Goal: Task Accomplishment & Management: Manage account settings

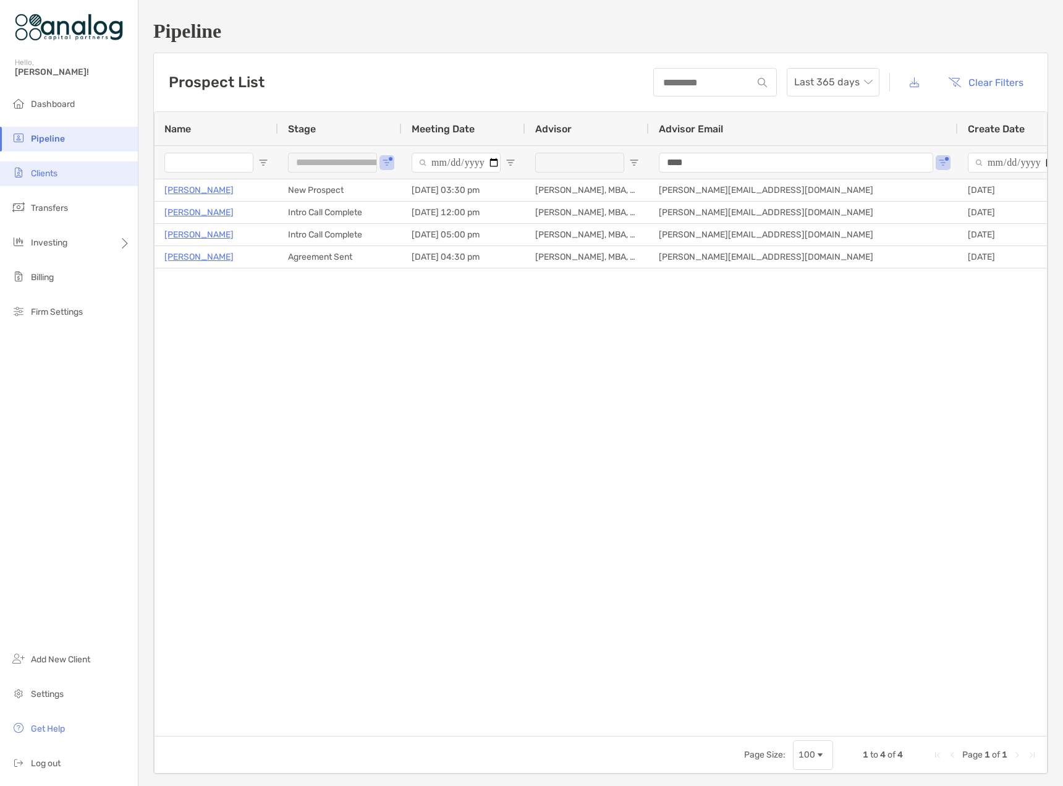
click at [57, 176] on span "Clients" at bounding box center [44, 173] width 27 height 11
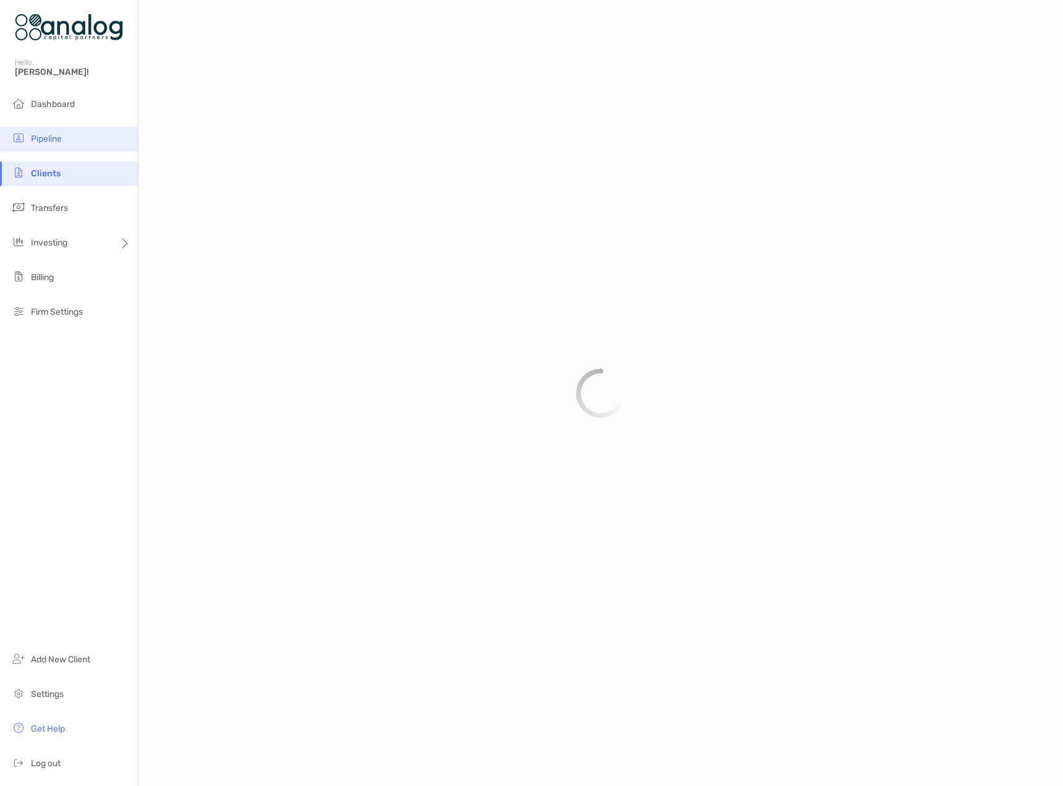
click at [57, 145] on li "Pipeline" at bounding box center [69, 139] width 138 height 25
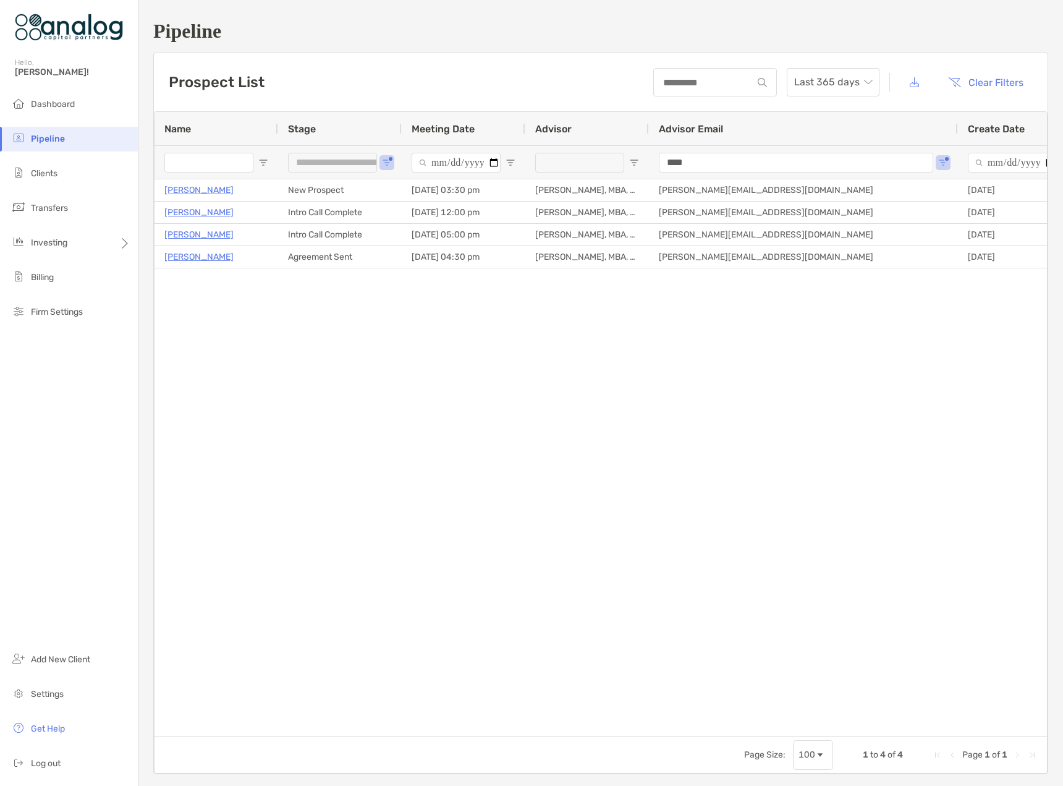
click at [379, 163] on div "**********" at bounding box center [340, 161] width 124 height 33
click at [383, 164] on span "Open Filter Menu" at bounding box center [387, 163] width 10 height 10
type input "**********"
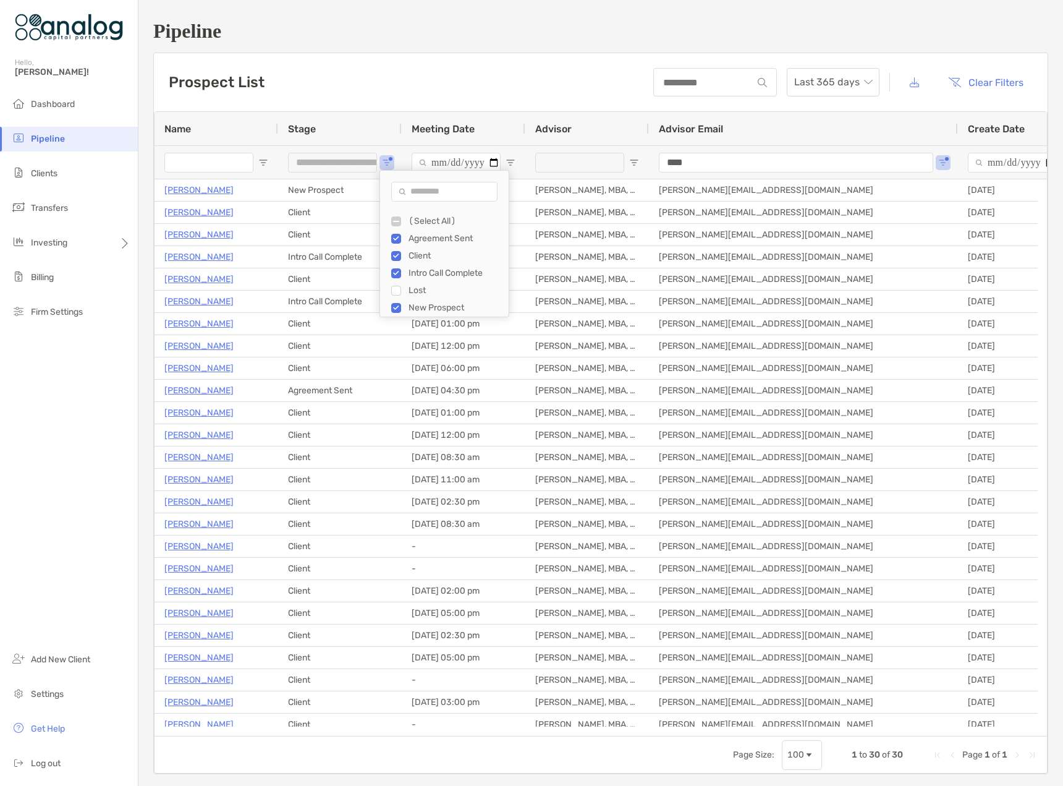
click at [205, 166] on input "Name Filter Input" at bounding box center [208, 163] width 89 height 20
type input "*******"
type input "**********"
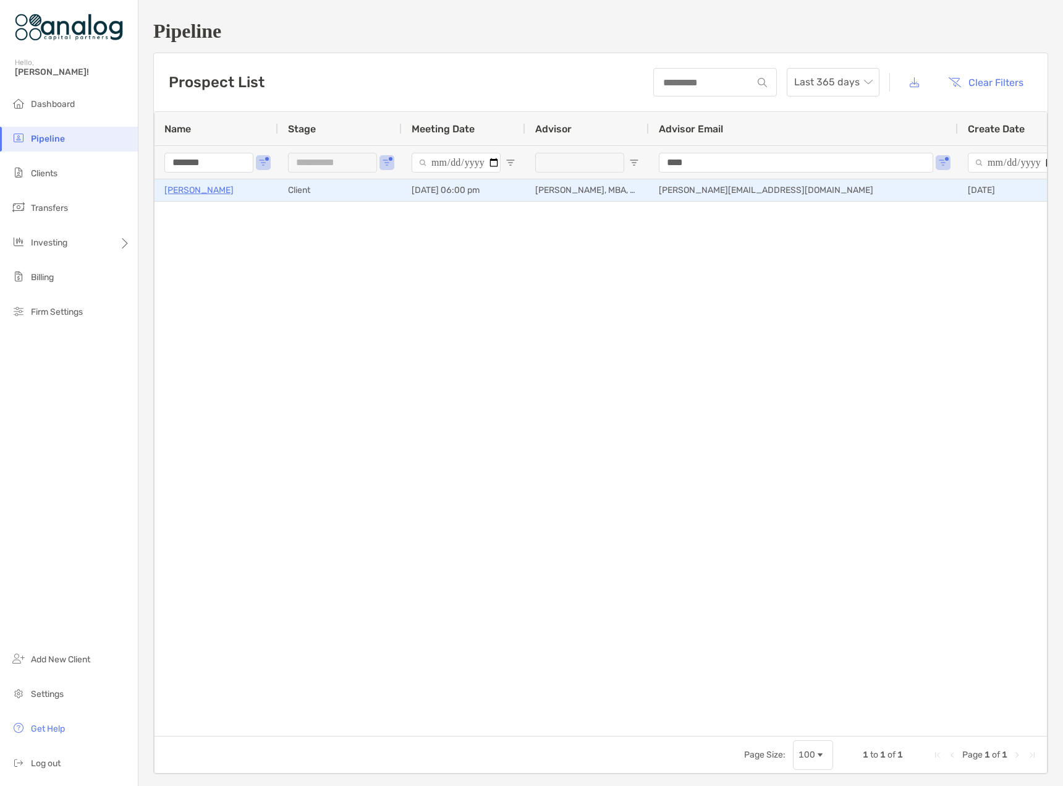
type input "*******"
click at [193, 190] on p "[PERSON_NAME]" at bounding box center [198, 189] width 69 height 15
click at [200, 186] on p "Natalie McCaslin" at bounding box center [198, 189] width 69 height 15
click at [208, 190] on p "Natalie McCaslin" at bounding box center [198, 189] width 69 height 15
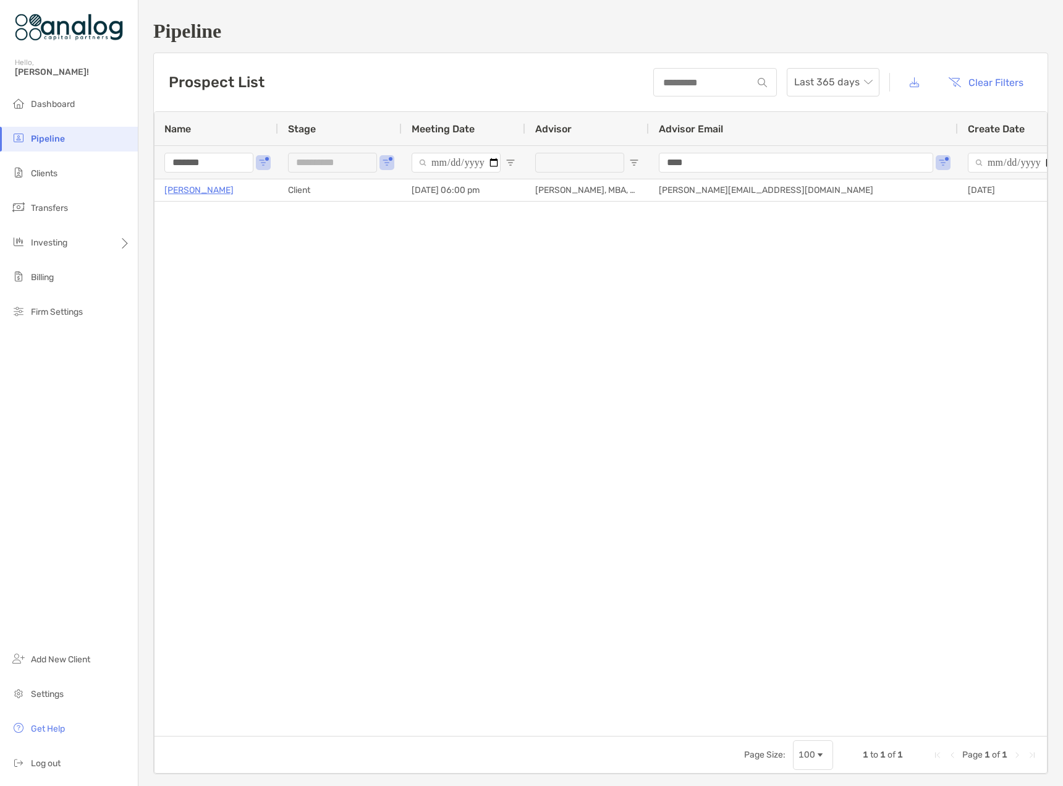
click at [47, 141] on span "Pipeline" at bounding box center [48, 139] width 34 height 11
click at [383, 161] on span "Open Filter Menu" at bounding box center [387, 163] width 10 height 10
drag, startPoint x: 205, startPoint y: 161, endPoint x: 163, endPoint y: 164, distance: 41.6
click at [166, 164] on input "*******" at bounding box center [208, 163] width 89 height 20
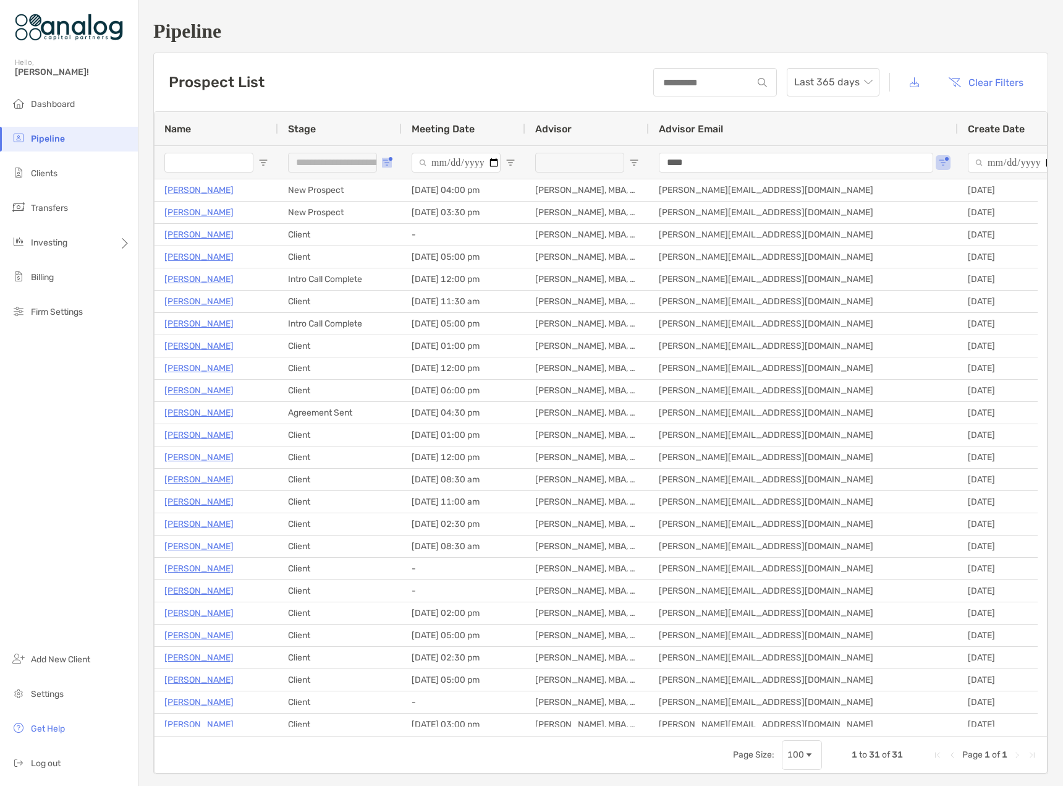
click at [390, 161] on button "Open Filter Menu" at bounding box center [387, 163] width 10 height 10
type input "**********"
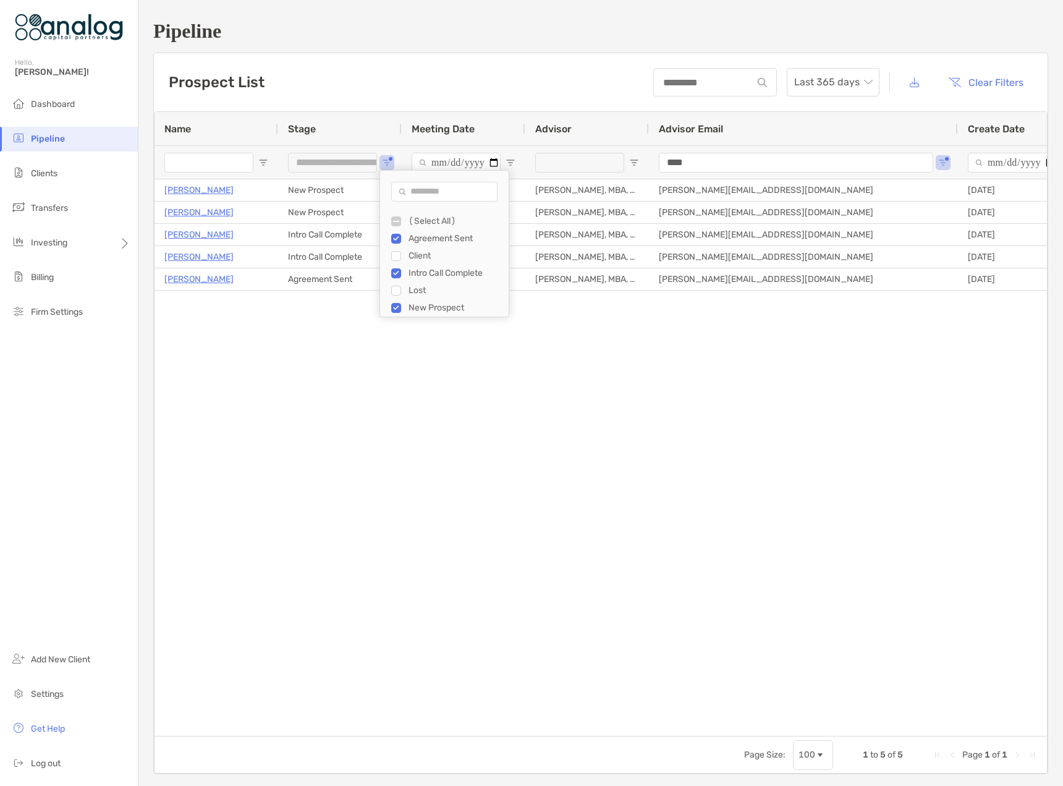
click at [466, 79] on div "Prospect List Last 365 days Clear Filters" at bounding box center [601, 82] width 894 height 58
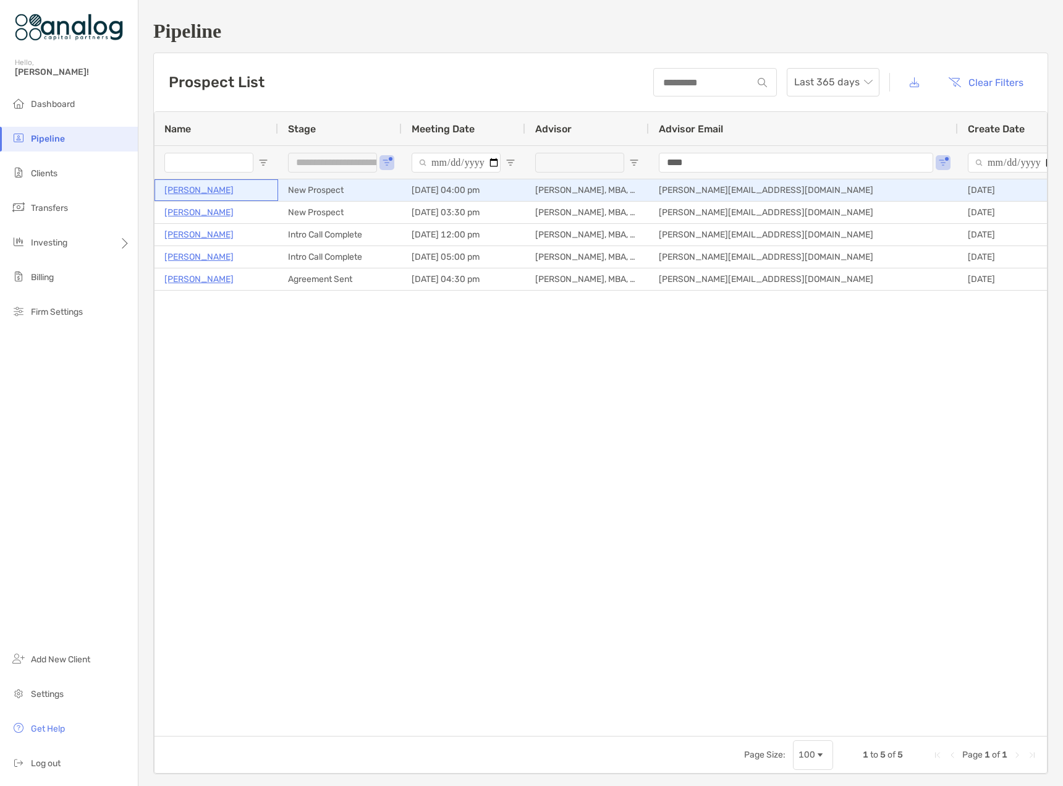
click at [198, 194] on p "[PERSON_NAME]" at bounding box center [198, 189] width 69 height 15
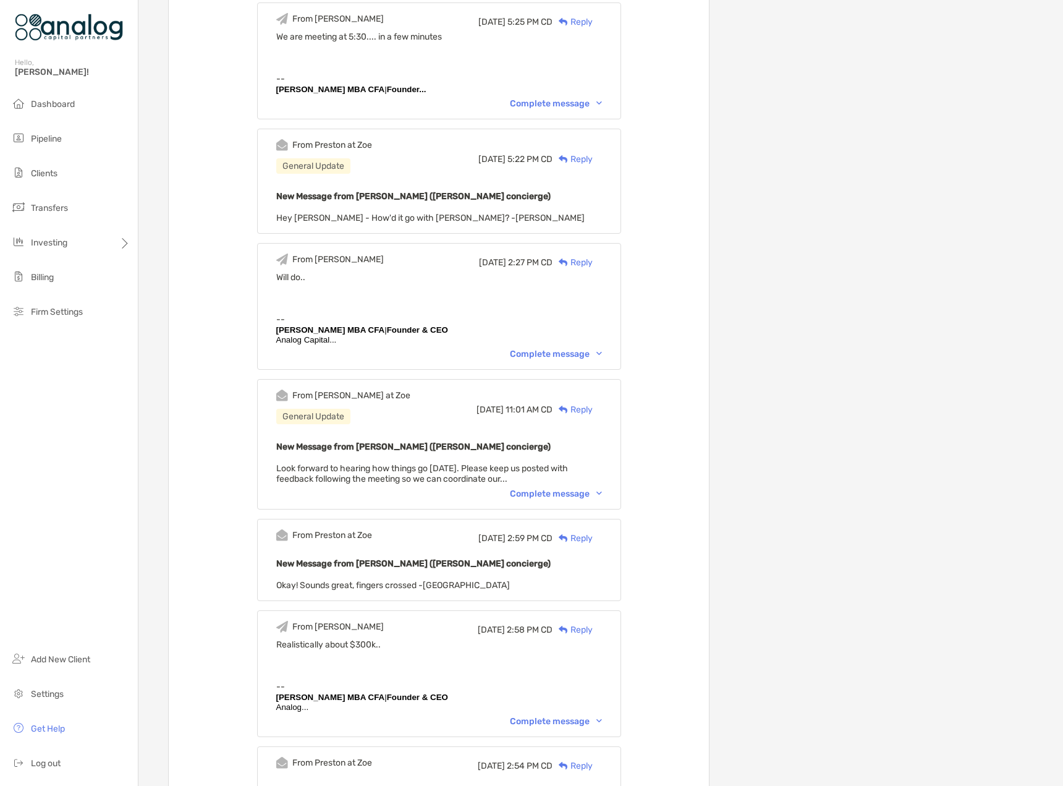
scroll to position [742, 0]
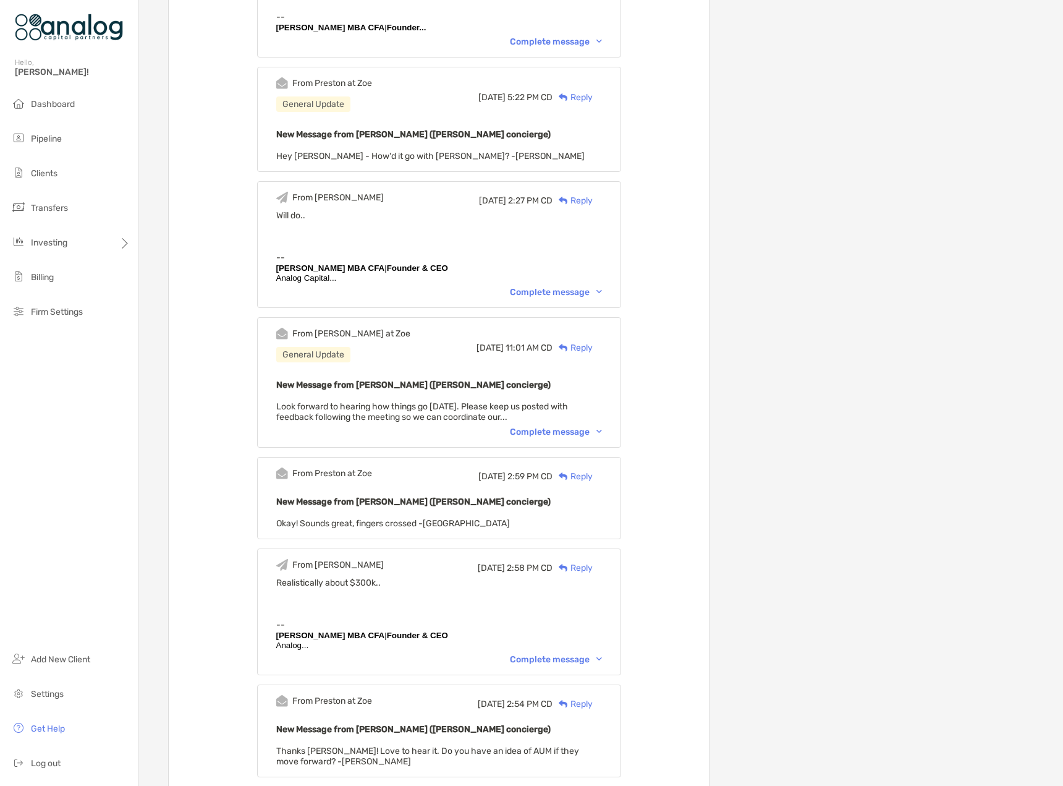
click at [561, 665] on div "Complete message" at bounding box center [556, 659] width 92 height 11
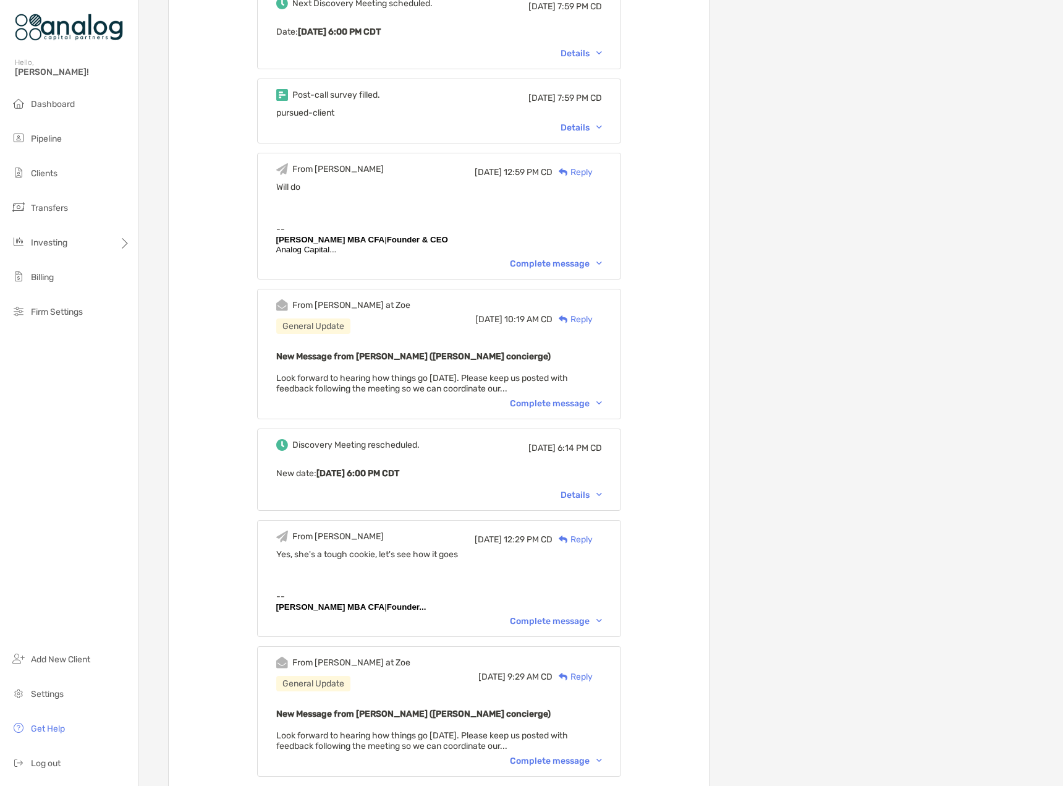
scroll to position [3771, 0]
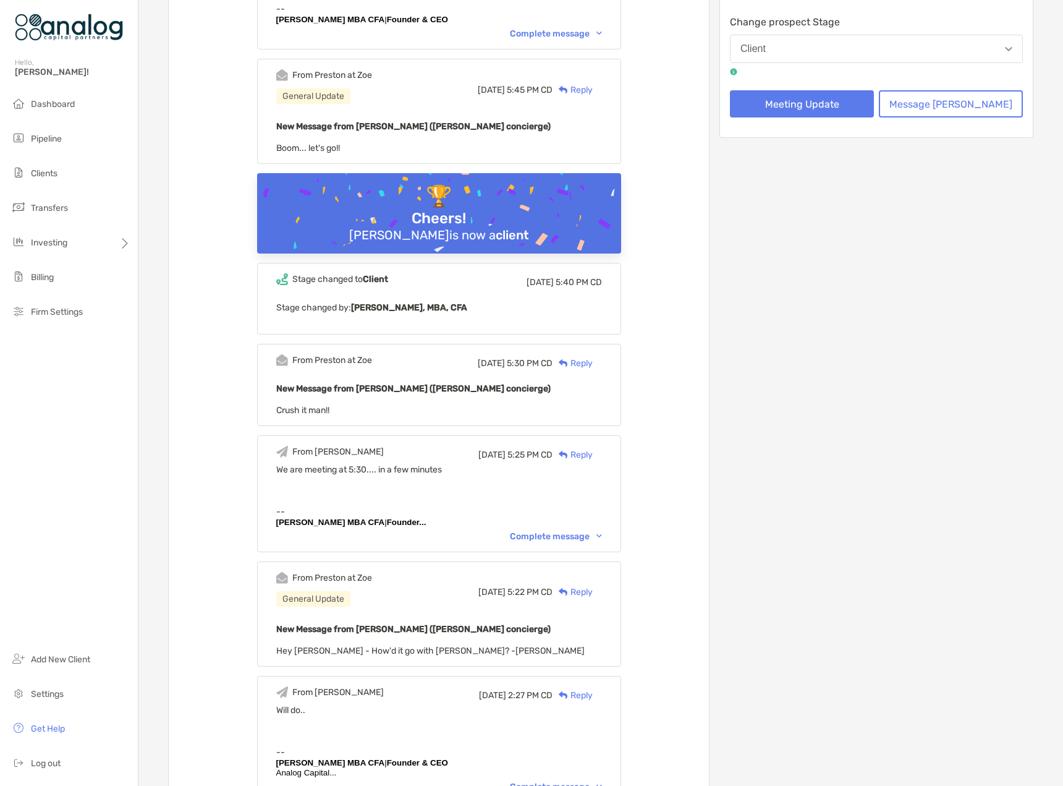
scroll to position [0, 0]
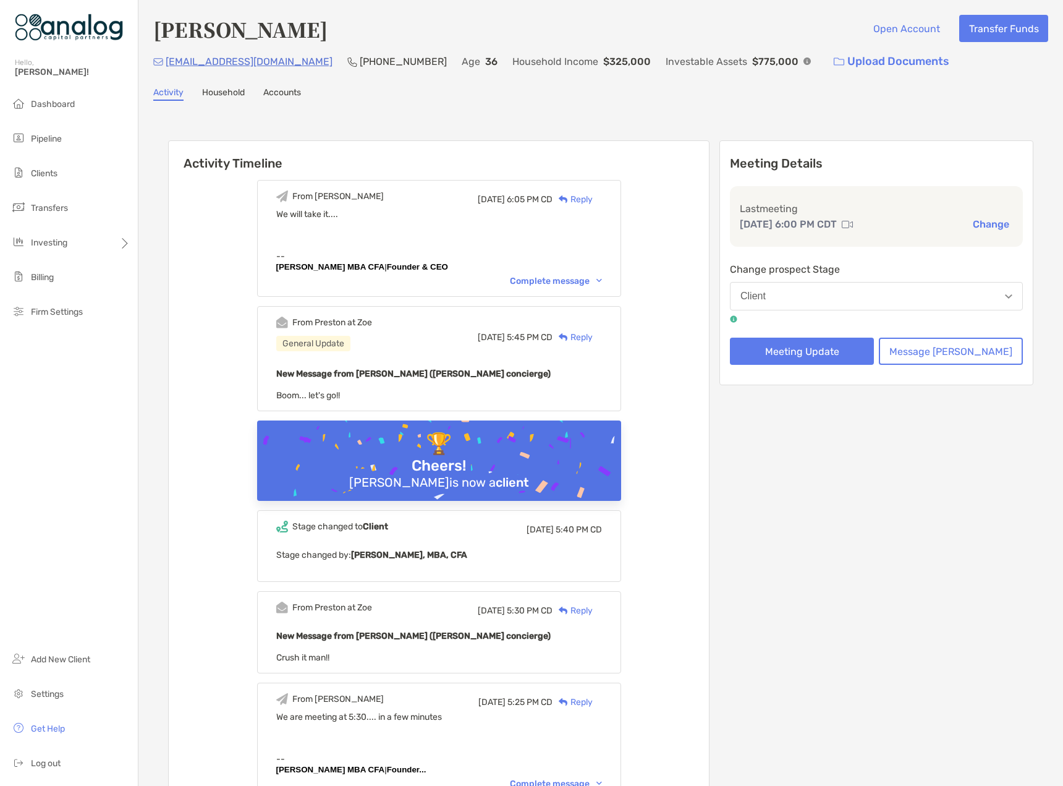
click at [278, 95] on link "Accounts" at bounding box center [282, 94] width 38 height 14
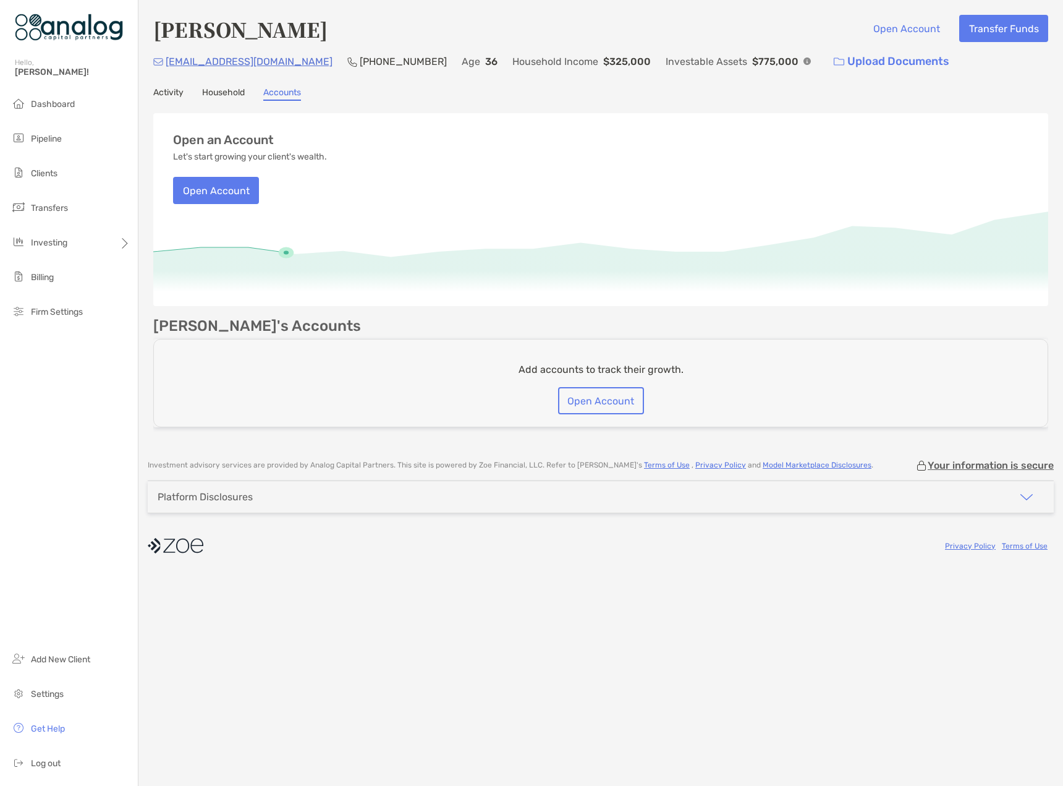
click at [225, 93] on link "Household" at bounding box center [223, 94] width 43 height 14
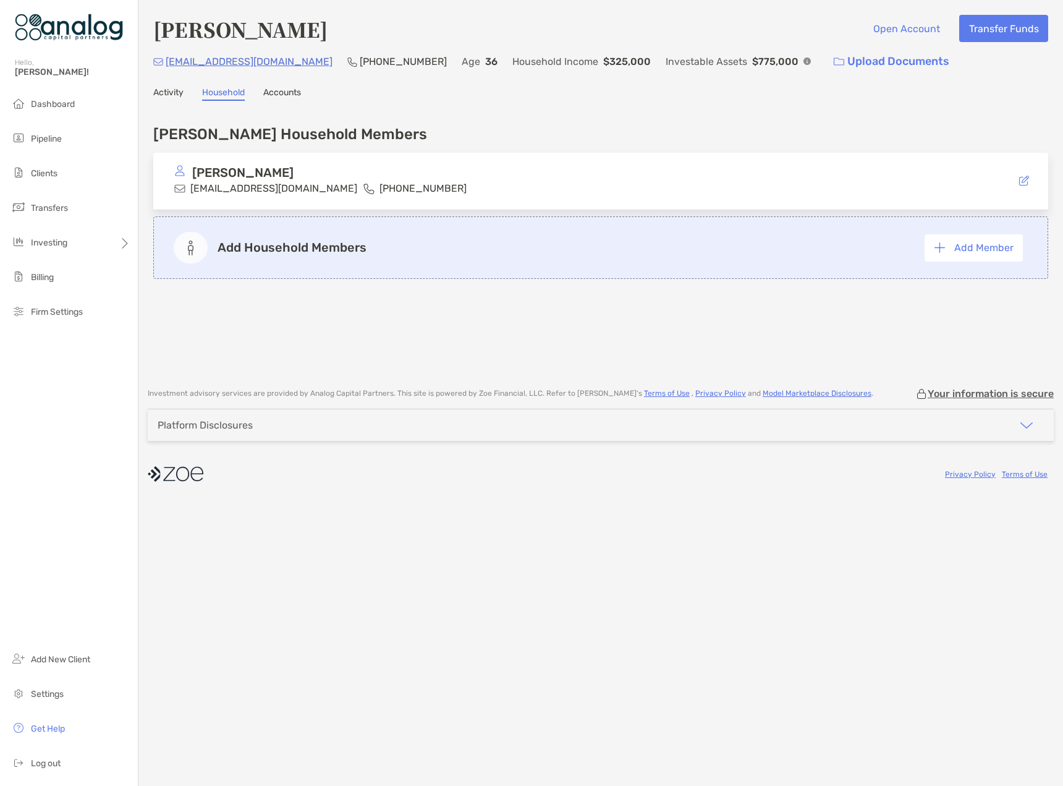
click at [171, 92] on link "Activity" at bounding box center [168, 94] width 30 height 14
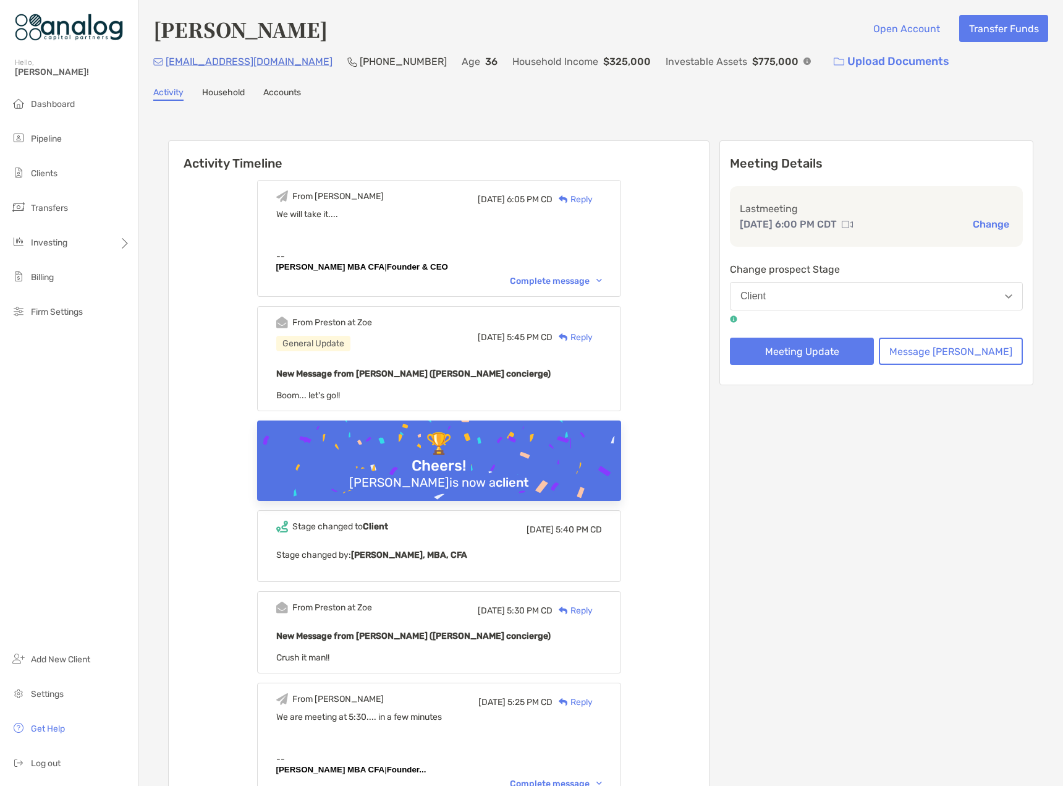
click at [288, 93] on link "Accounts" at bounding box center [282, 94] width 38 height 14
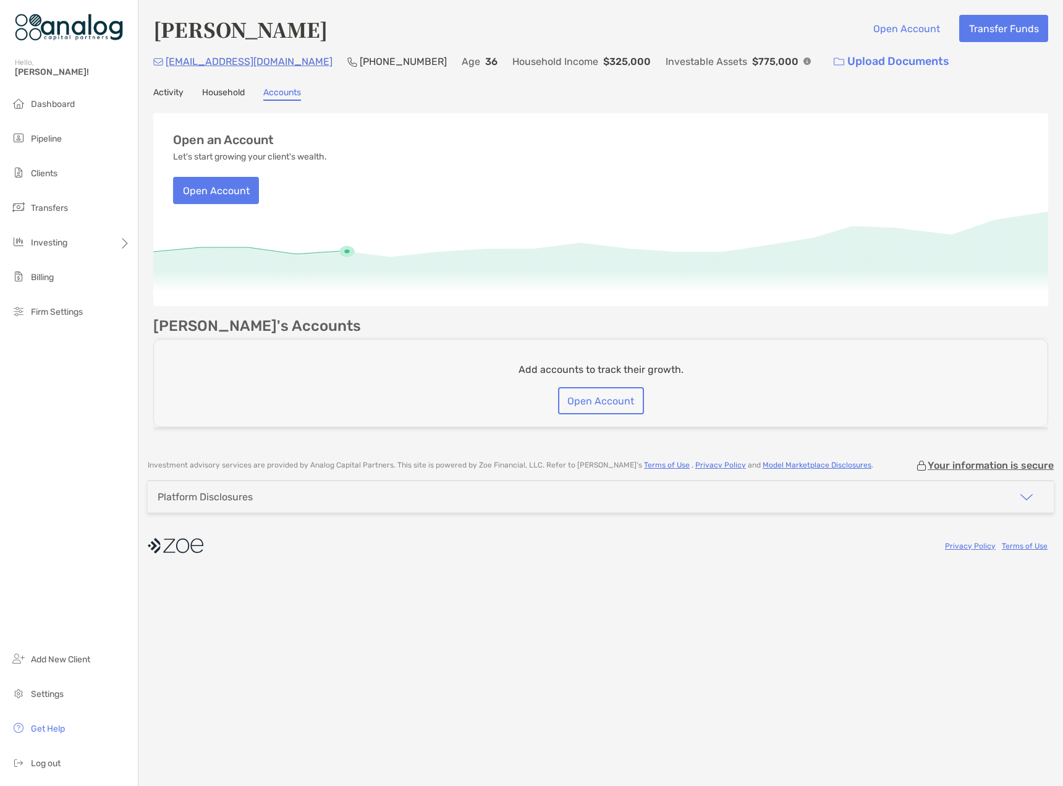
click at [234, 92] on link "Household" at bounding box center [223, 94] width 43 height 14
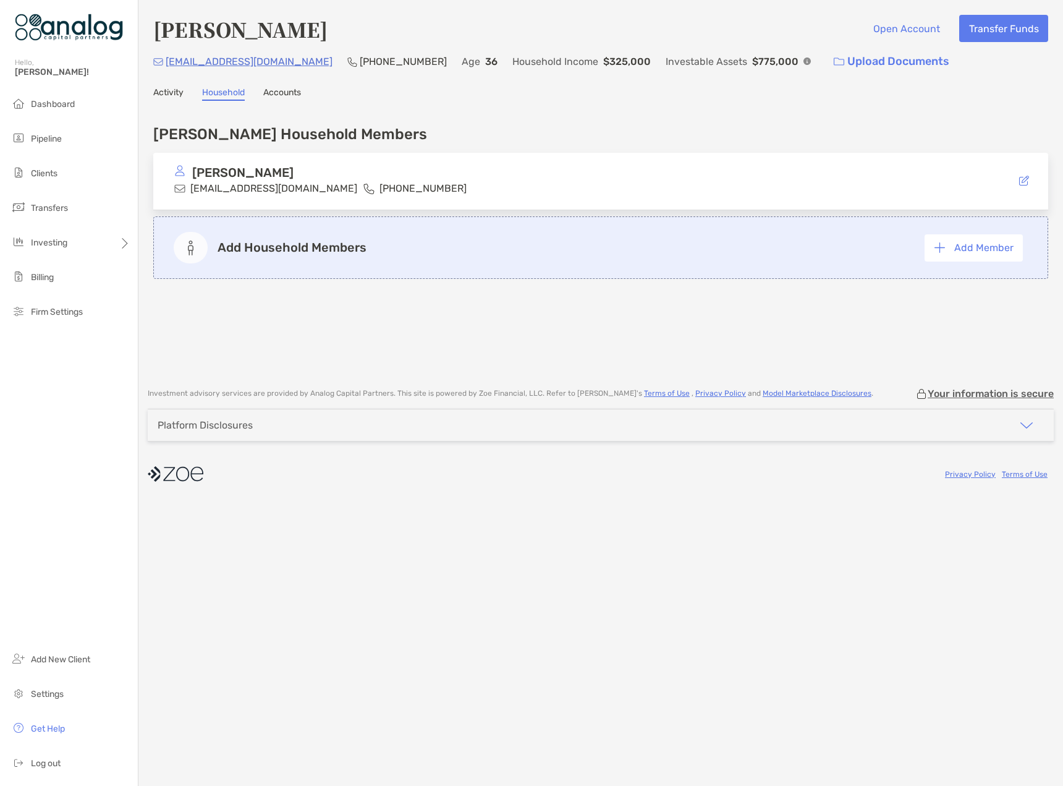
click at [488, 122] on div "McCaslin's Household Members Natalie McCaslin natalieyg89@yahoo.com (281) 804-9…" at bounding box center [600, 199] width 895 height 172
drag, startPoint x: 158, startPoint y: 32, endPoint x: 325, endPoint y: 34, distance: 166.9
click at [325, 34] on h4 "[PERSON_NAME]" at bounding box center [240, 29] width 174 height 28
click at [412, 98] on div "Activity Household Accounts" at bounding box center [600, 94] width 895 height 14
click at [992, 253] on button "Add Member" at bounding box center [974, 247] width 98 height 27
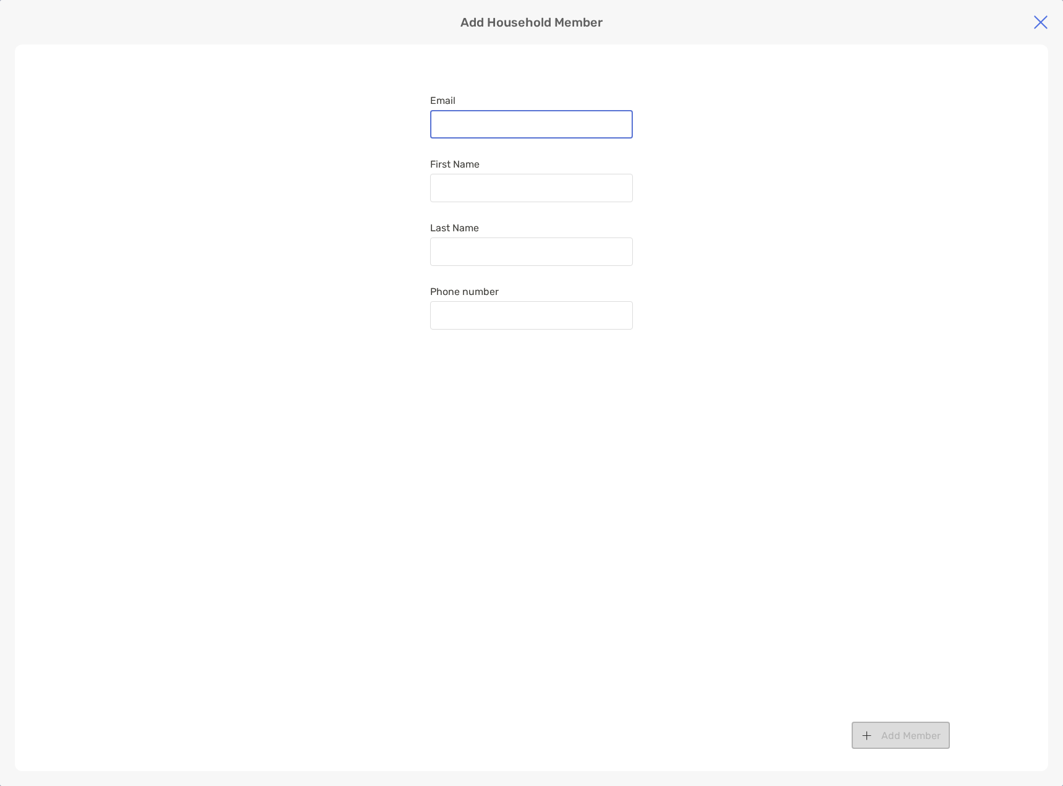
click at [474, 127] on input "Email" at bounding box center [532, 124] width 200 height 11
paste input "**********"
type input "**********"
click at [485, 185] on input "First Name" at bounding box center [532, 188] width 200 height 11
type input "******"
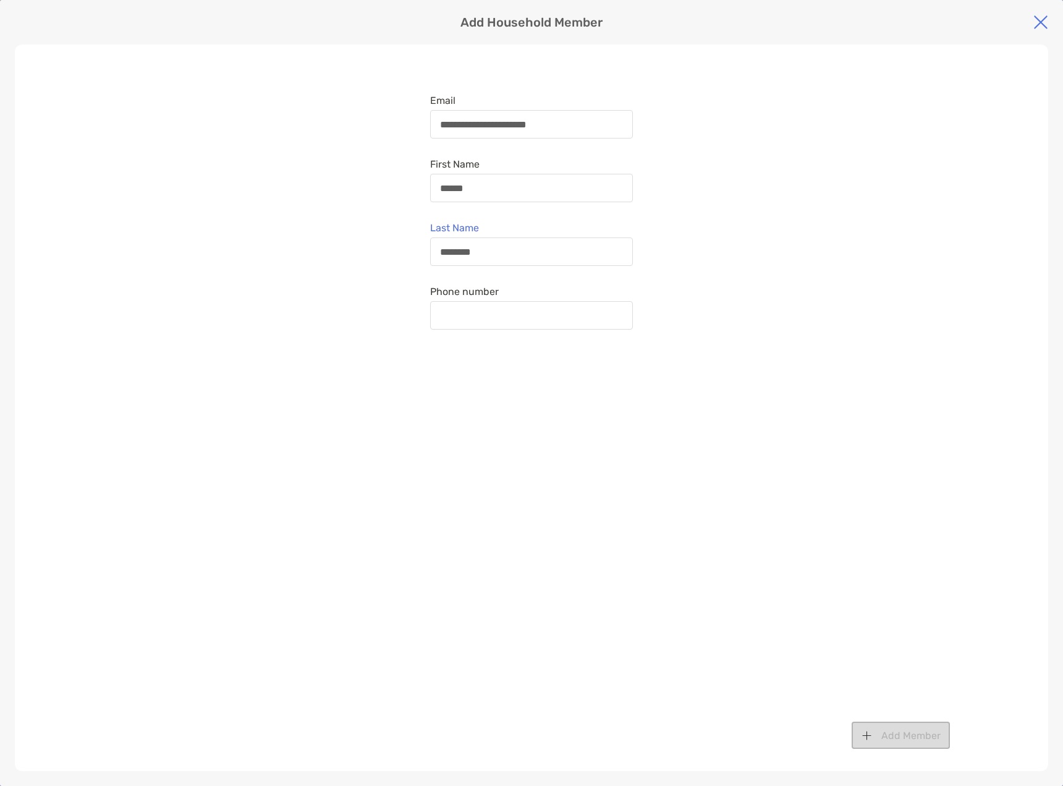
click at [488, 271] on div "**********" at bounding box center [531, 212] width 203 height 235
click at [456, 252] on input "********" at bounding box center [532, 252] width 200 height 11
click at [386, 282] on div "**********" at bounding box center [532, 408] width 1034 height 726
click at [496, 254] on input "********" at bounding box center [532, 252] width 200 height 11
type input "**********"
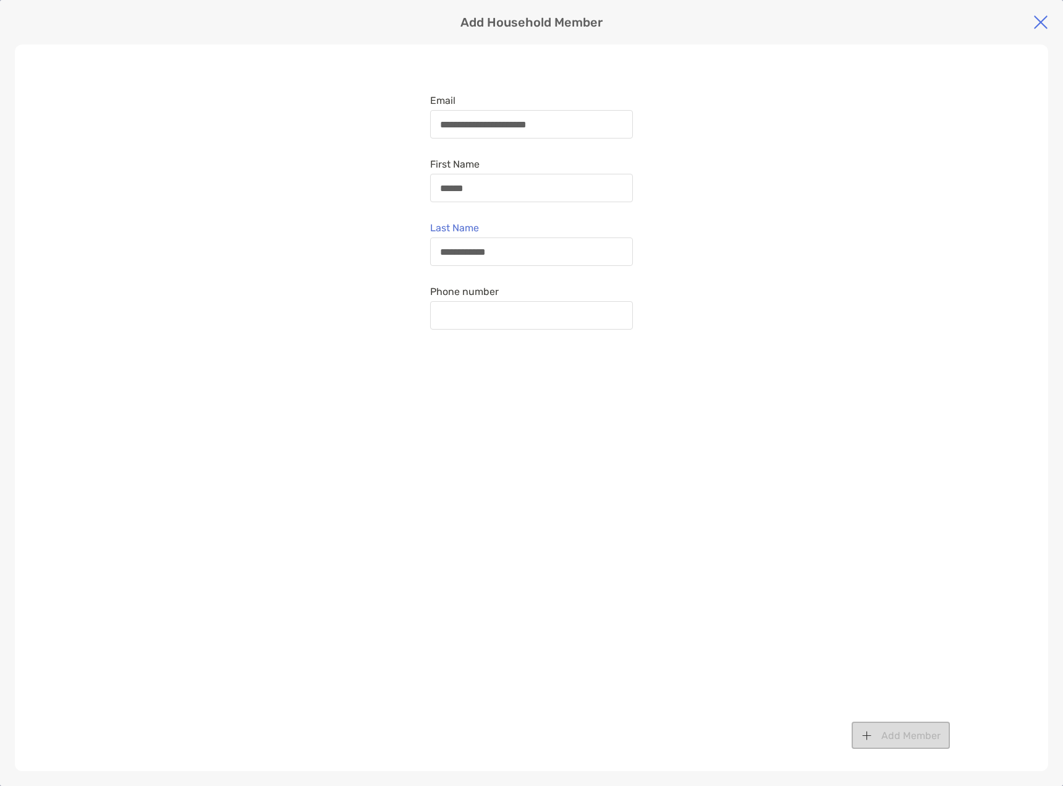
click at [409, 338] on div "**********" at bounding box center [532, 408] width 1034 height 726
click at [479, 315] on input "Phone number" at bounding box center [532, 315] width 200 height 11
type input "**********"
click at [885, 733] on button "Add Member" at bounding box center [901, 735] width 98 height 27
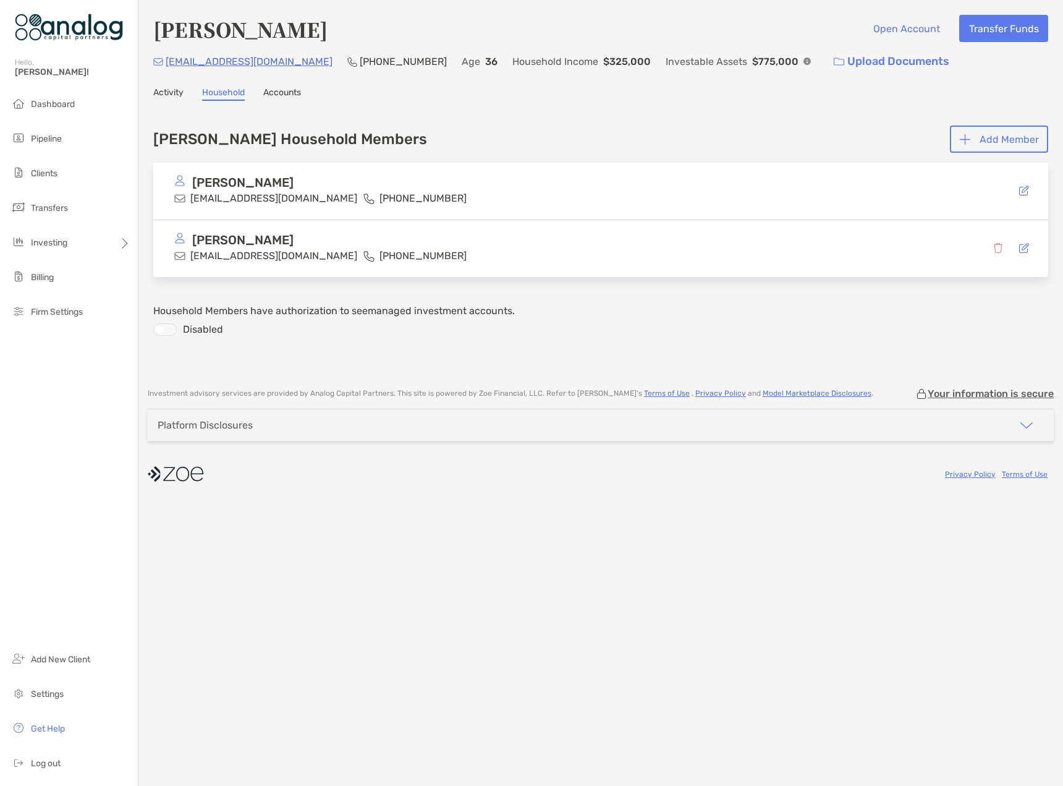
click at [160, 328] on div at bounding box center [164, 329] width 23 height 12
click at [278, 93] on link "Accounts" at bounding box center [282, 94] width 38 height 14
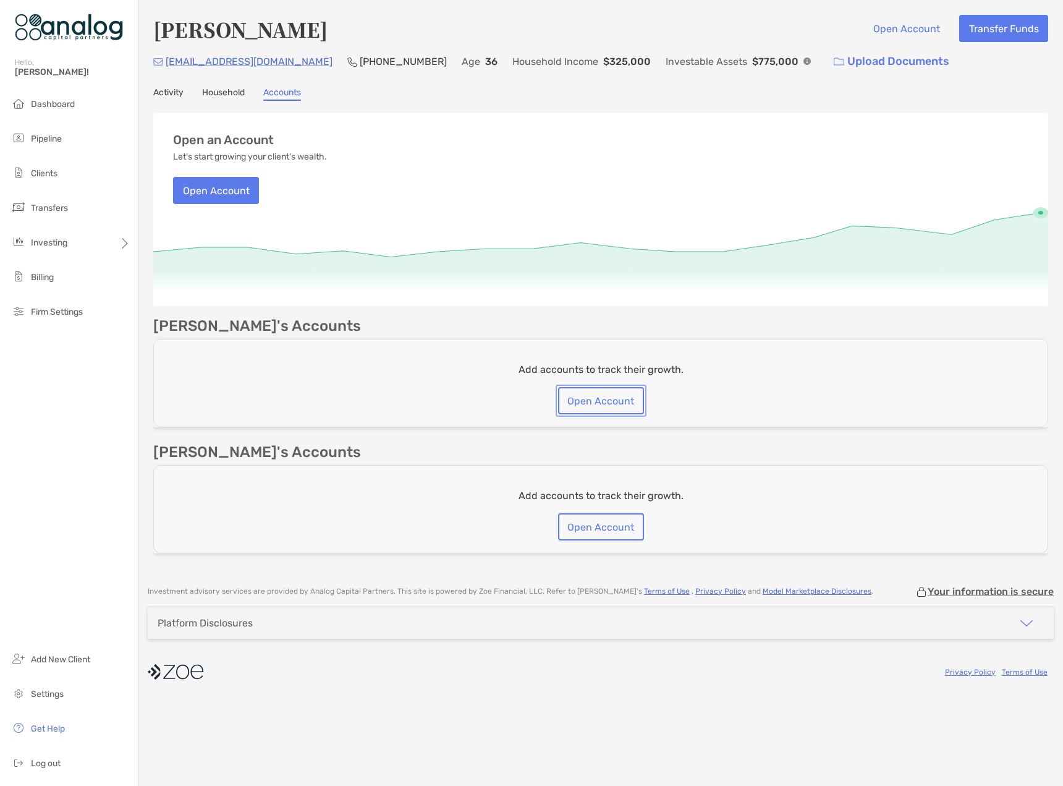
click at [616, 407] on button "Open Account" at bounding box center [601, 400] width 86 height 27
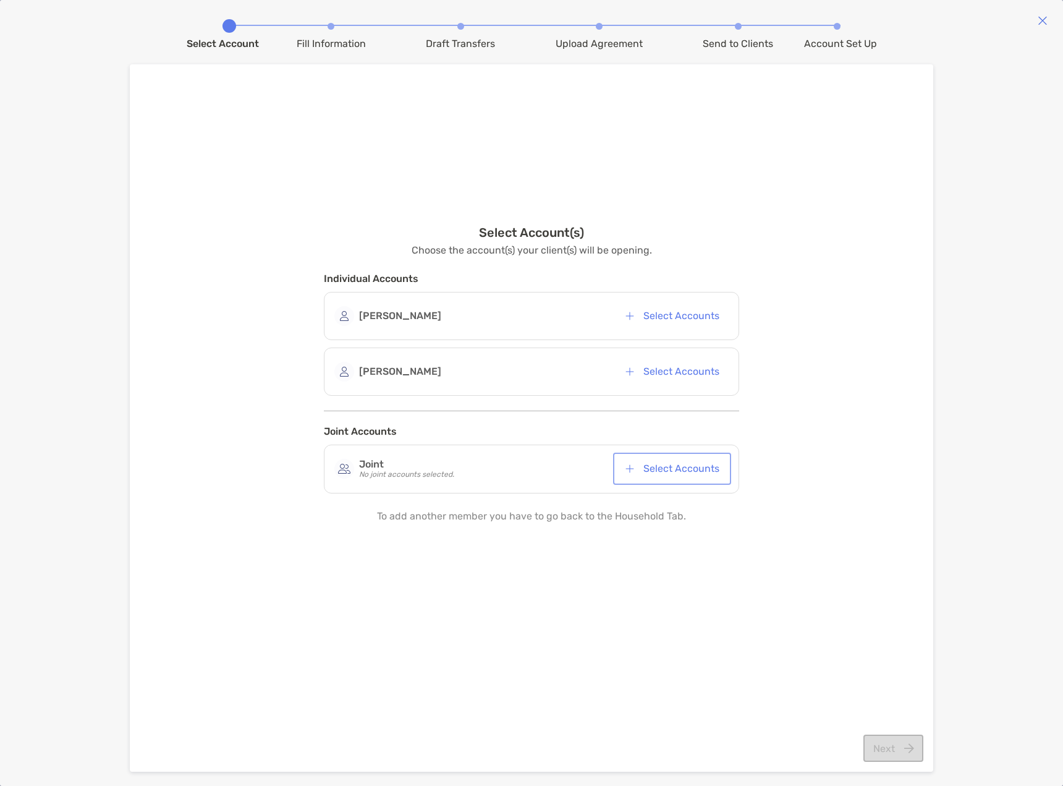
click at [661, 467] on button "Select Accounts" at bounding box center [672, 468] width 113 height 27
click at [890, 745] on button "Next" at bounding box center [894, 748] width 60 height 27
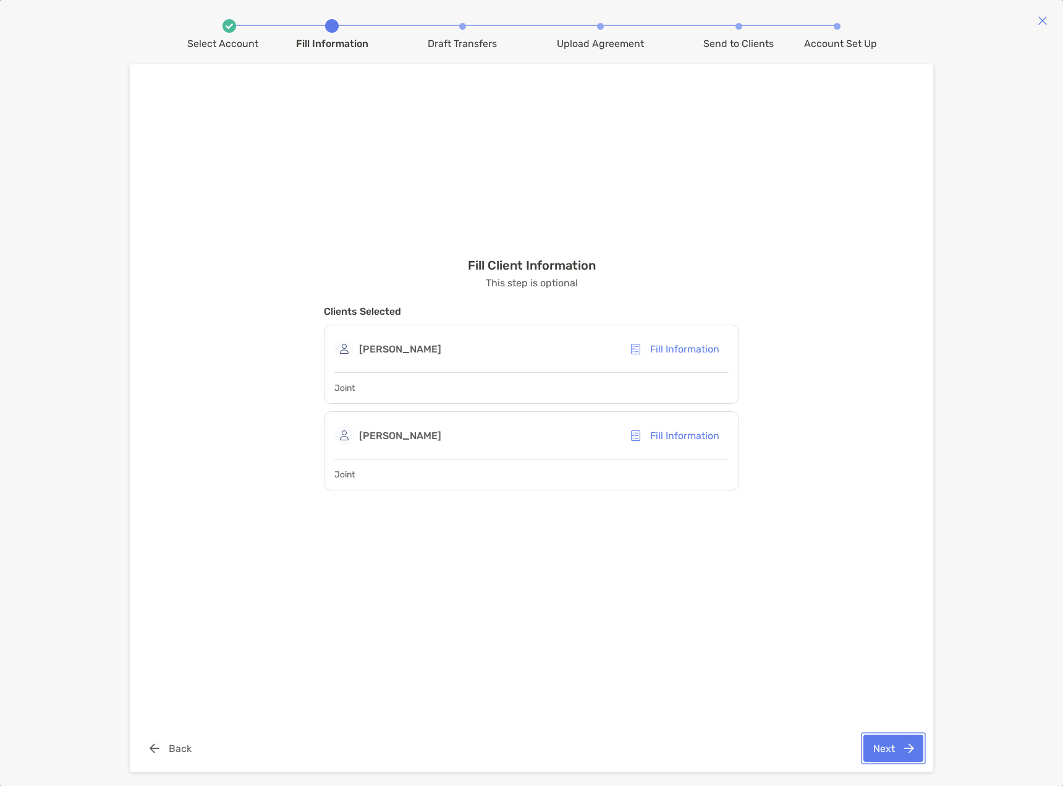
click at [893, 751] on button "Next" at bounding box center [894, 748] width 60 height 27
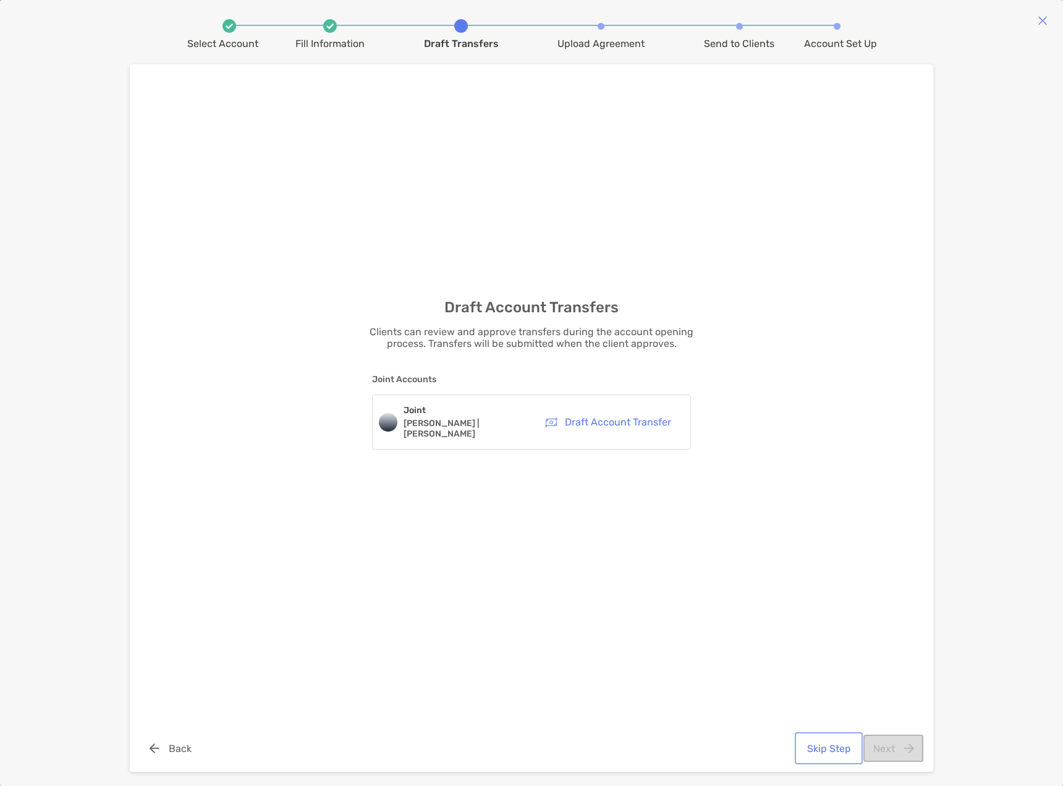
click at [820, 744] on button "Skip Step" at bounding box center [829, 748] width 63 height 27
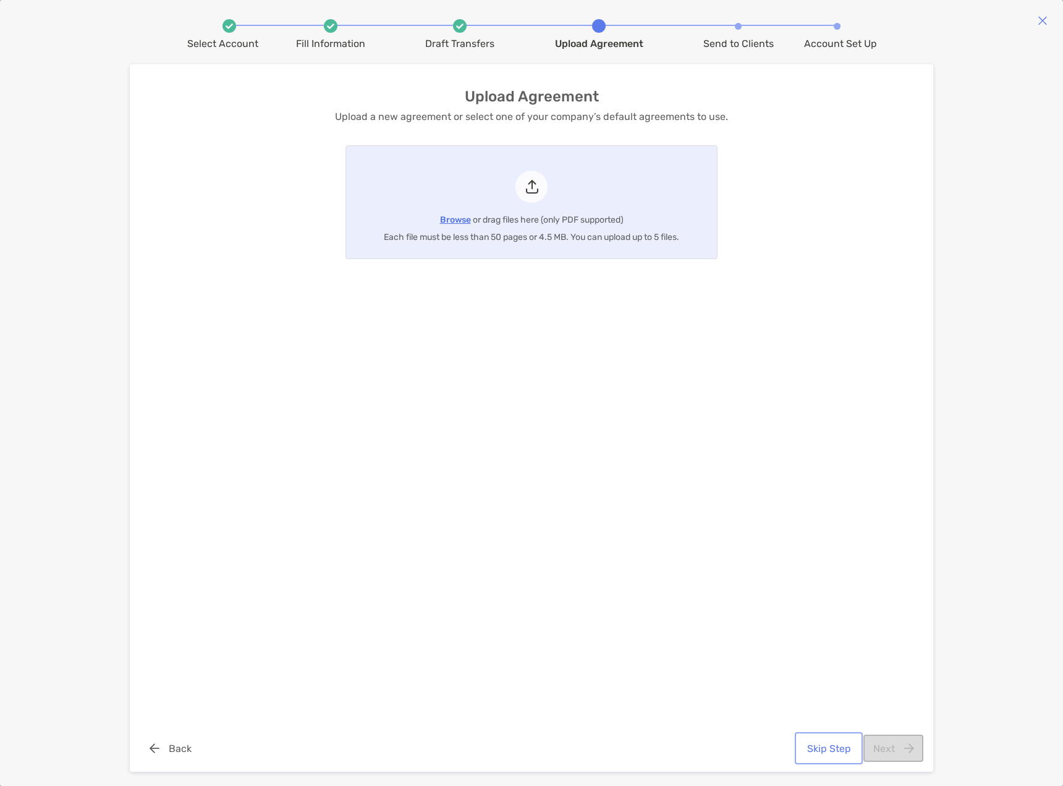
click at [827, 744] on button "Skip Step" at bounding box center [829, 748] width 63 height 27
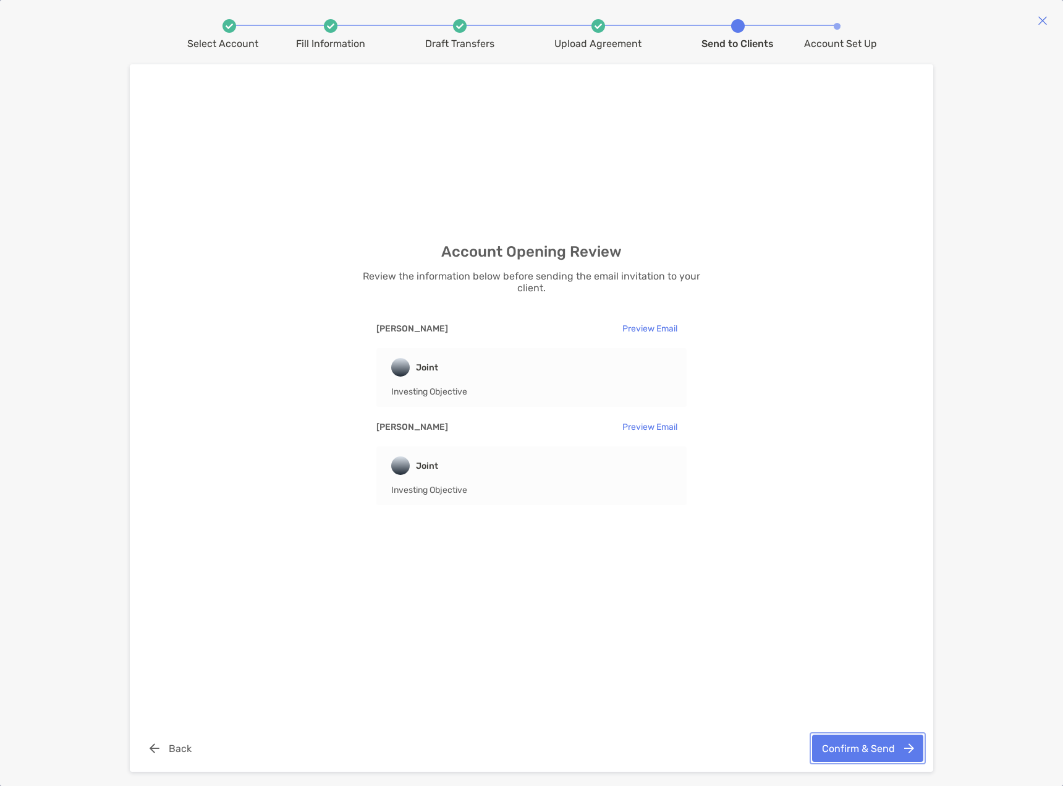
click at [864, 746] on button "Confirm & Send" at bounding box center [867, 748] width 111 height 27
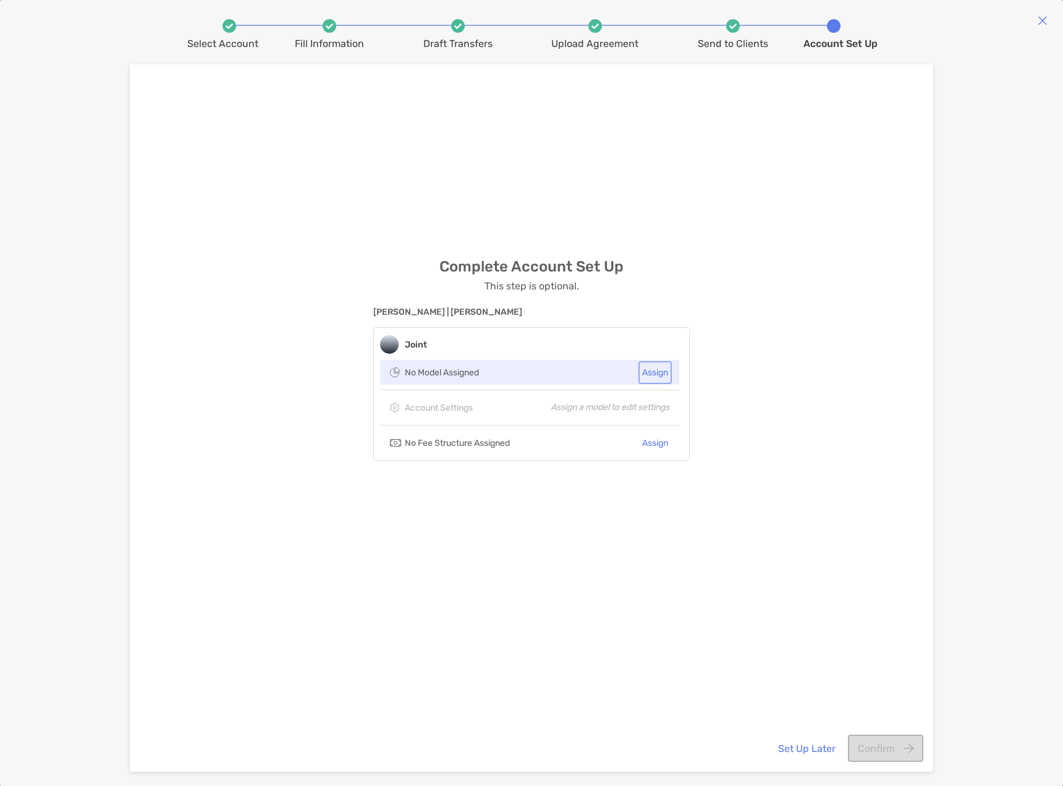
click at [657, 374] on button "Assign" at bounding box center [655, 373] width 28 height 18
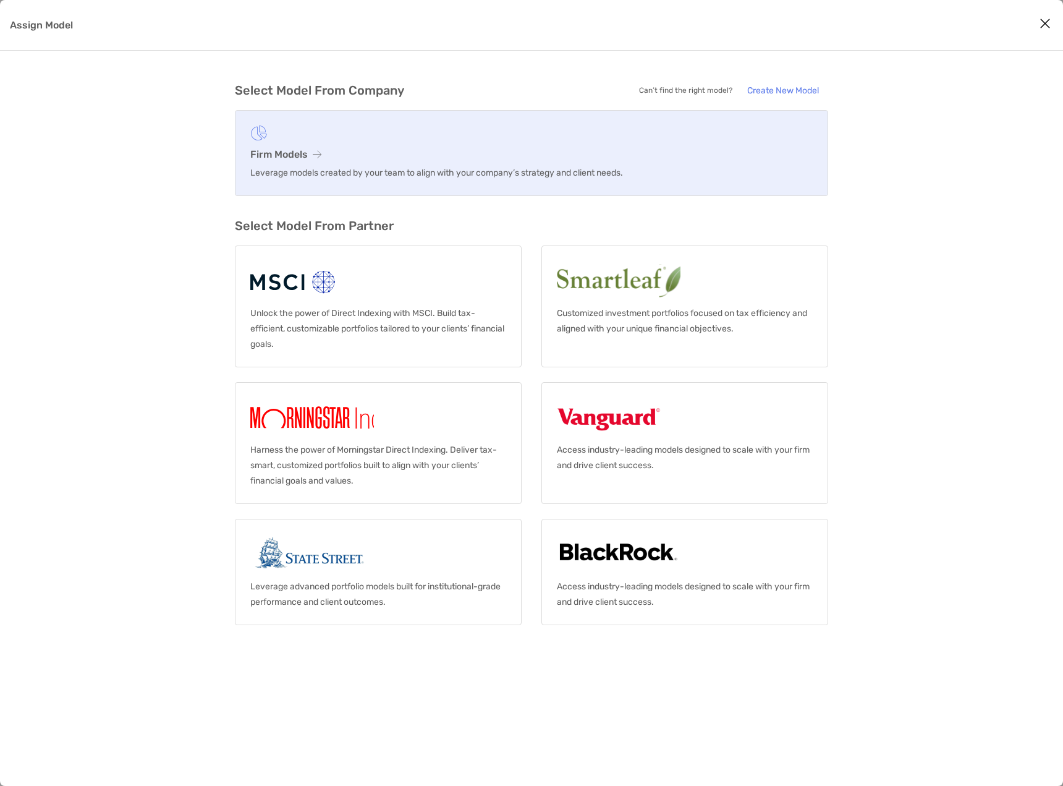
click at [254, 155] on h3 "Firm Models" at bounding box center [531, 154] width 563 height 12
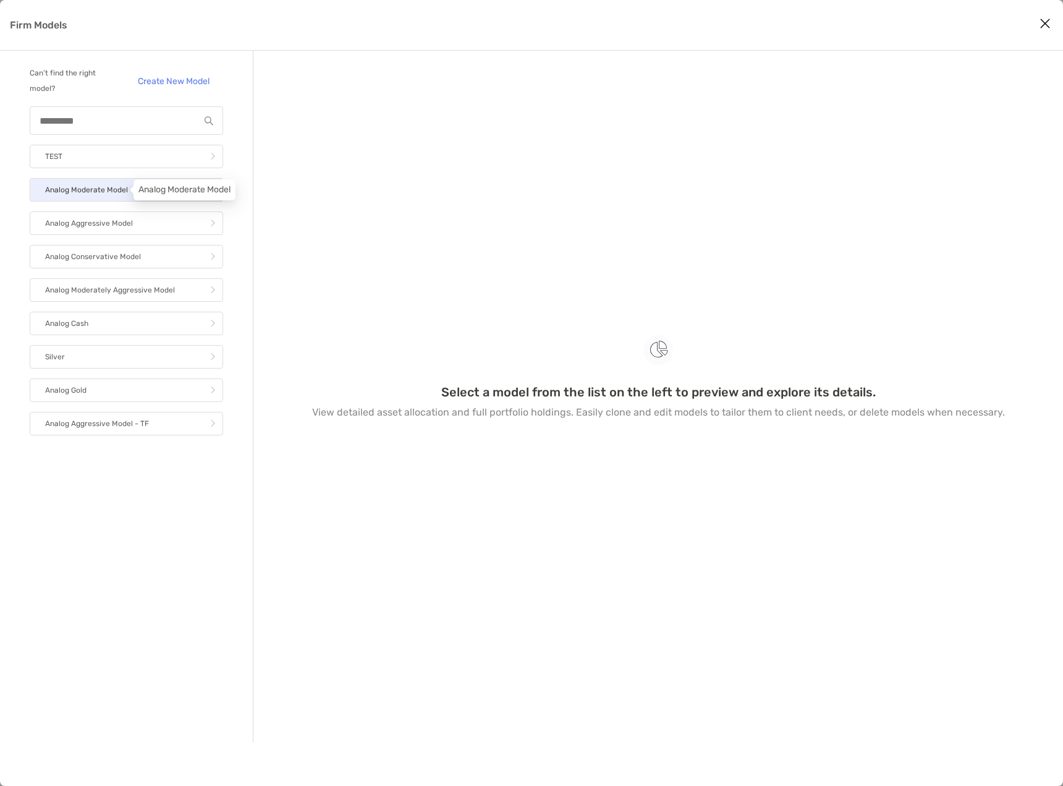
click at [126, 192] on p "Analog Moderate Model" at bounding box center [86, 189] width 83 height 15
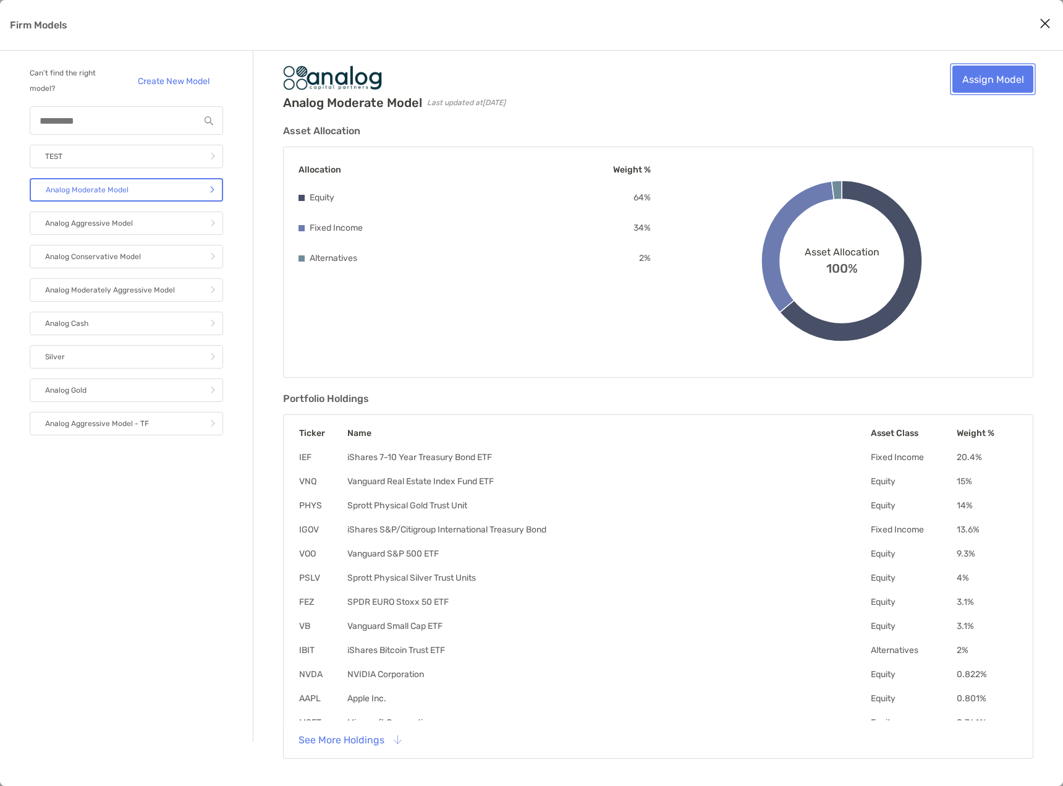
click at [1003, 89] on link "Assign Model" at bounding box center [993, 79] width 81 height 27
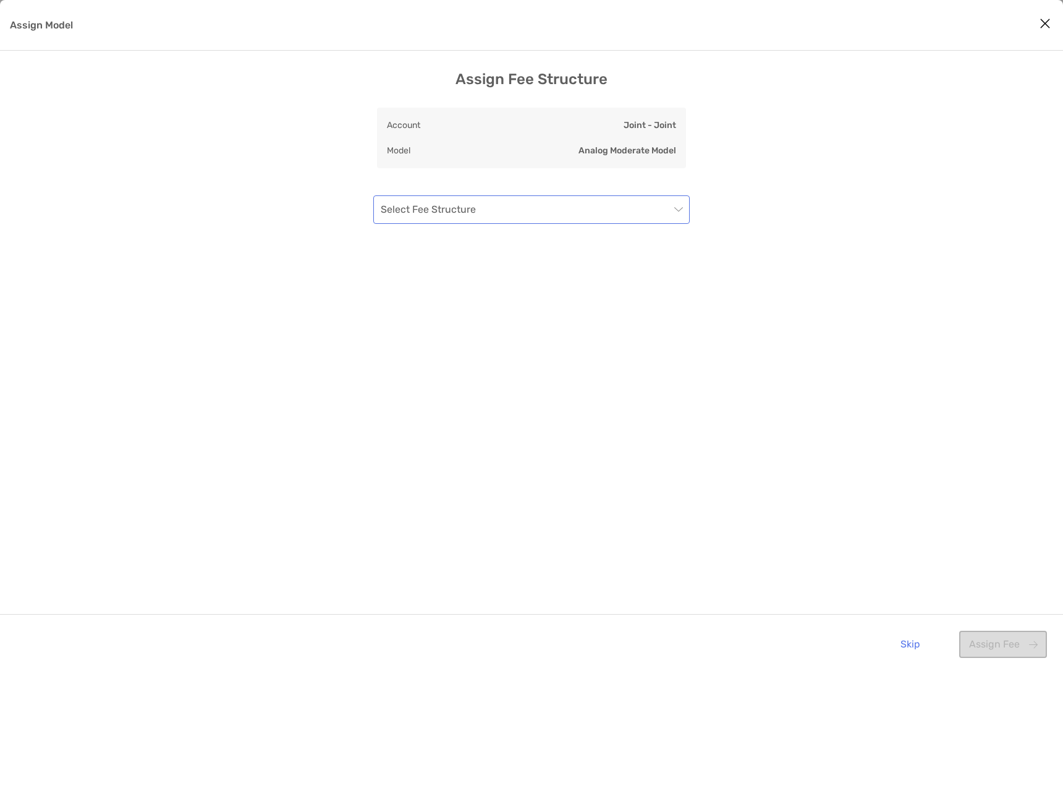
click at [545, 218] on input "Assign Model" at bounding box center [525, 209] width 289 height 27
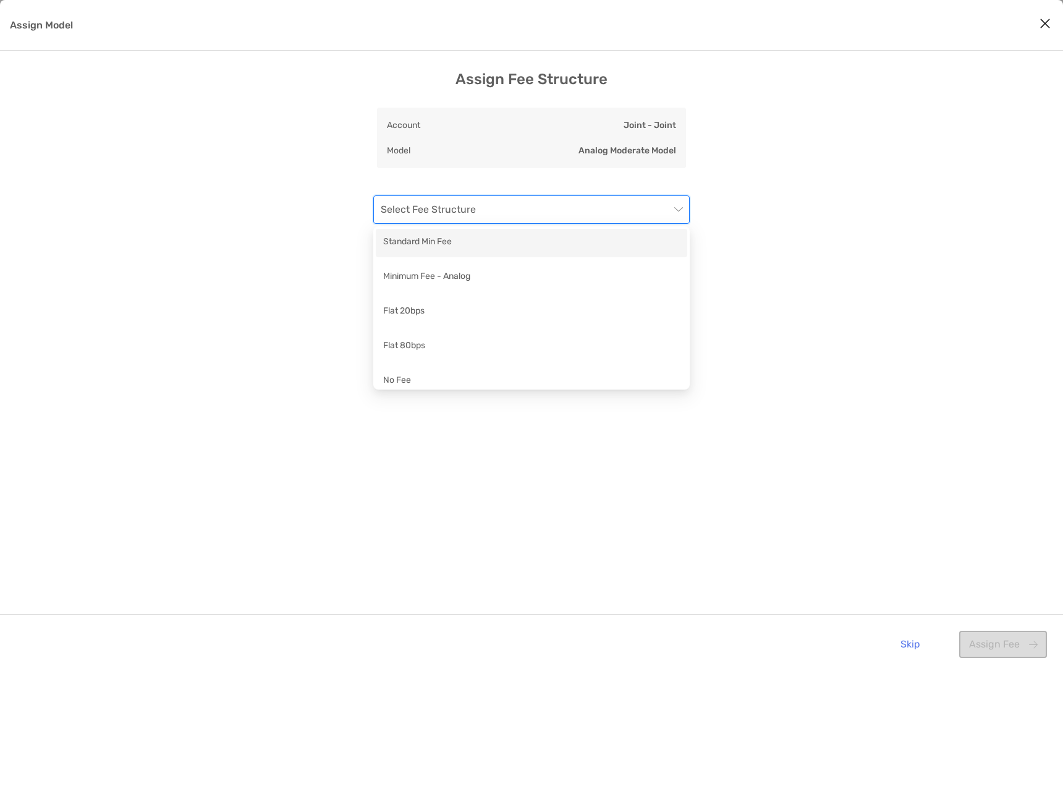
click at [526, 245] on div "Standard Min Fee" at bounding box center [531, 242] width 297 height 15
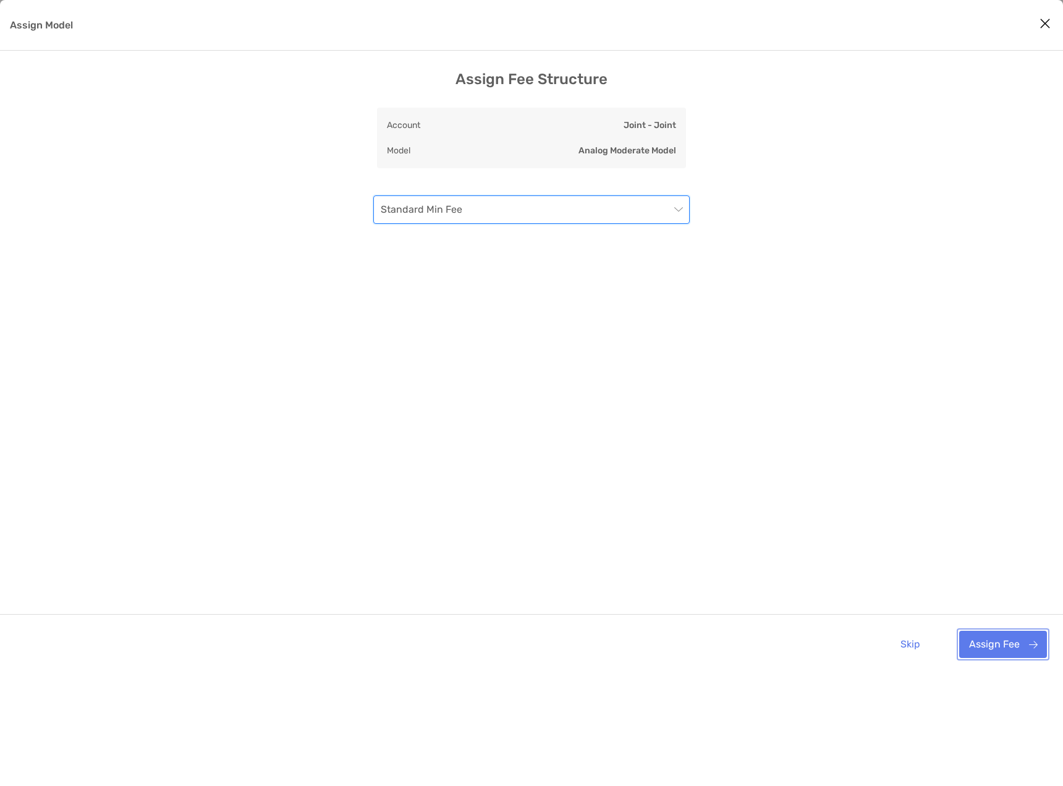
click at [1011, 640] on button "Assign Fee" at bounding box center [1004, 644] width 88 height 27
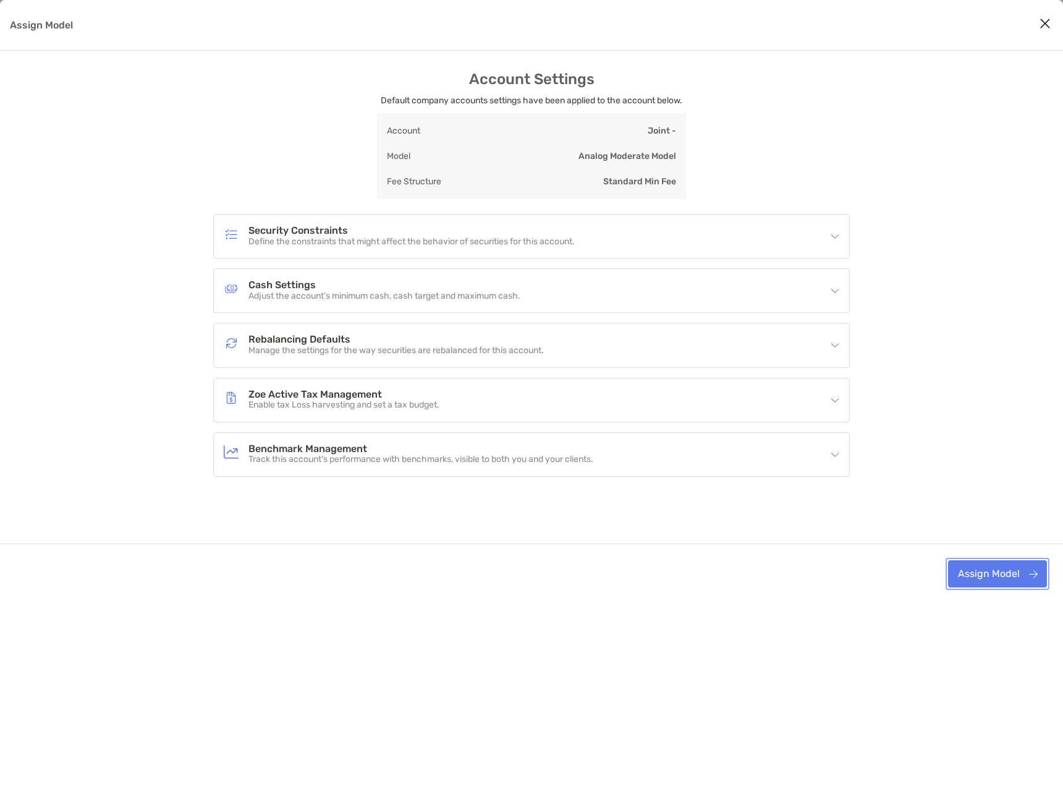
click at [994, 574] on button "Assign Model" at bounding box center [997, 573] width 99 height 27
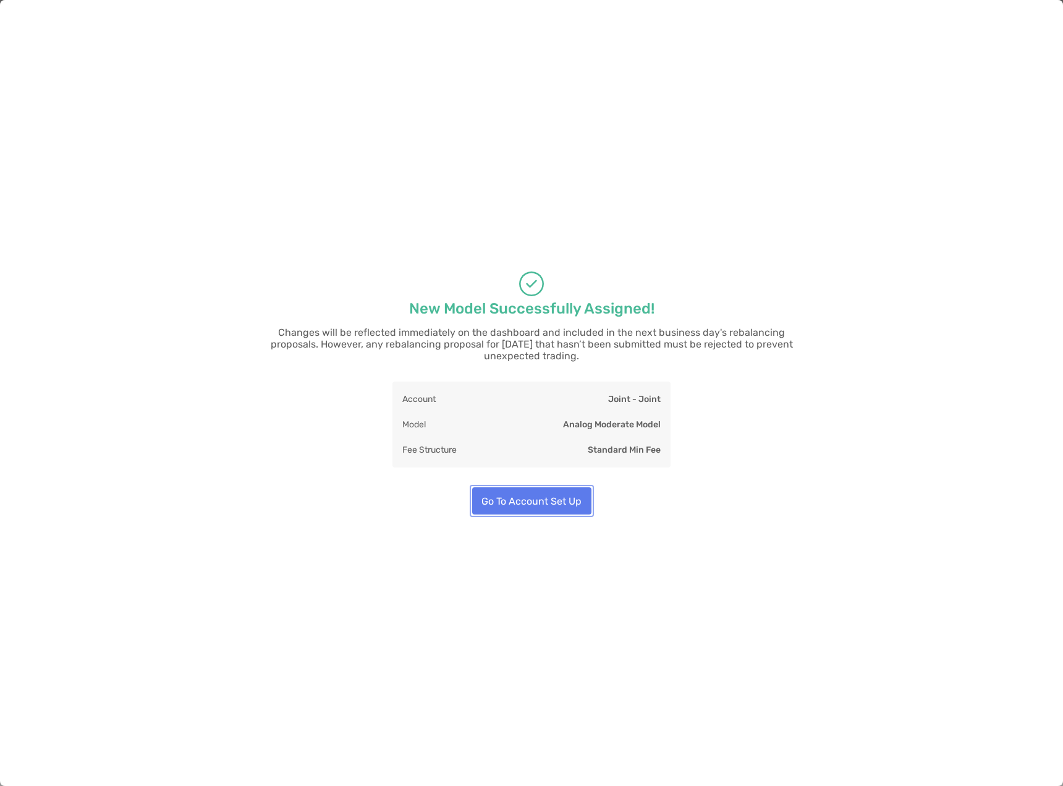
click at [559, 497] on button "Go To Account Set Up" at bounding box center [531, 500] width 119 height 27
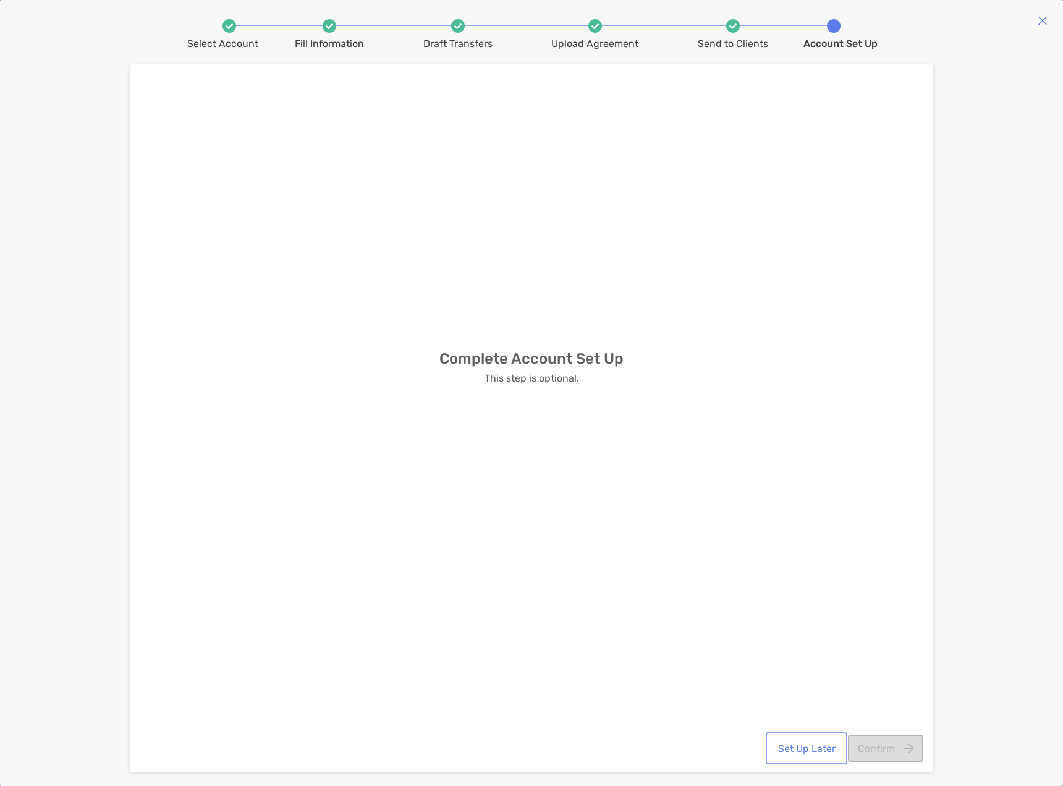
click at [812, 751] on button "Set Up Later" at bounding box center [807, 748] width 77 height 27
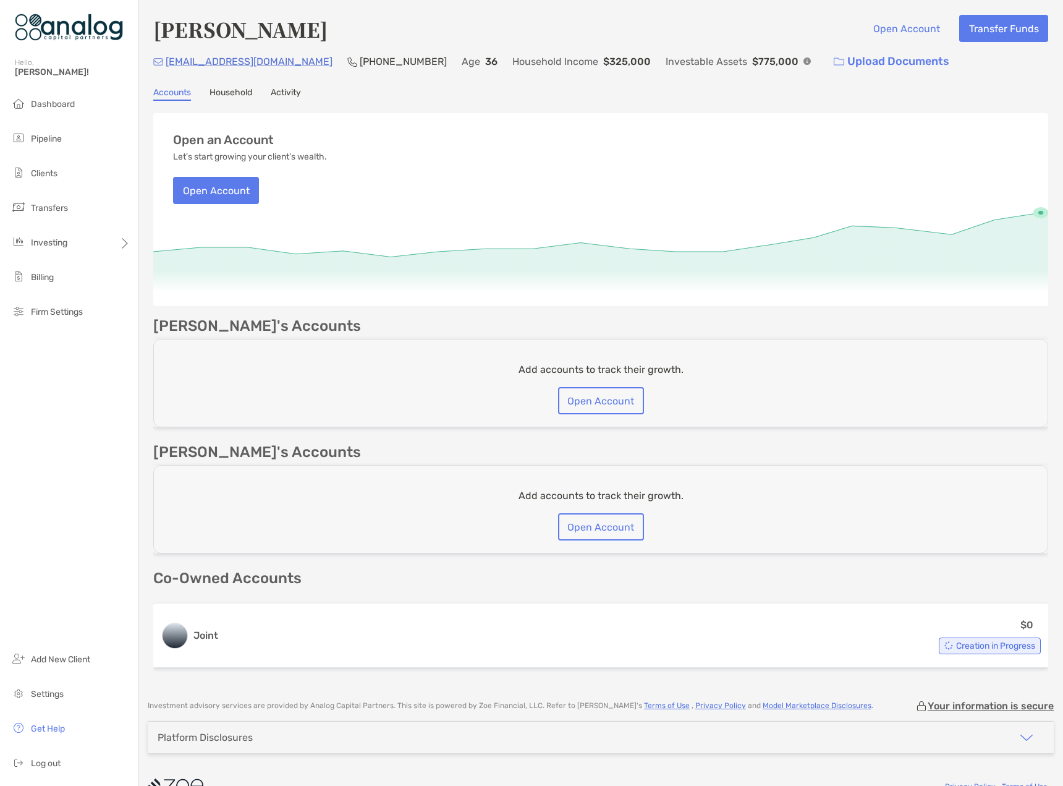
click at [237, 98] on link "Household" at bounding box center [231, 94] width 43 height 14
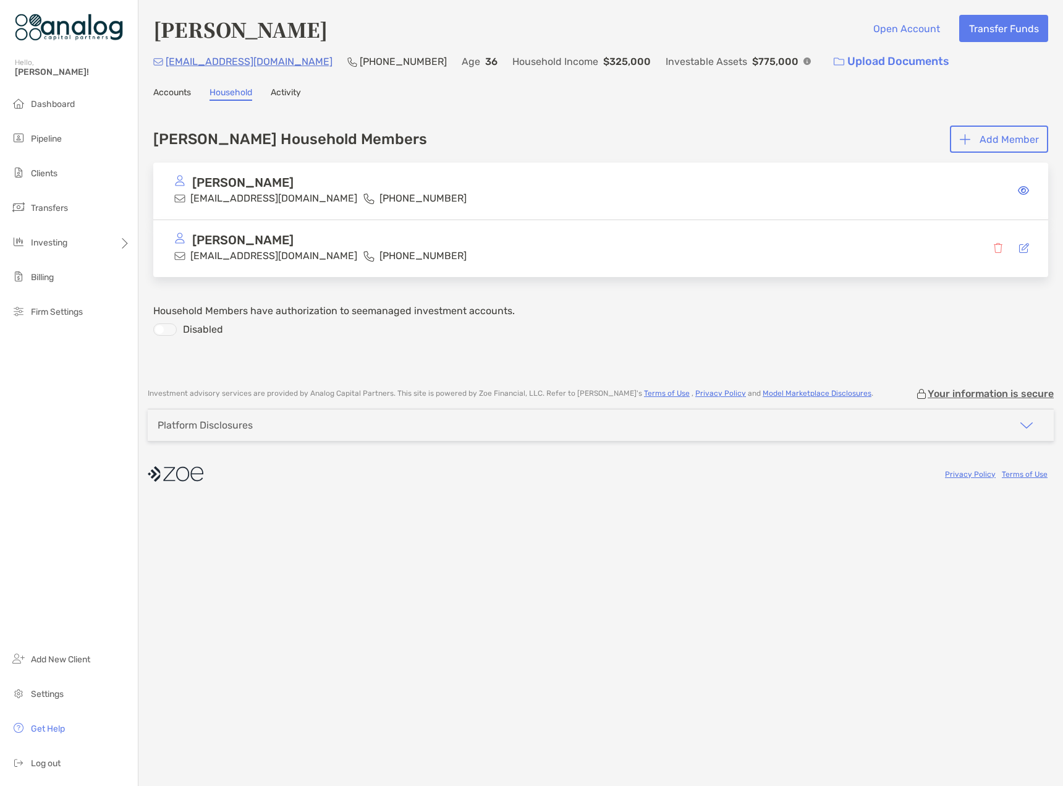
drag, startPoint x: 291, startPoint y: 183, endPoint x: 195, endPoint y: 184, distance: 95.8
click at [195, 184] on div "[PERSON_NAME]" at bounding box center [360, 182] width 372 height 15
copy p "[PERSON_NAME]"
drag, startPoint x: 303, startPoint y: 199, endPoint x: 192, endPoint y: 202, distance: 110.7
click at [192, 202] on p "[EMAIL_ADDRESS][DOMAIN_NAME]" at bounding box center [273, 197] width 167 height 15
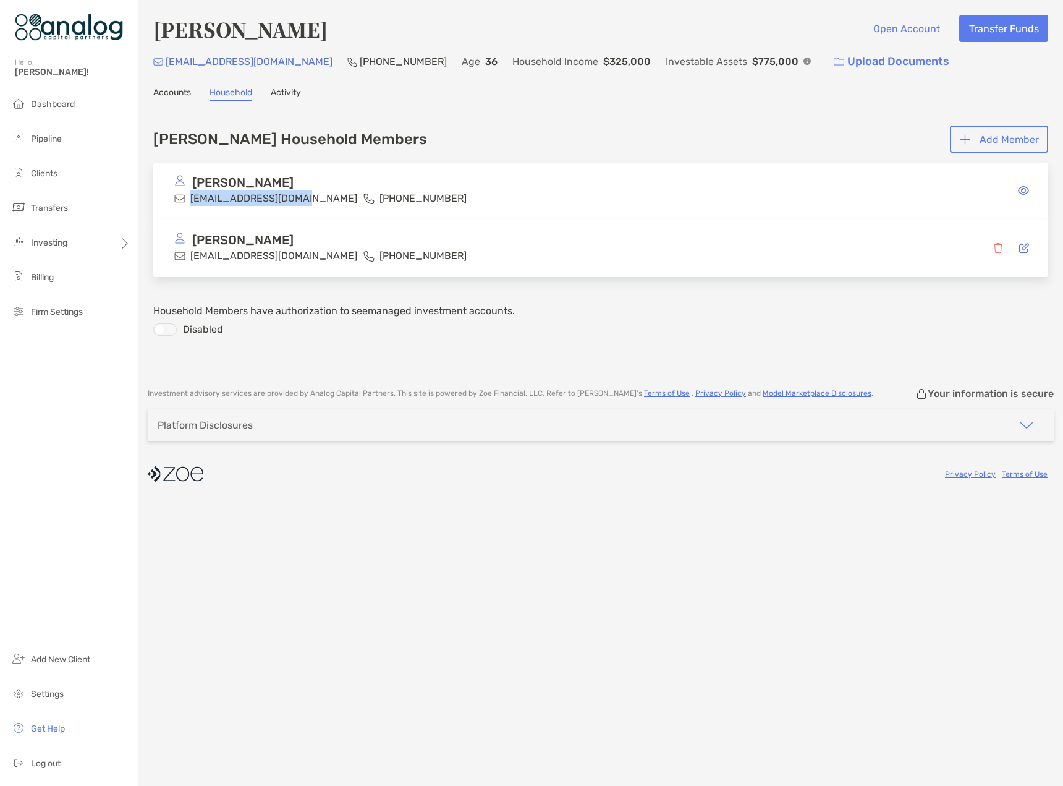
copy p "[EMAIL_ADDRESS][DOMAIN_NAME]"
drag, startPoint x: 309, startPoint y: 241, endPoint x: 194, endPoint y: 240, distance: 114.4
click at [194, 240] on div "Ronald Mccaslin Iii" at bounding box center [360, 239] width 372 height 15
copy p "Ronald Mccaslin Iii"
drag, startPoint x: 314, startPoint y: 256, endPoint x: 192, endPoint y: 256, distance: 122.4
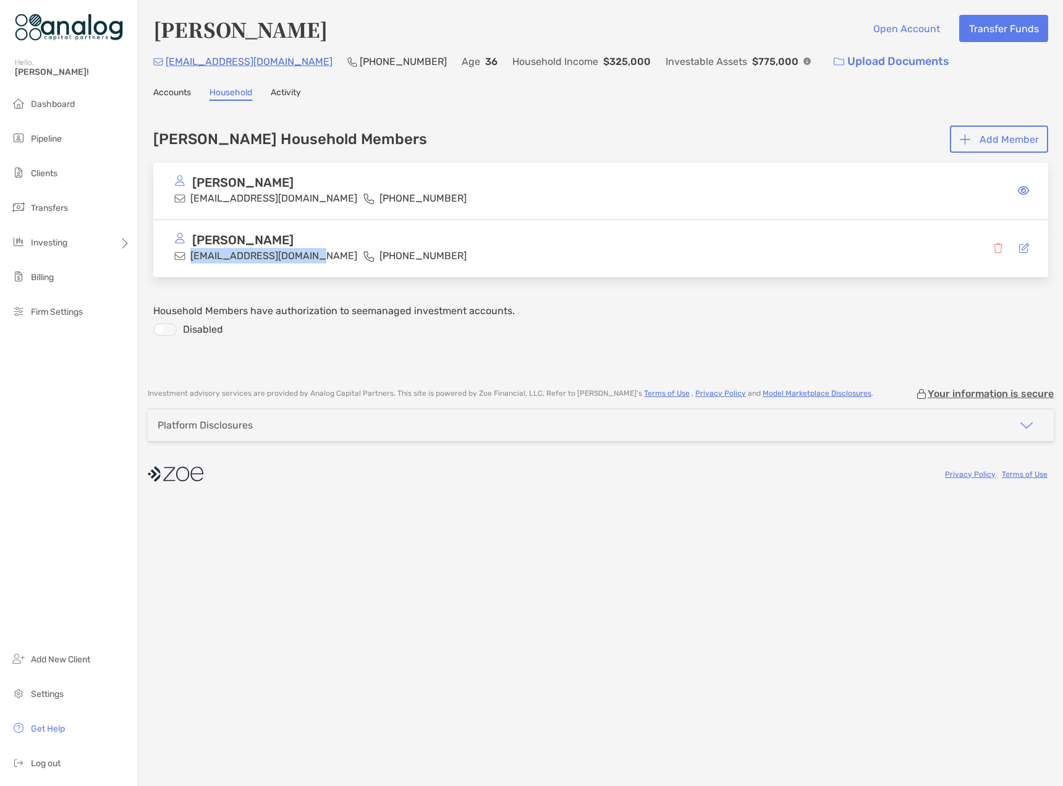
click at [192, 256] on p "treymccaslin3@yahoo.com" at bounding box center [273, 255] width 167 height 15
copy p "treymccaslin3@yahoo.com"
click at [263, 29] on h4 "[PERSON_NAME]" at bounding box center [240, 29] width 174 height 28
click at [309, 33] on h4 "[PERSON_NAME]" at bounding box center [240, 29] width 174 height 28
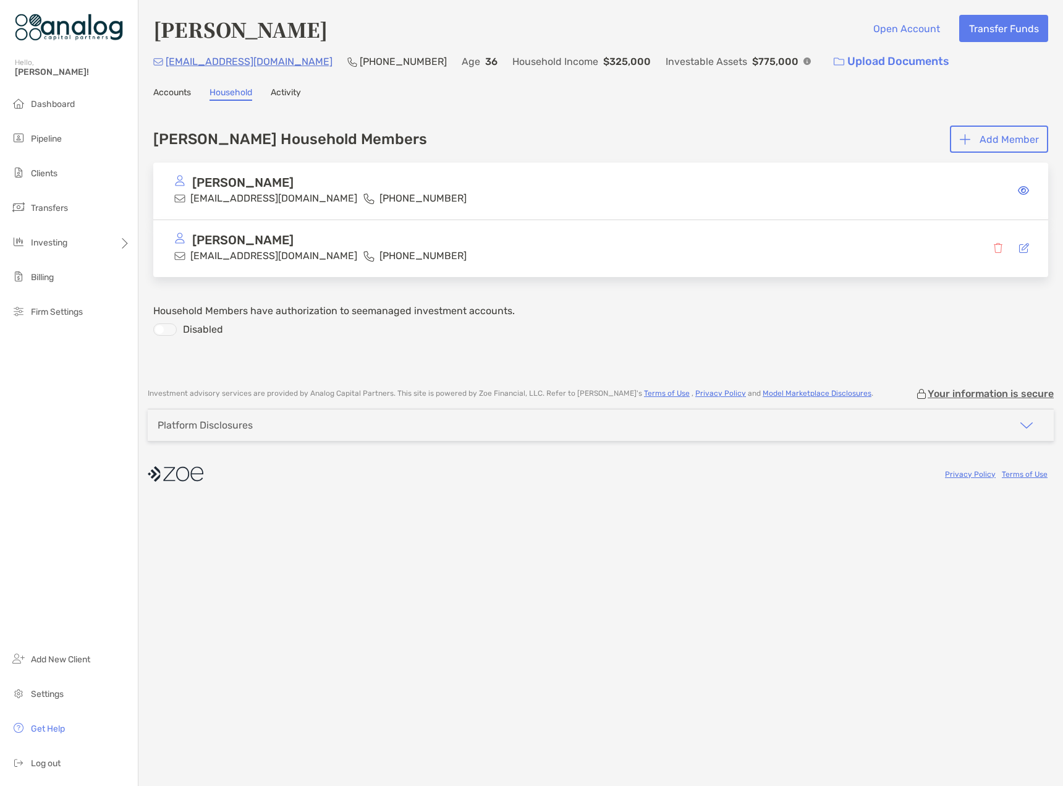
drag, startPoint x: 300, startPoint y: 30, endPoint x: 157, endPoint y: 25, distance: 142.9
click at [157, 25] on div "Natalie McCaslin Open Account Transfer Funds" at bounding box center [600, 29] width 895 height 28
copy h4 "[PERSON_NAME]"
click at [181, 92] on link "Accounts" at bounding box center [172, 94] width 38 height 14
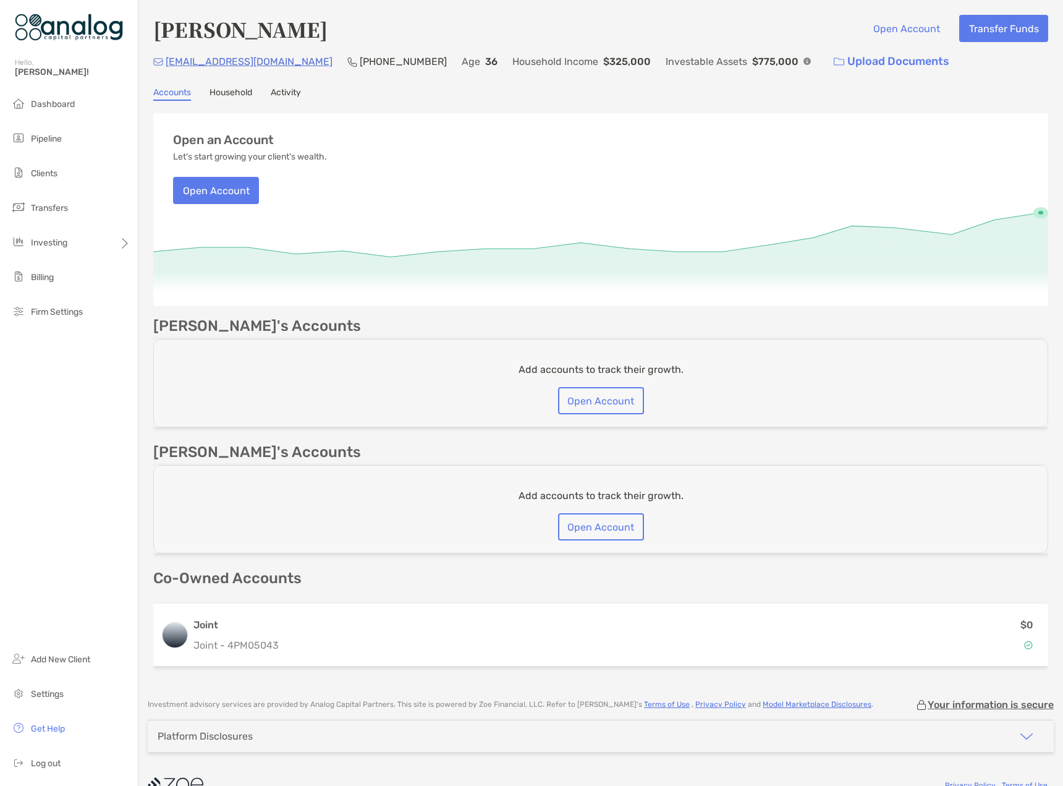
click at [246, 91] on link "Household" at bounding box center [231, 94] width 43 height 14
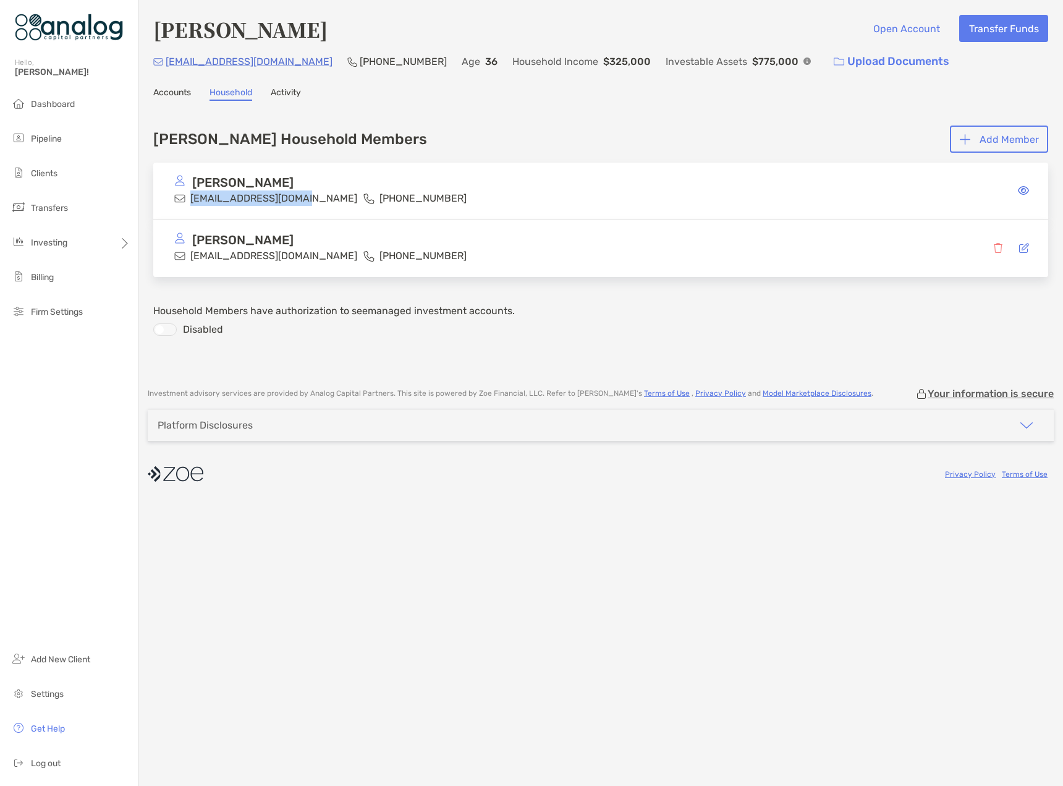
drag, startPoint x: 304, startPoint y: 200, endPoint x: 192, endPoint y: 205, distance: 112.6
click at [192, 205] on div "Natalie Mccaslin natalieyg89@yahoo.com (281) 804-9470" at bounding box center [360, 190] width 372 height 31
copy p "[EMAIL_ADDRESS][DOMAIN_NAME]"
click at [314, 231] on div "Ronald Mccaslin Iii treymccaslin3@yahoo.com (832) 381-6269" at bounding box center [600, 248] width 895 height 57
drag, startPoint x: 315, startPoint y: 254, endPoint x: 192, endPoint y: 256, distance: 123.1
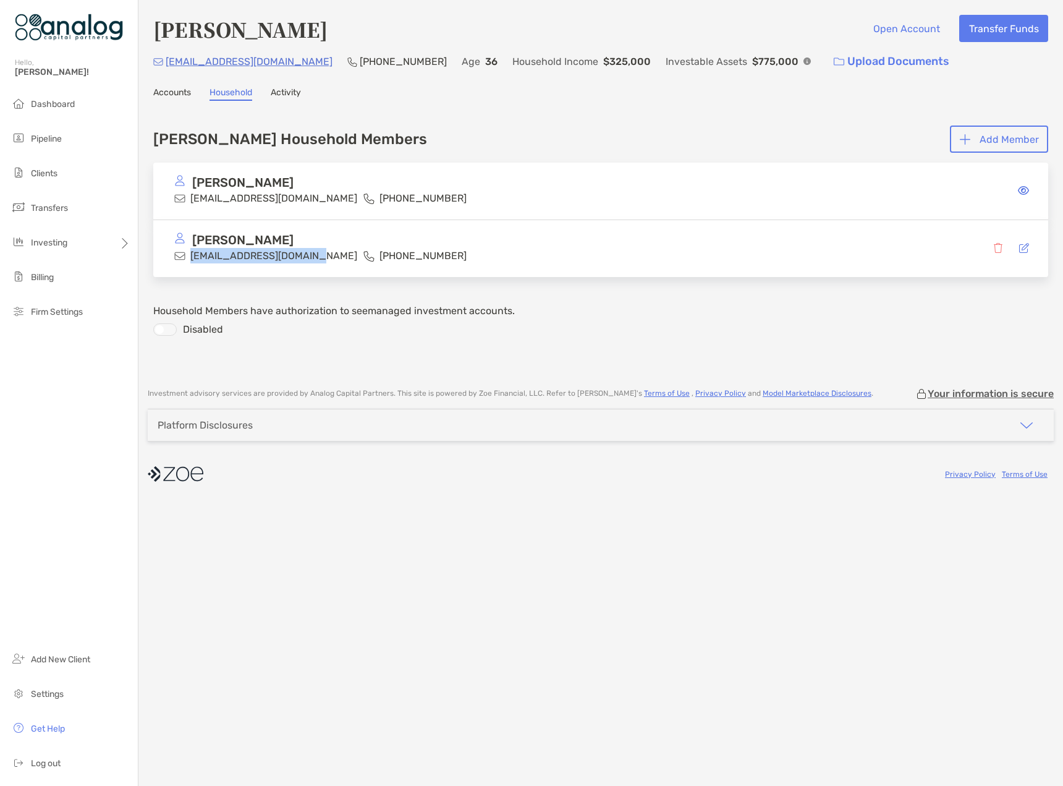
click at [192, 256] on div "Ronald Mccaslin Iii treymccaslin3@yahoo.com (832) 381-6269" at bounding box center [360, 247] width 372 height 31
copy p "treymccaslin3@yahoo.com"
click at [167, 332] on div at bounding box center [164, 329] width 23 height 12
drag, startPoint x: 328, startPoint y: 30, endPoint x: 158, endPoint y: 37, distance: 169.5
click at [158, 37] on div "Natalie McCaslin Open Account Transfer Funds" at bounding box center [600, 29] width 895 height 28
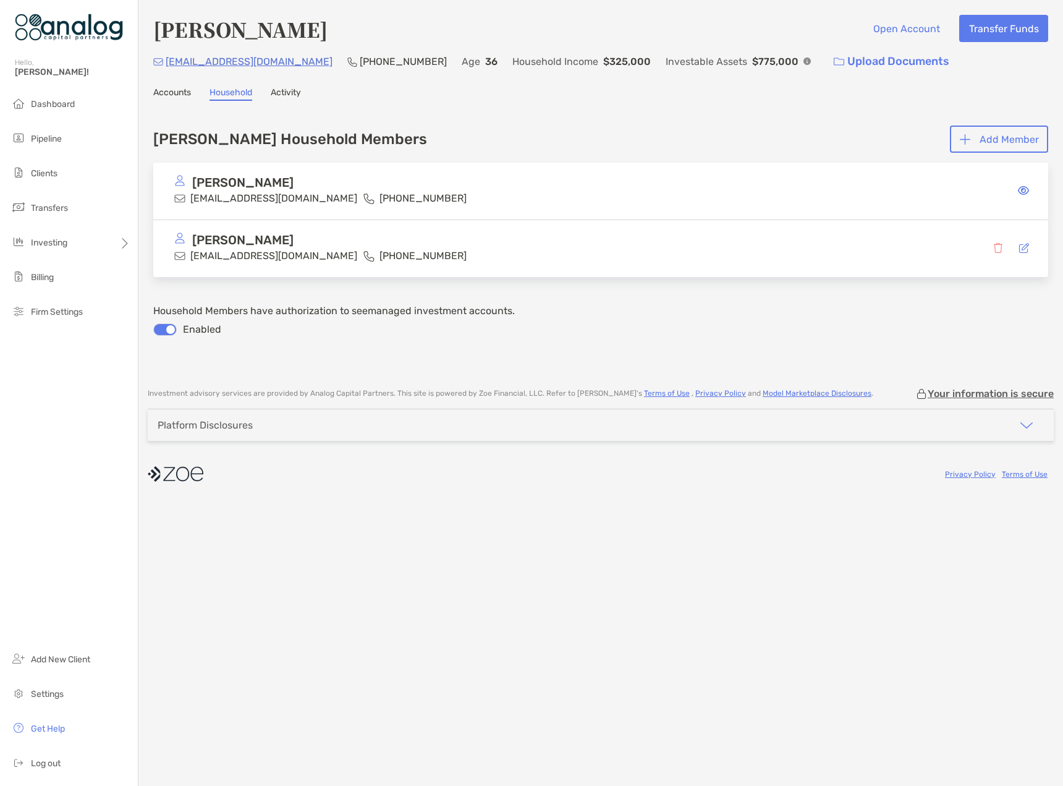
copy h4 "Natalie McCaslin"
drag, startPoint x: 301, startPoint y: 200, endPoint x: 192, endPoint y: 207, distance: 109.6
click at [192, 207] on div "Natalie Mccaslin natalieyg89@yahoo.com (281) 804-9470" at bounding box center [600, 191] width 895 height 57
copy p "[EMAIL_ADDRESS][DOMAIN_NAME]"
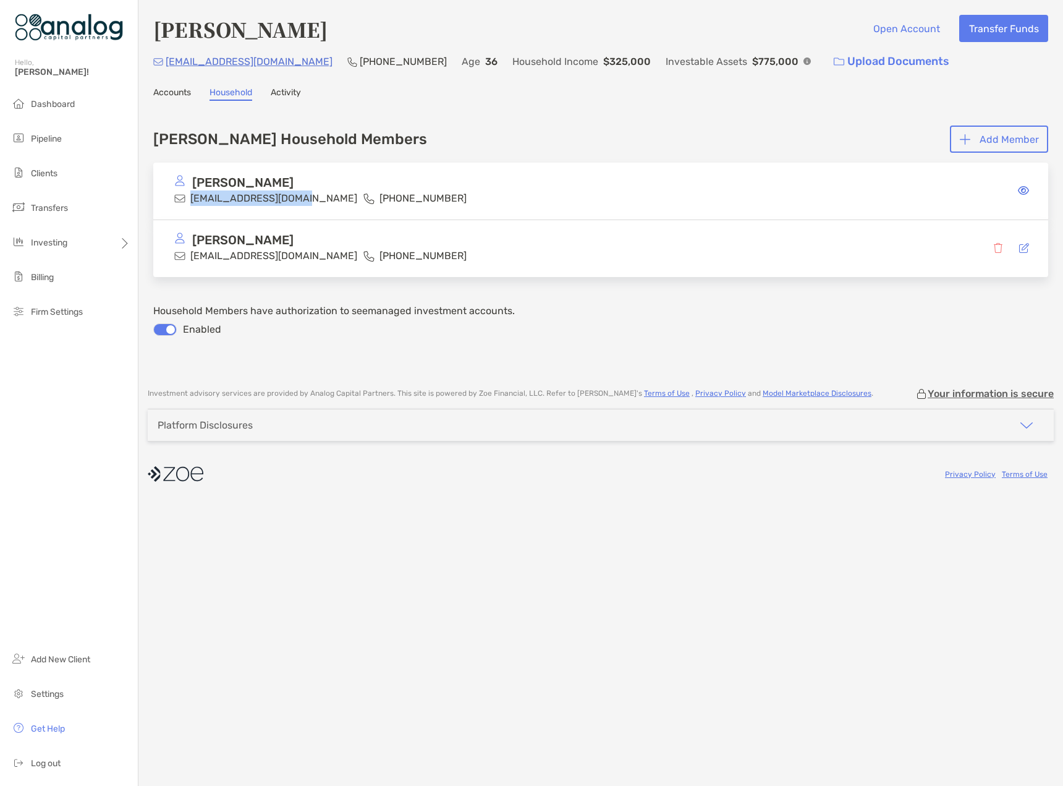
drag, startPoint x: 327, startPoint y: 31, endPoint x: 156, endPoint y: 35, distance: 170.7
click at [156, 35] on div "Natalie McCaslin Open Account Transfer Funds" at bounding box center [600, 29] width 895 height 28
drag, startPoint x: 307, startPoint y: 239, endPoint x: 190, endPoint y: 238, distance: 117.5
click at [190, 238] on div "Ronald Mccaslin Iii" at bounding box center [360, 239] width 372 height 15
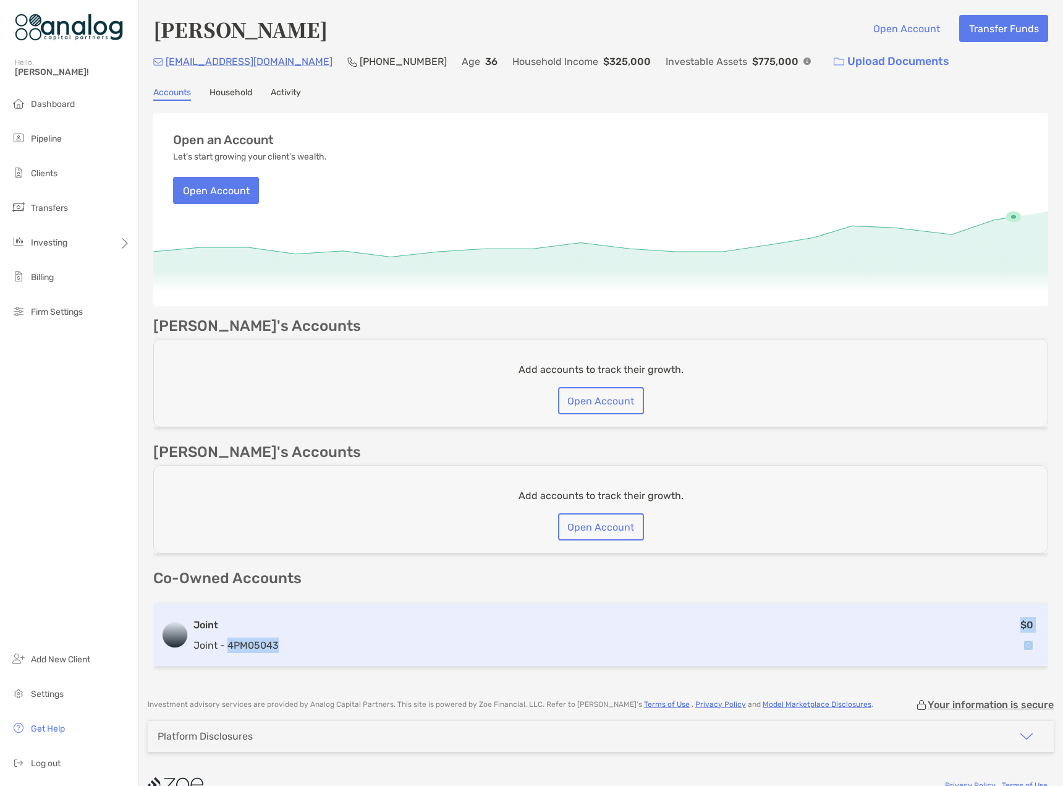
drag, startPoint x: 285, startPoint y: 642, endPoint x: 228, endPoint y: 646, distance: 57.6
click at [228, 646] on div "Joint Joint - 4PM05043 $0" at bounding box center [600, 634] width 895 height 63
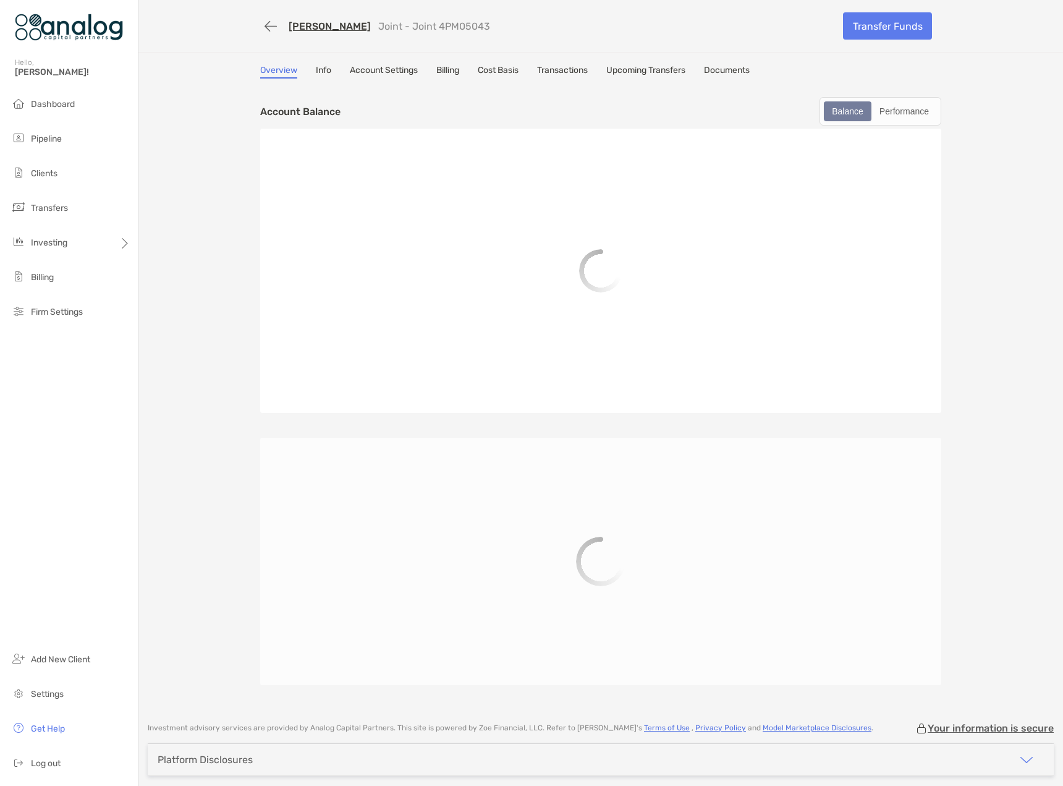
click at [362, 25] on link "[PERSON_NAME]" at bounding box center [330, 26] width 82 height 12
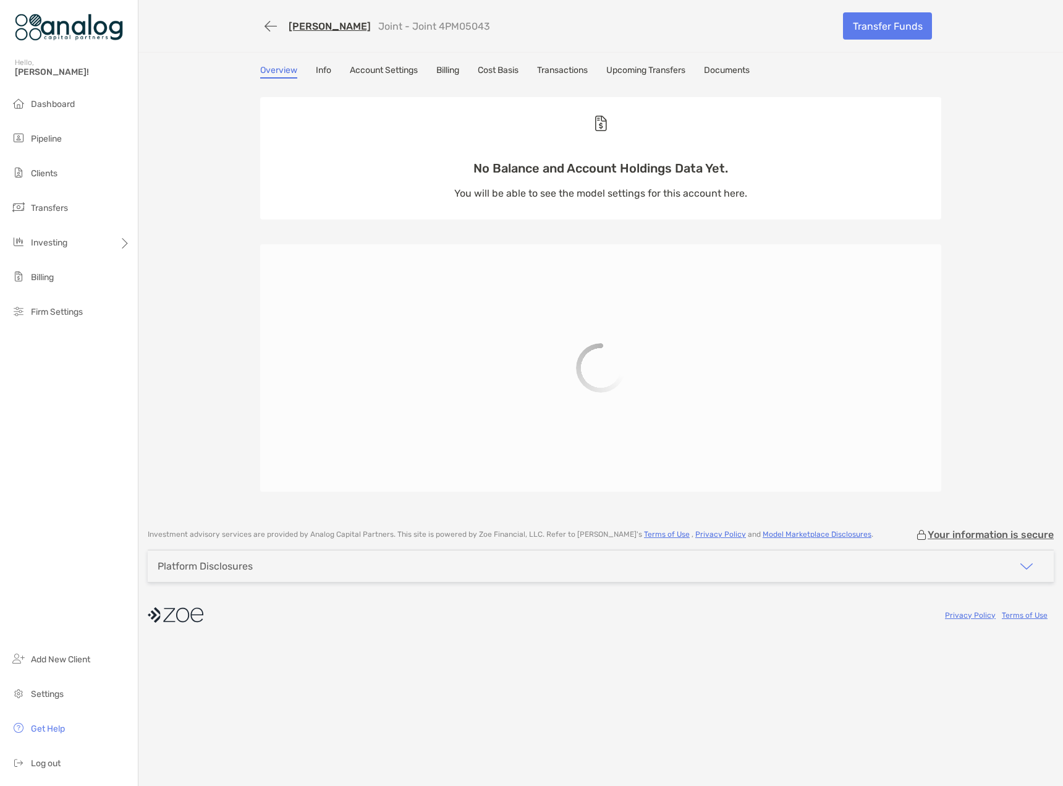
click at [449, 23] on p "Joint - Joint 4PM05043" at bounding box center [434, 26] width 112 height 12
copy p "4PM05043"
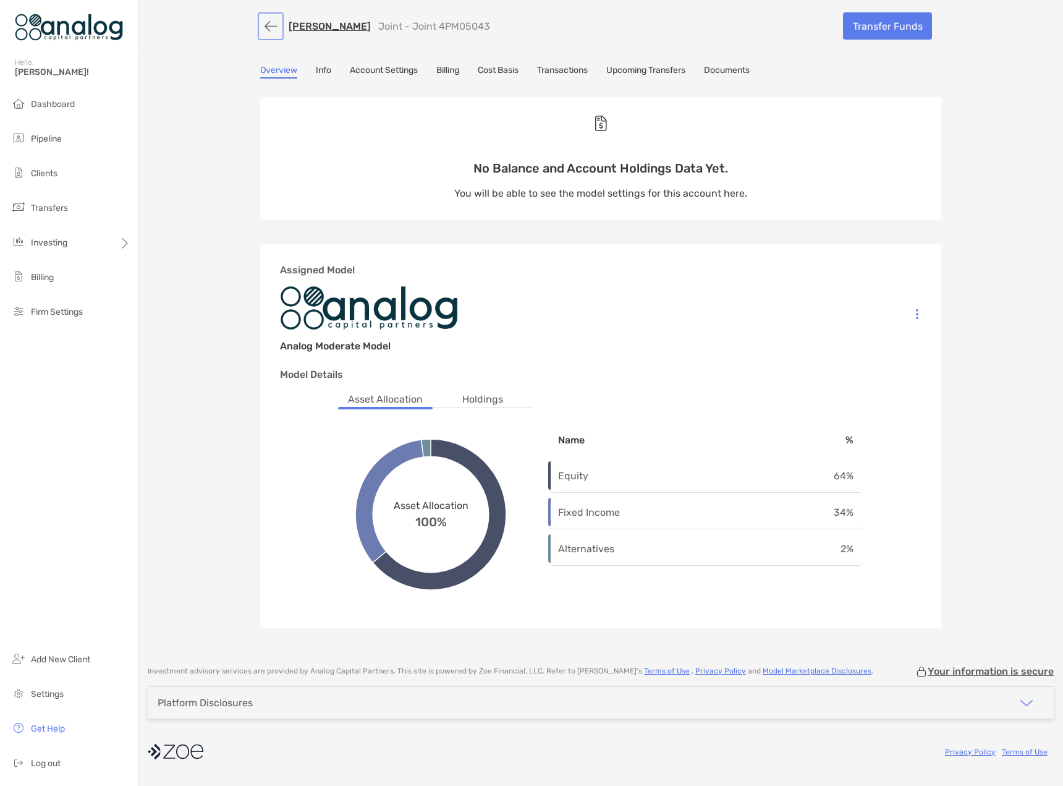
click at [271, 27] on button "button" at bounding box center [270, 26] width 21 height 23
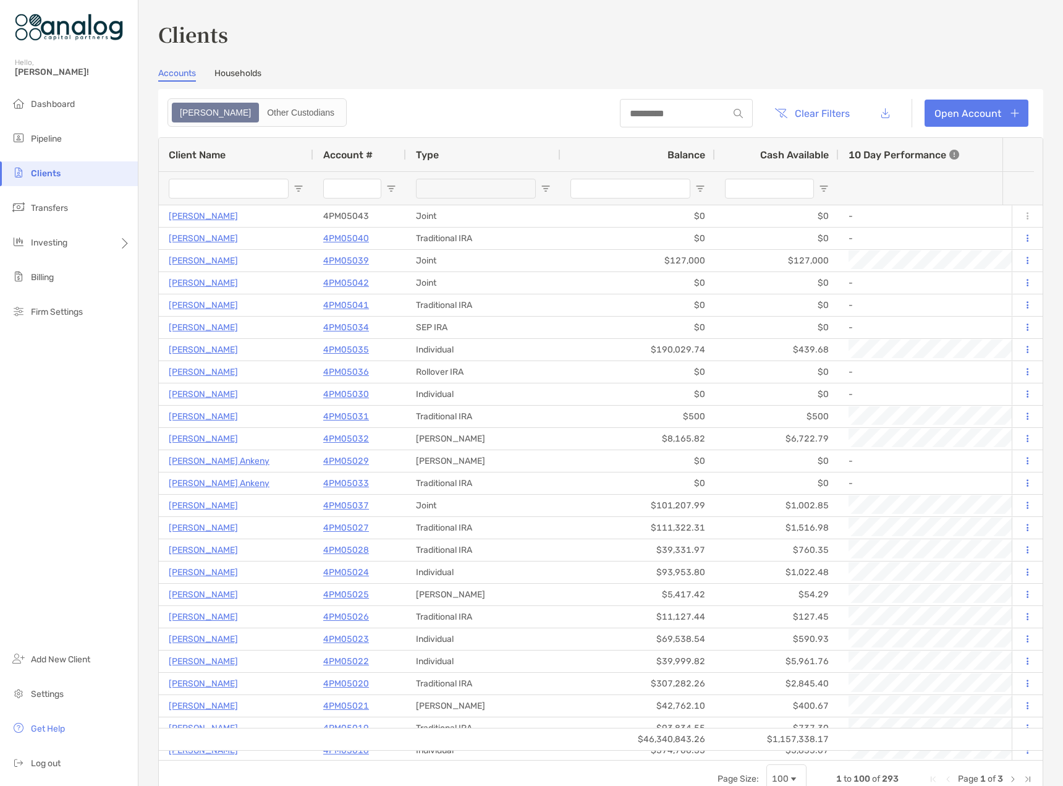
type input "****"
type input "********"
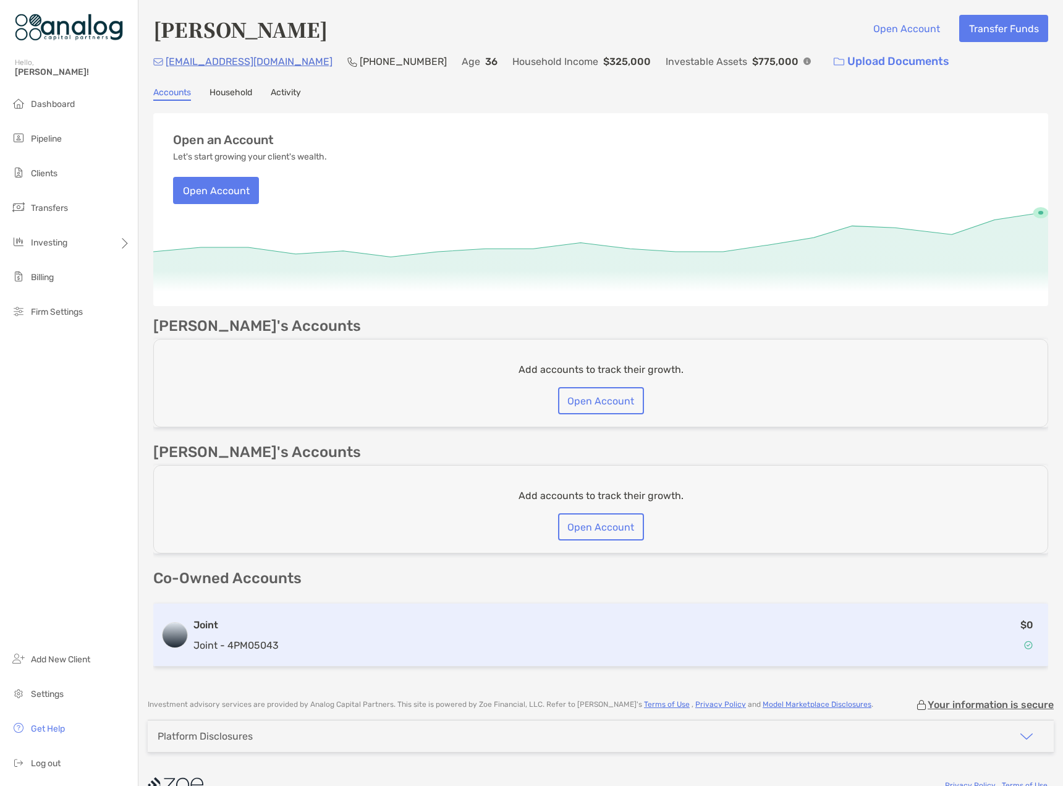
click at [262, 639] on p "Joint - 4PM05043" at bounding box center [236, 644] width 85 height 15
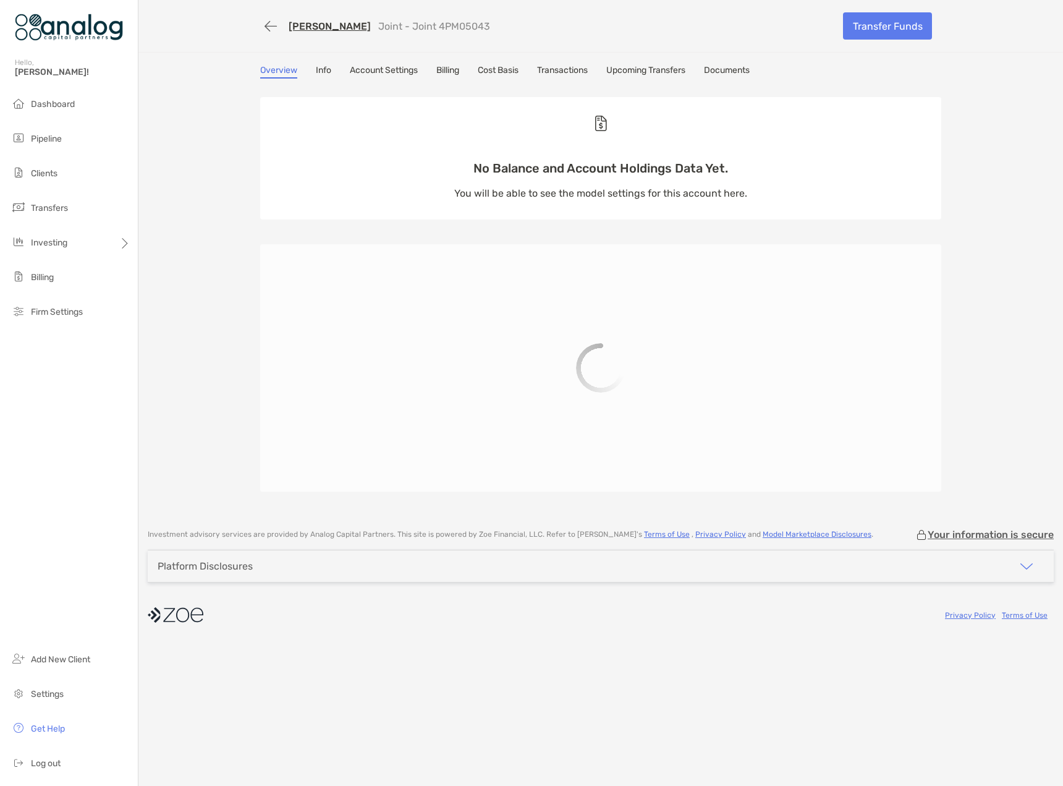
click at [453, 22] on p "Joint - Joint 4PM05043" at bounding box center [434, 26] width 112 height 12
copy p "4PM05043"
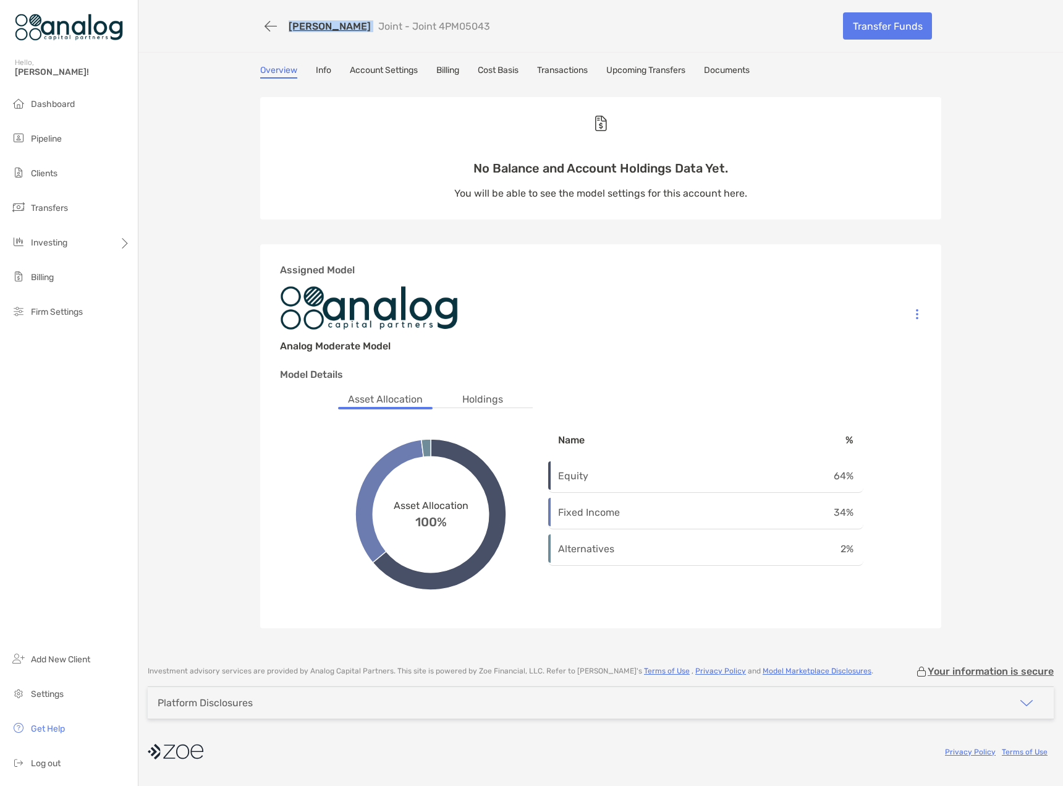
drag, startPoint x: 376, startPoint y: 25, endPoint x: 288, endPoint y: 25, distance: 87.8
click at [288, 25] on div "Natalie McCaslin Joint - Joint 4PM05043" at bounding box center [385, 26] width 209 height 12
copy link "[PERSON_NAME]"
click at [849, 35] on link "Transfer Funds" at bounding box center [887, 25] width 89 height 27
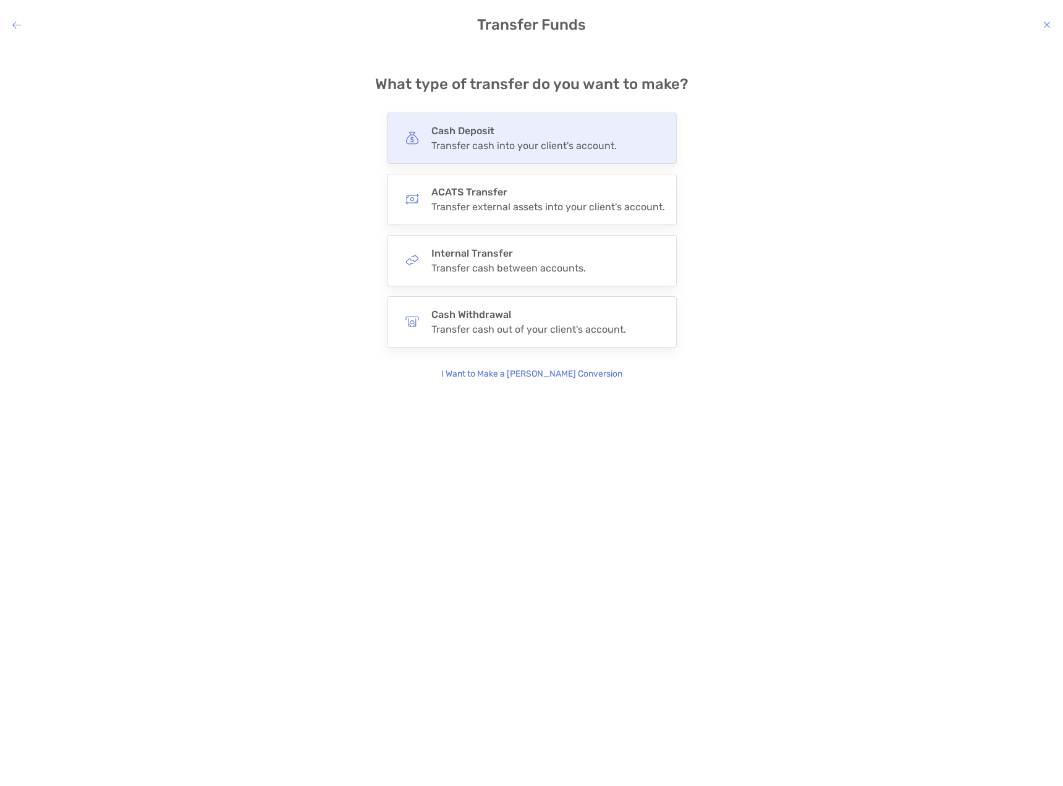
click at [501, 145] on div "Transfer cash into your client's account." at bounding box center [524, 146] width 185 height 12
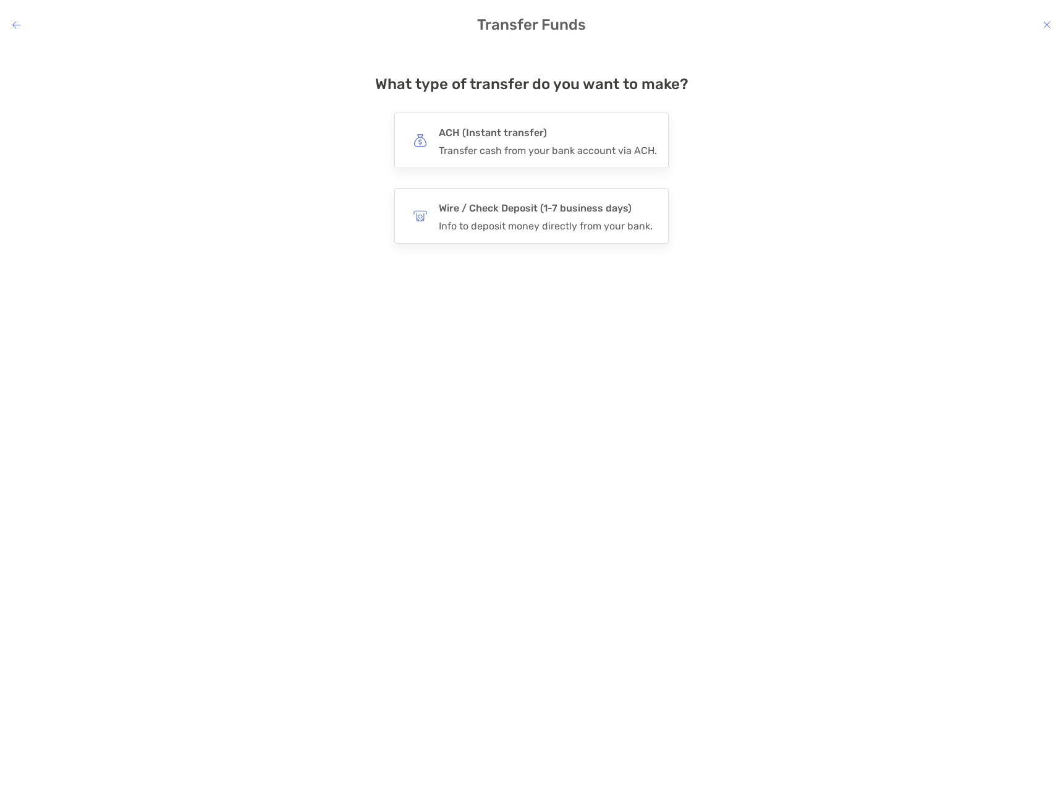
click at [501, 145] on div "Transfer cash from your bank account via ACH." at bounding box center [548, 151] width 218 height 12
click at [0, 0] on input "***" at bounding box center [0, 0] width 0 height 0
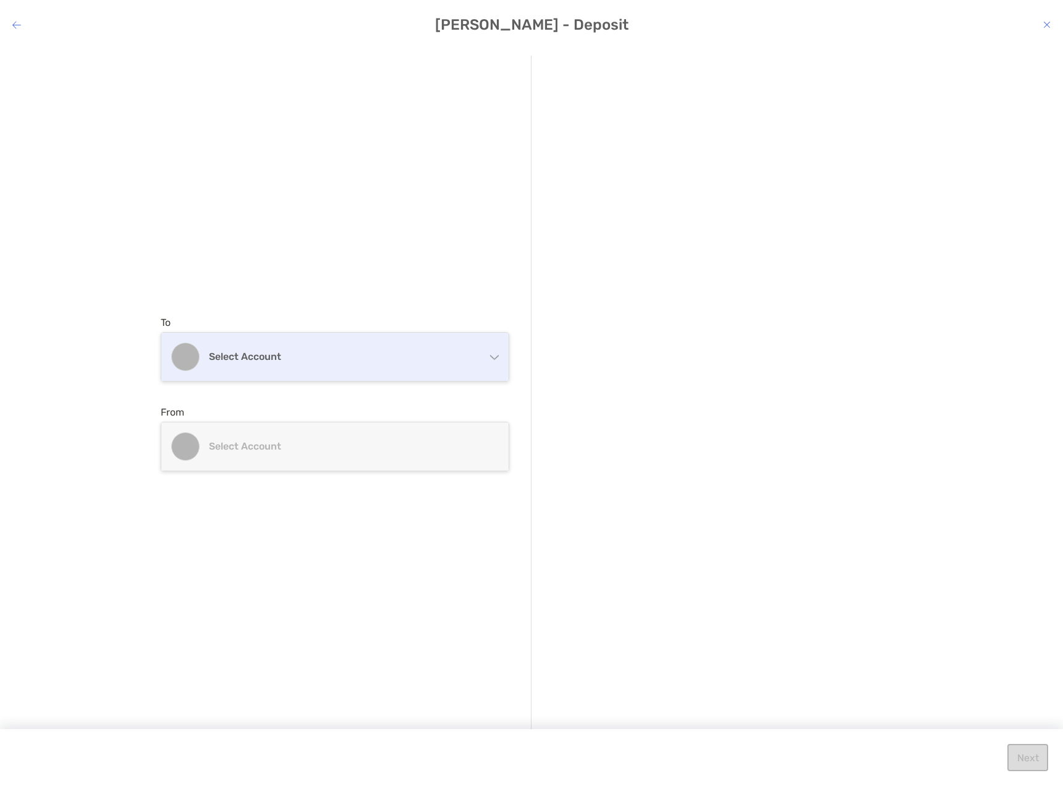
click at [279, 367] on div "Select account" at bounding box center [334, 357] width 347 height 48
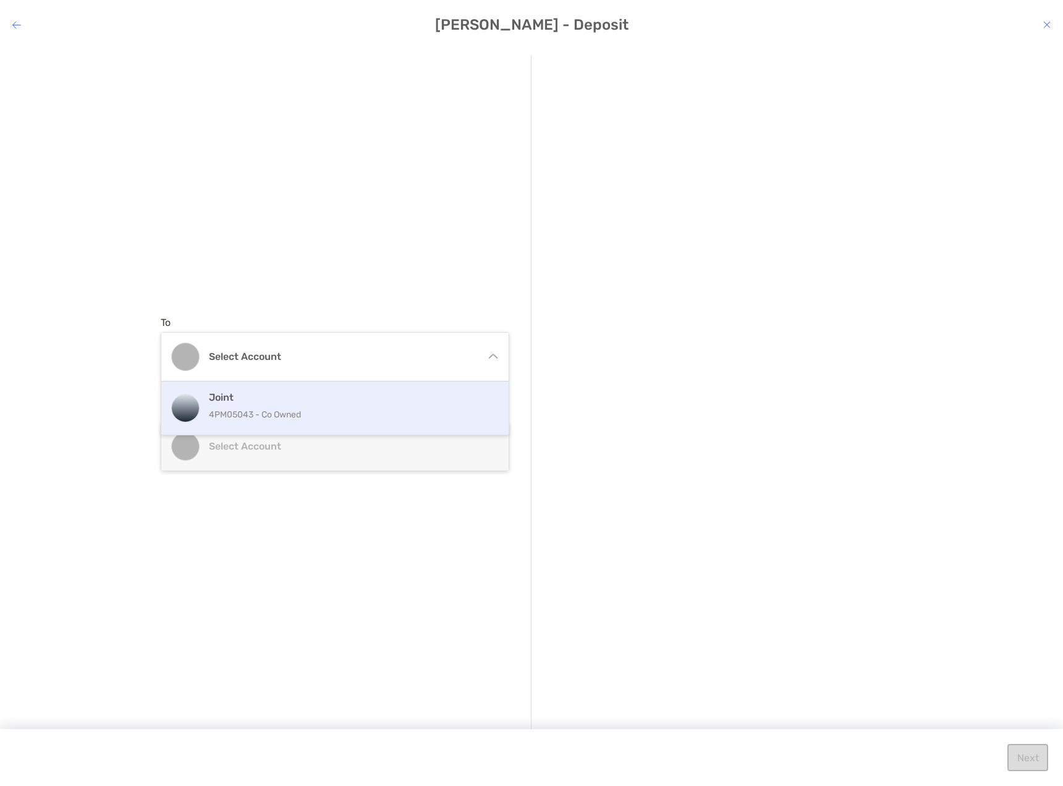
click at [274, 391] on h4 "Joint" at bounding box center [348, 397] width 279 height 12
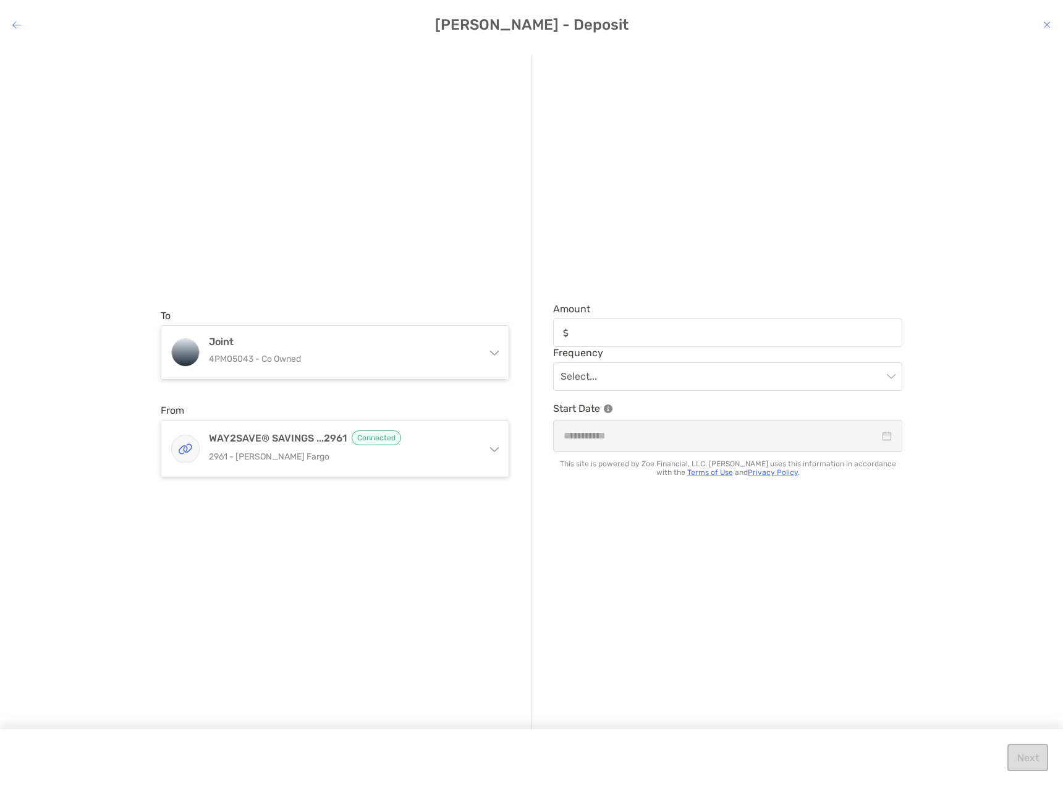
click at [1047, 23] on icon "modal" at bounding box center [1047, 25] width 7 height 10
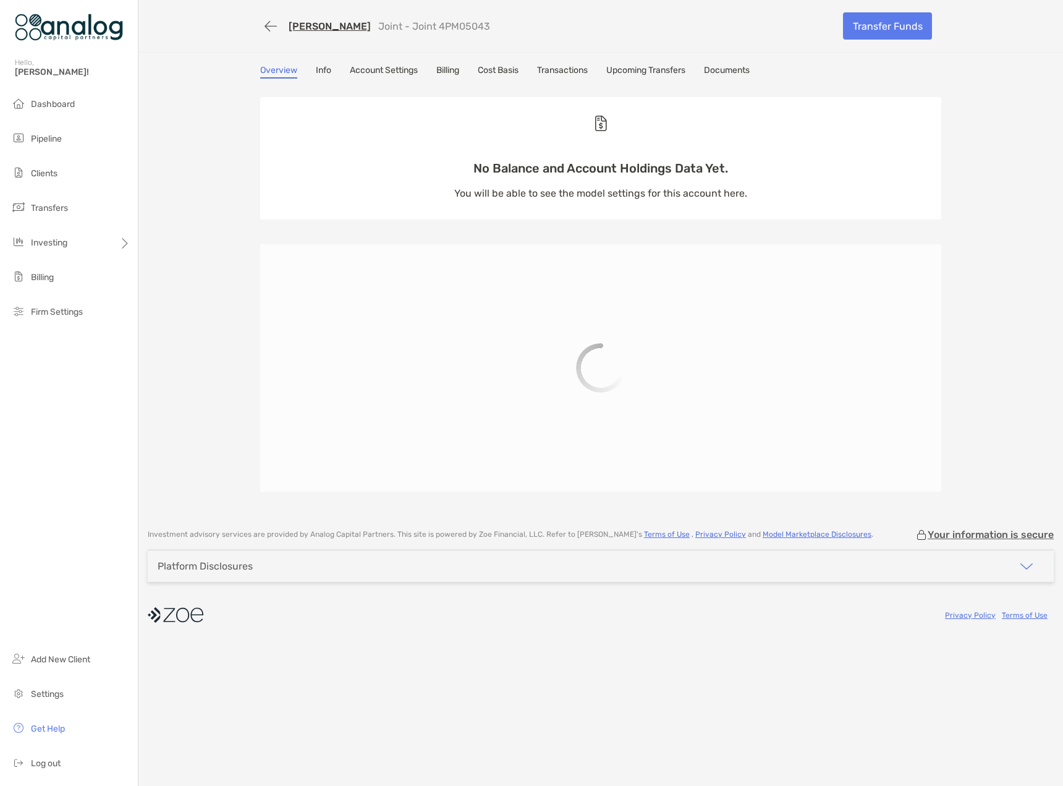
click at [651, 75] on link "Upcoming Transfers" at bounding box center [646, 72] width 79 height 14
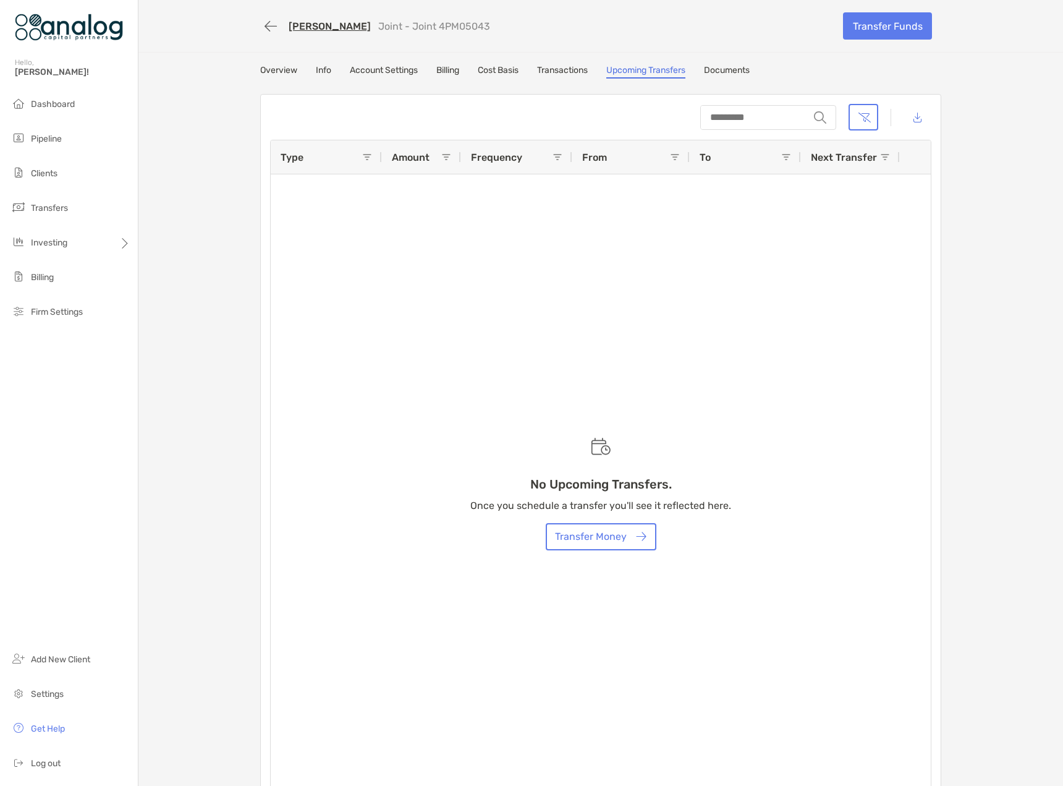
click at [559, 67] on link "Transactions" at bounding box center [562, 72] width 51 height 14
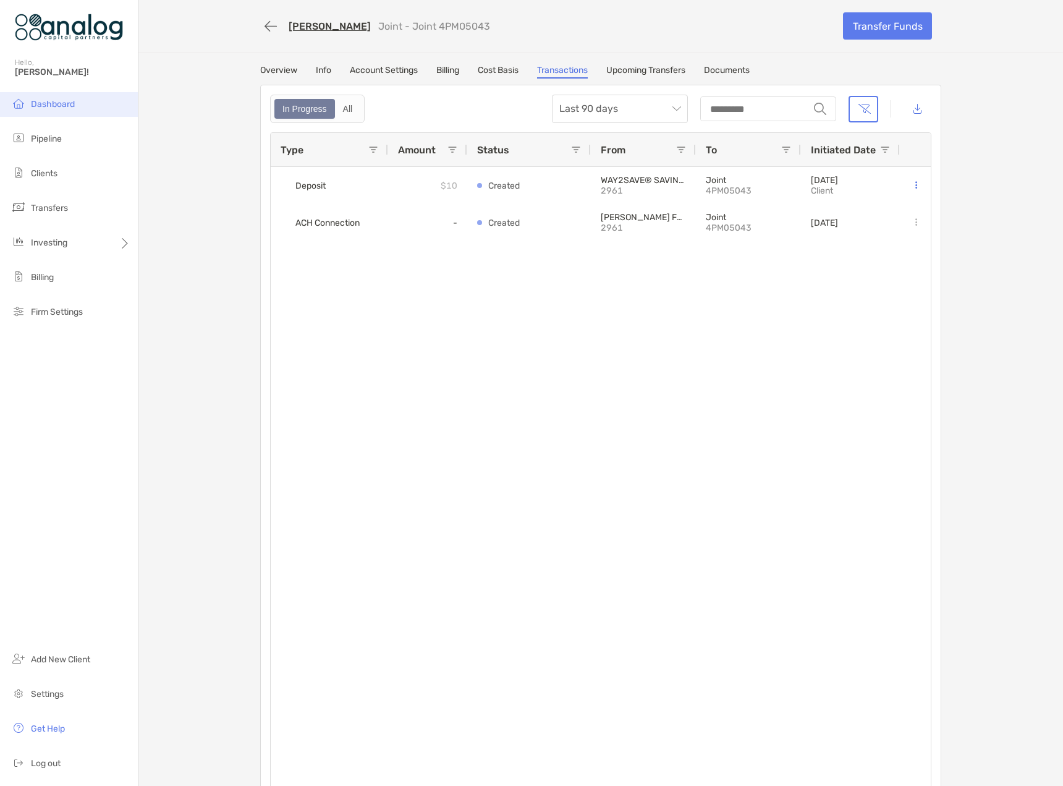
click at [65, 107] on span "Dashboard" at bounding box center [53, 104] width 44 height 11
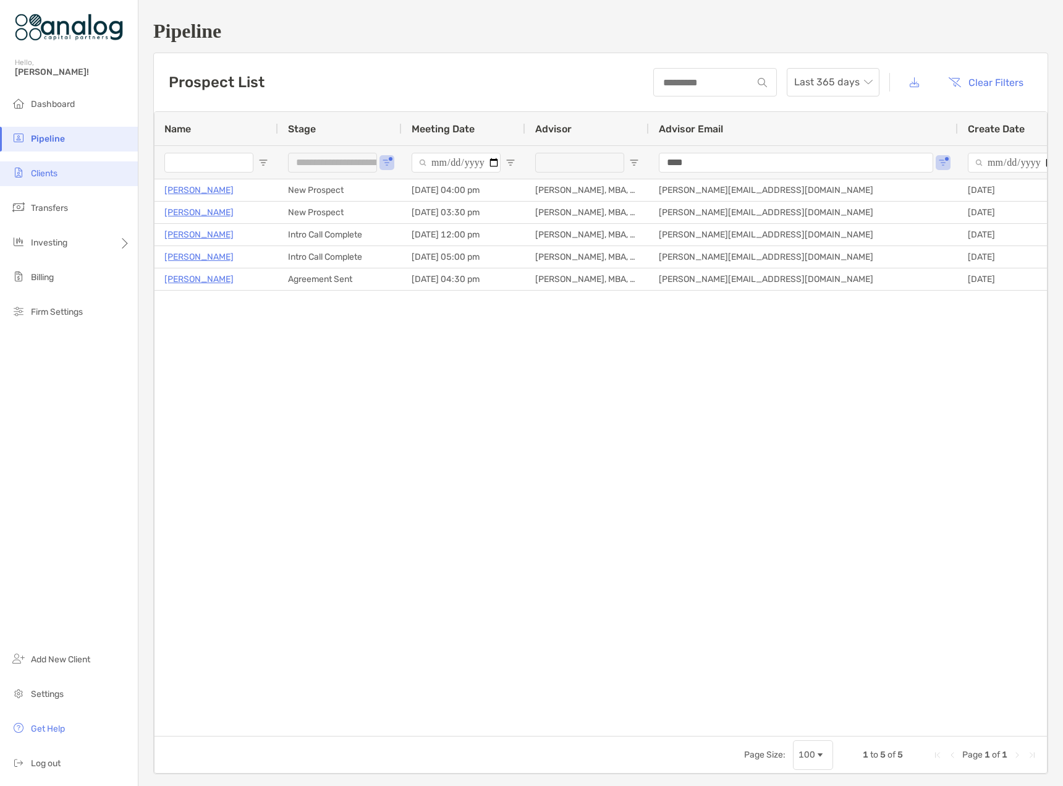
click at [52, 172] on span "Clients" at bounding box center [44, 173] width 27 height 11
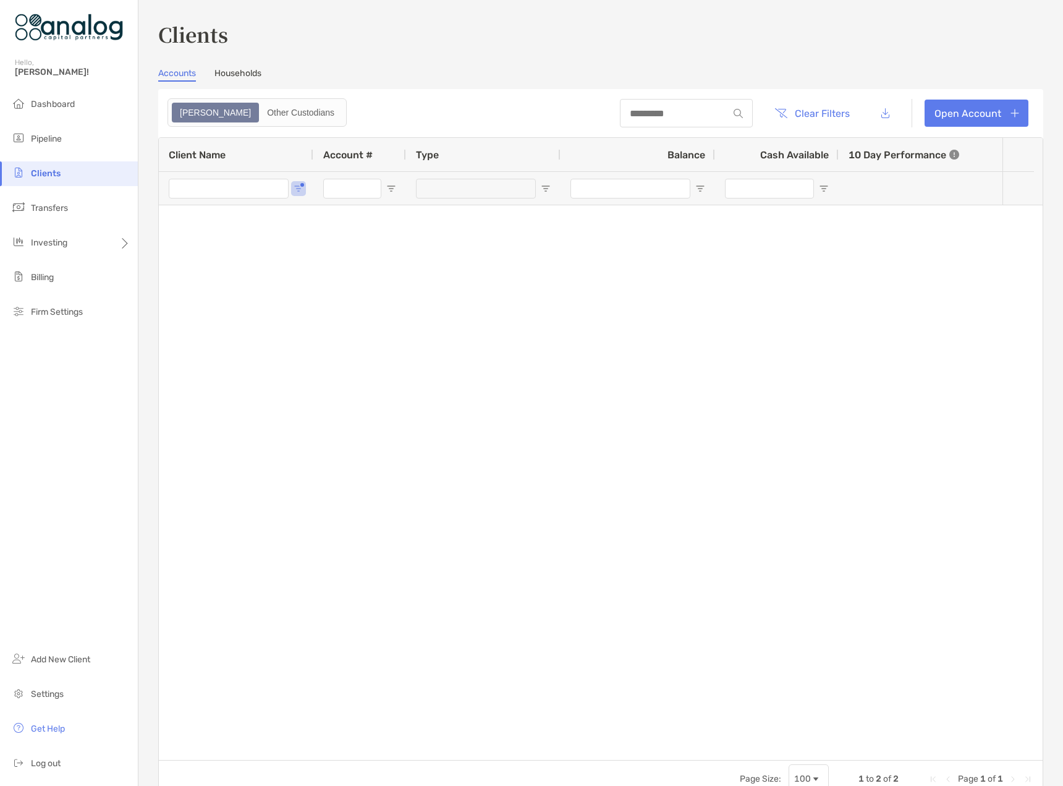
type input "****"
type input "********"
click at [189, 190] on input "****" at bounding box center [229, 189] width 120 height 20
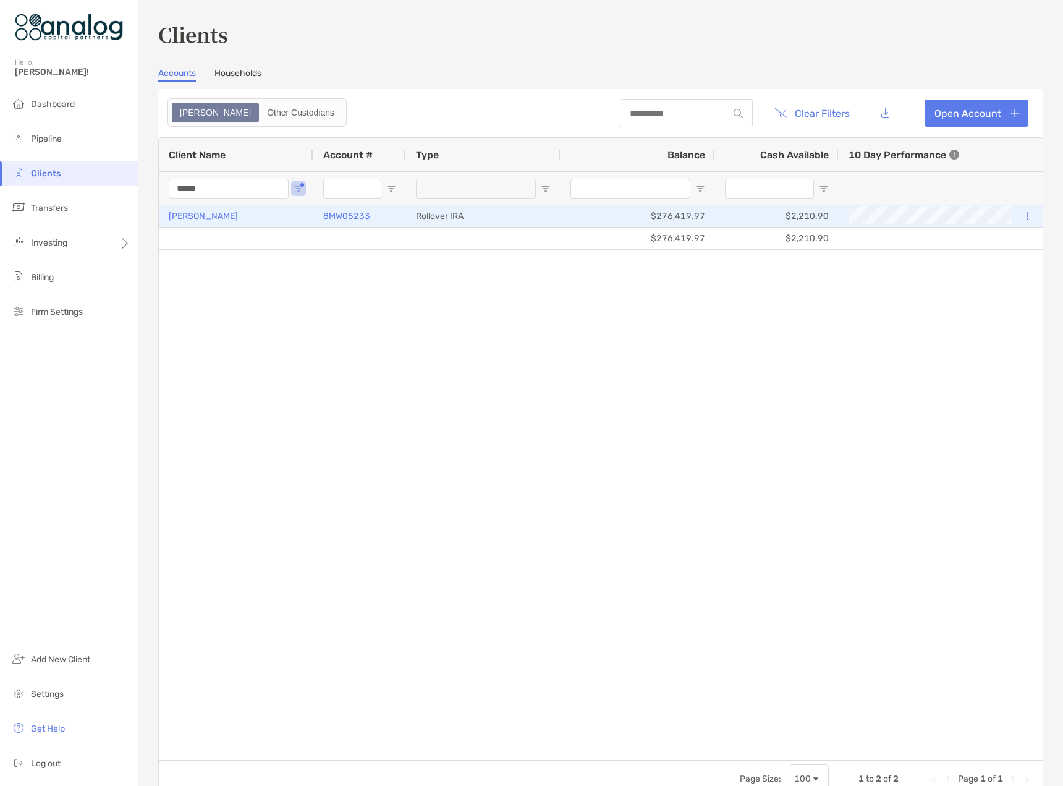
type input "*****"
click at [208, 218] on p "[PERSON_NAME]" at bounding box center [203, 215] width 69 height 15
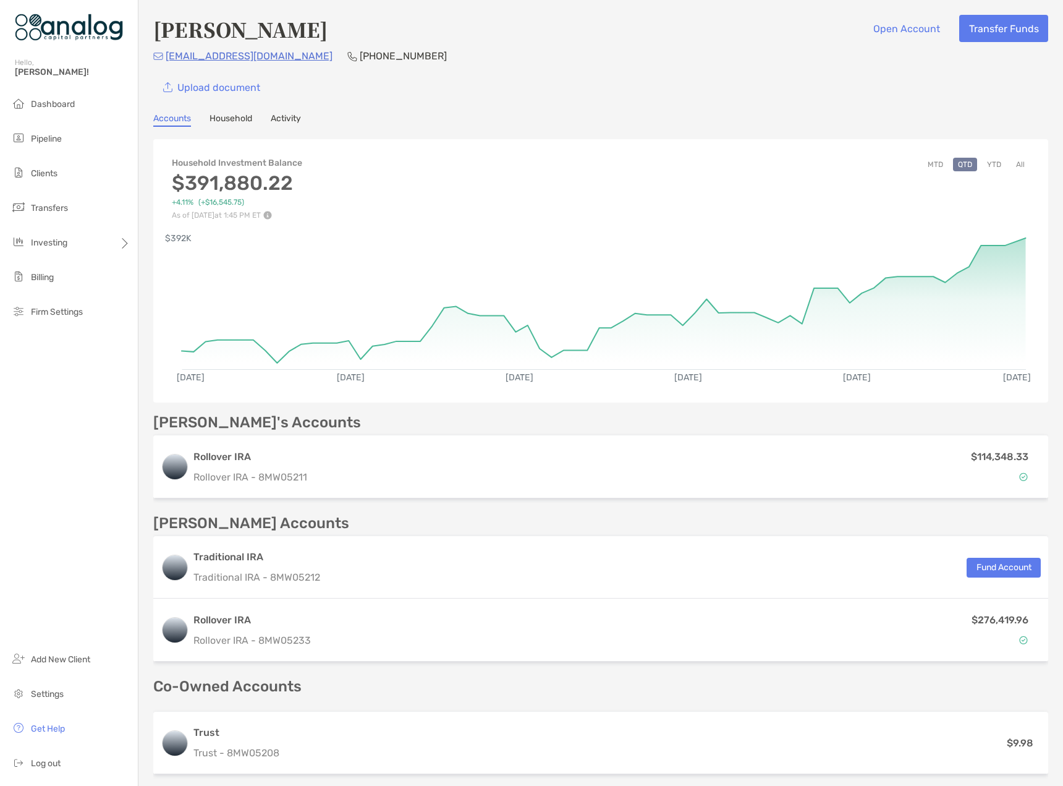
click at [561, 532] on div "[PERSON_NAME] Accounts Traditional IRA Traditional IRA - 8MW05212 Fund Account …" at bounding box center [600, 591] width 895 height 151
click at [509, 114] on div "Accounts Household Activity" at bounding box center [600, 120] width 895 height 14
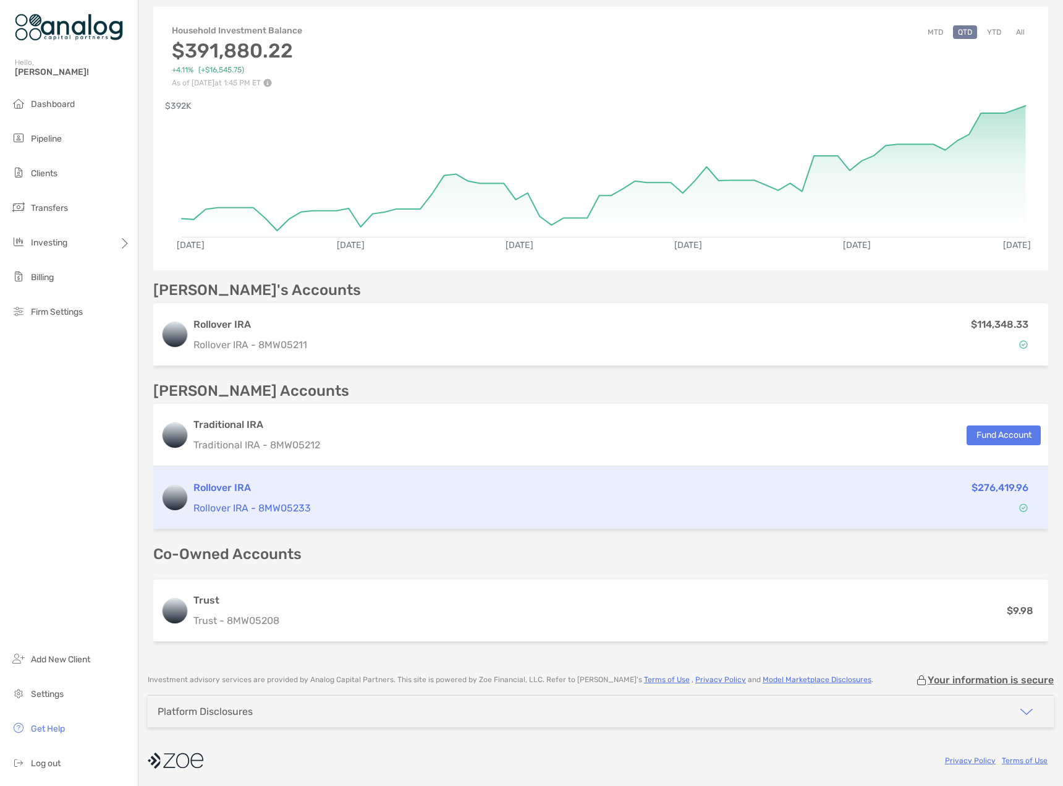
scroll to position [9, 0]
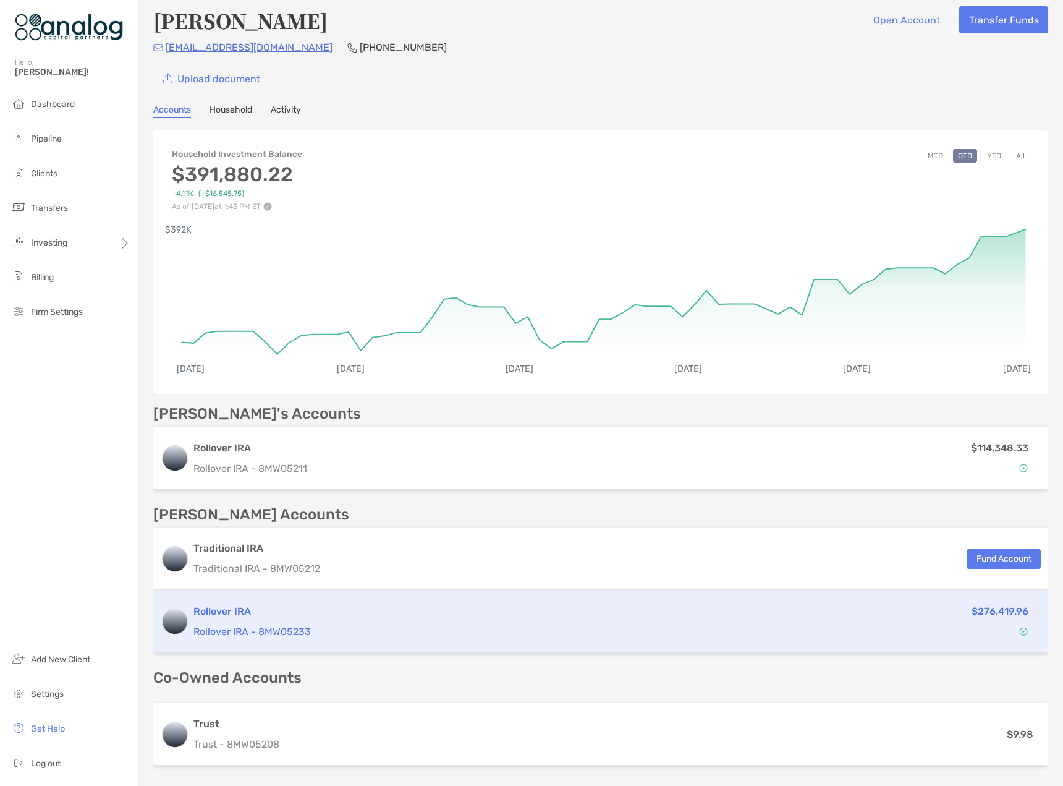
click at [425, 629] on p "Rollover IRA - 8MW05233" at bounding box center [495, 631] width 603 height 15
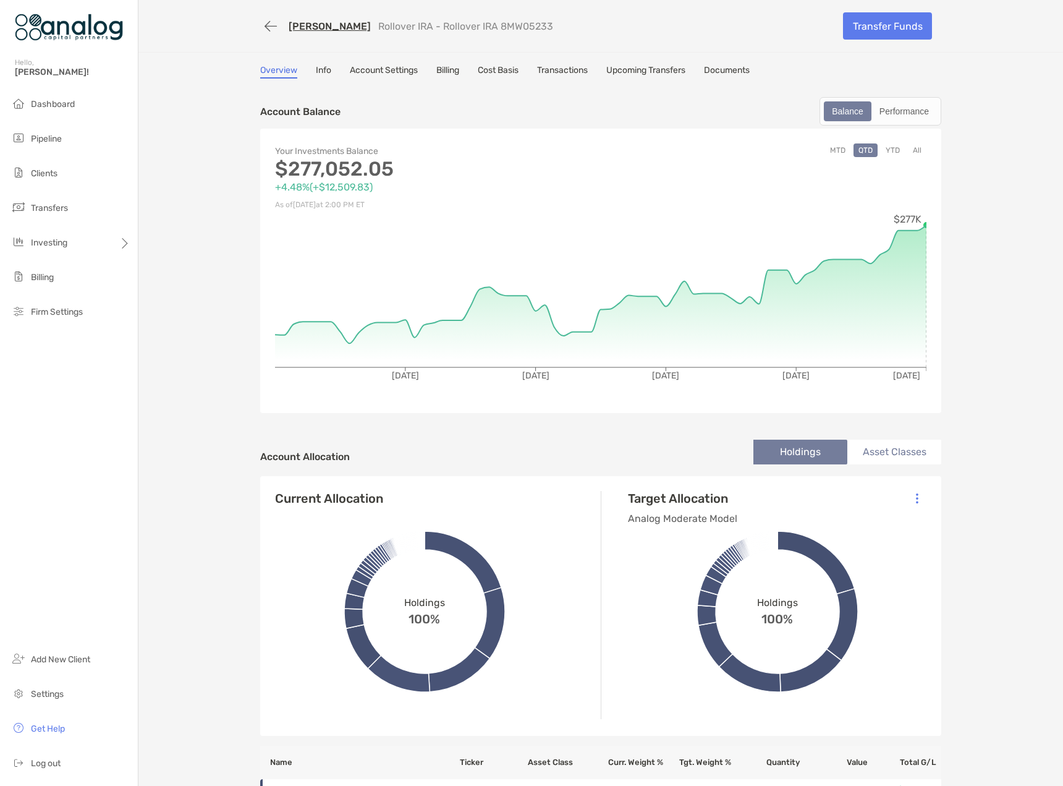
click at [893, 154] on button "YTD" at bounding box center [893, 150] width 24 height 14
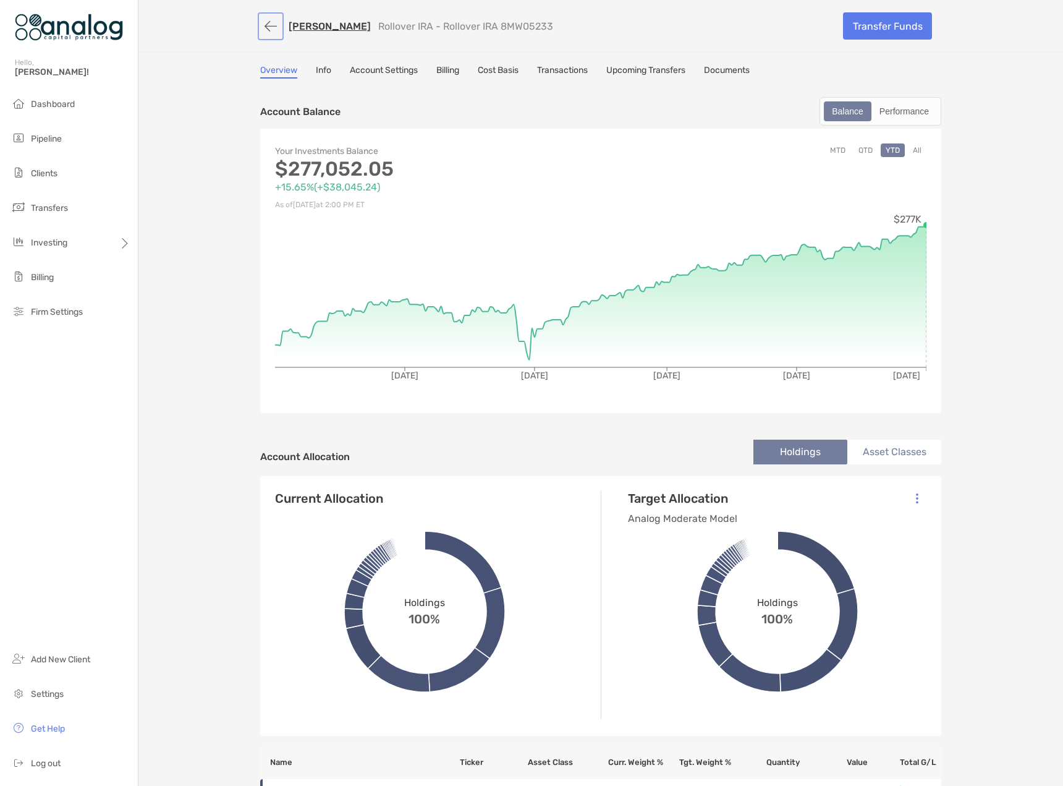
click at [270, 27] on button "button" at bounding box center [270, 26] width 21 height 23
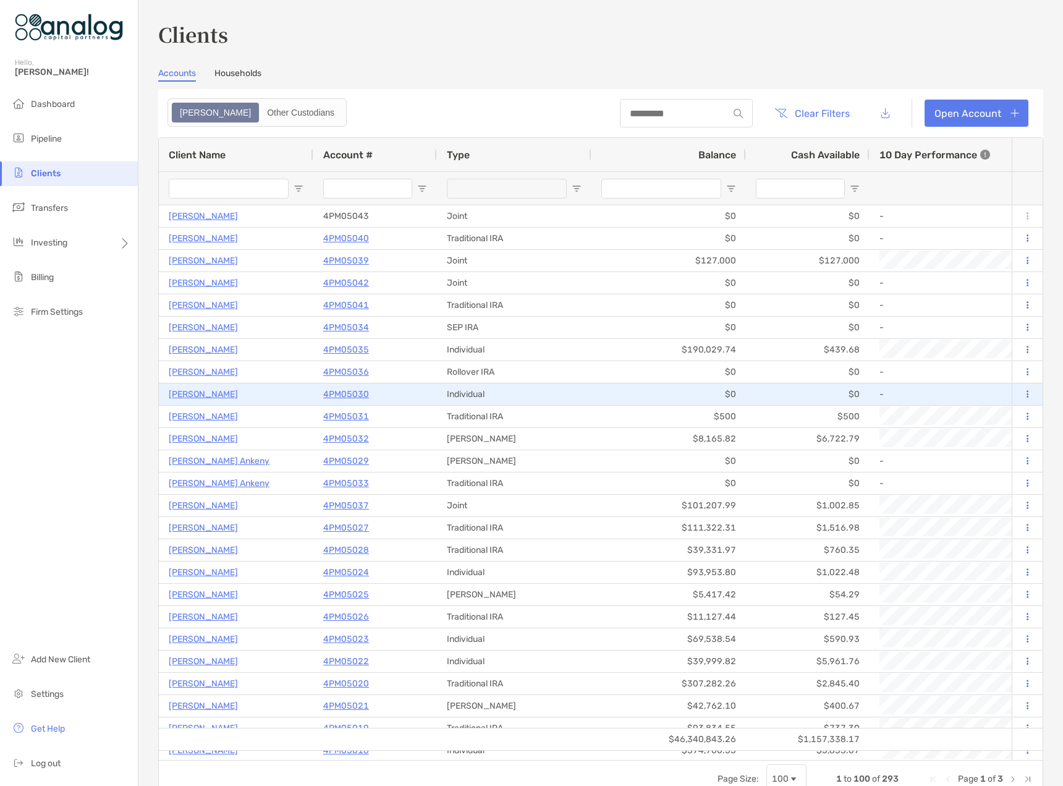
type input "*****"
type input "********"
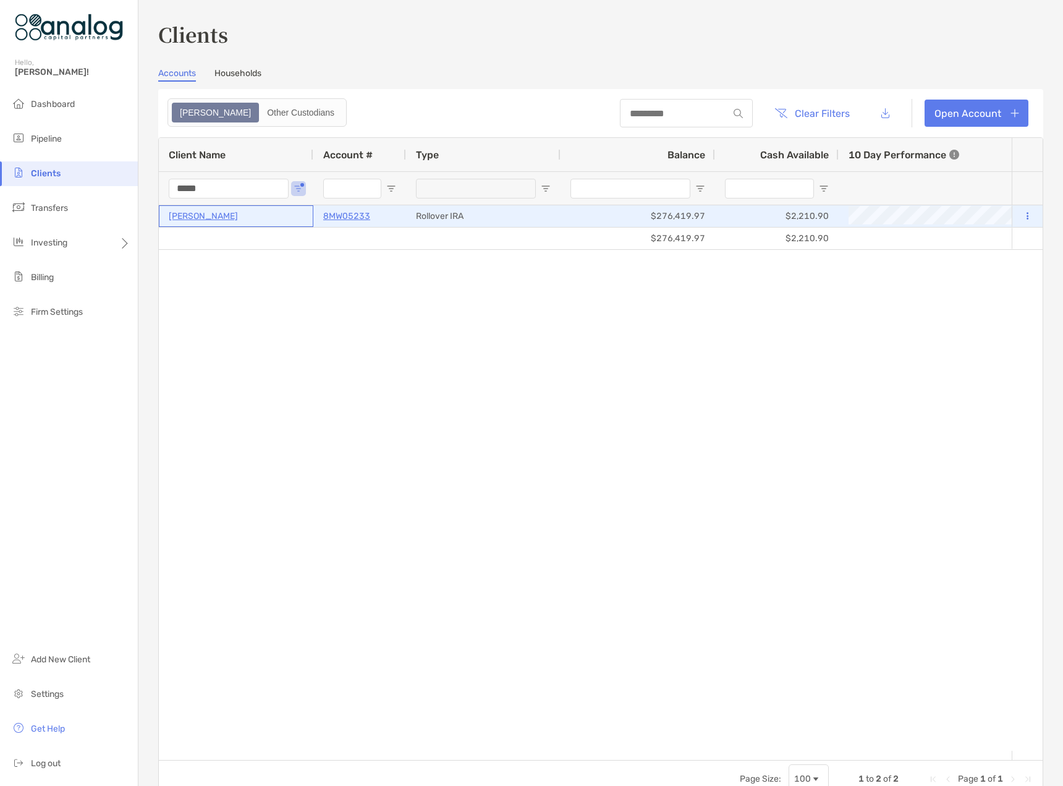
click at [202, 219] on p "[PERSON_NAME]" at bounding box center [203, 215] width 69 height 15
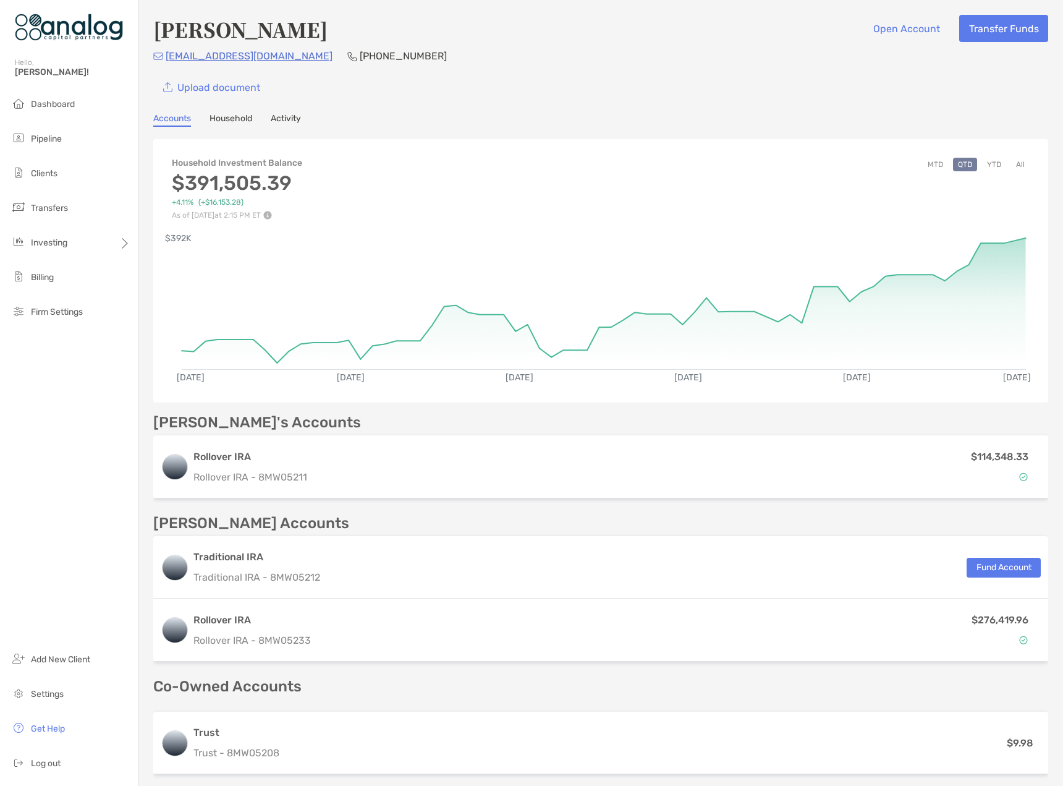
click at [230, 122] on link "Household" at bounding box center [231, 120] width 43 height 14
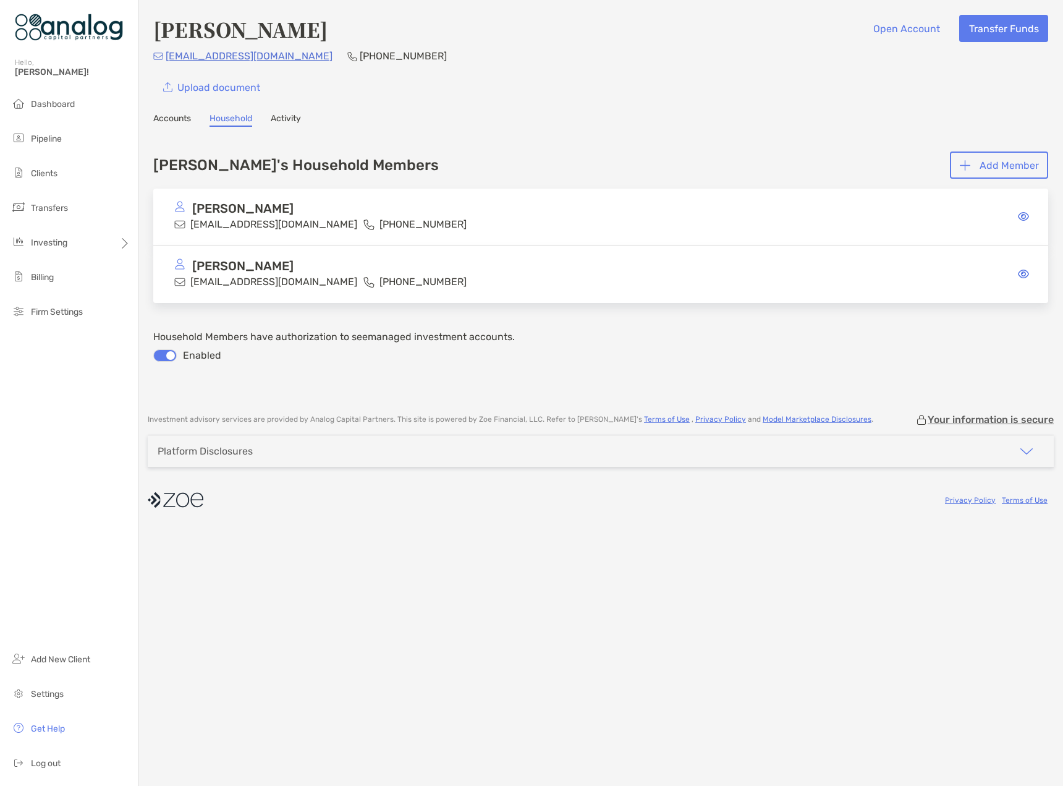
click at [184, 122] on link "Accounts" at bounding box center [172, 120] width 38 height 14
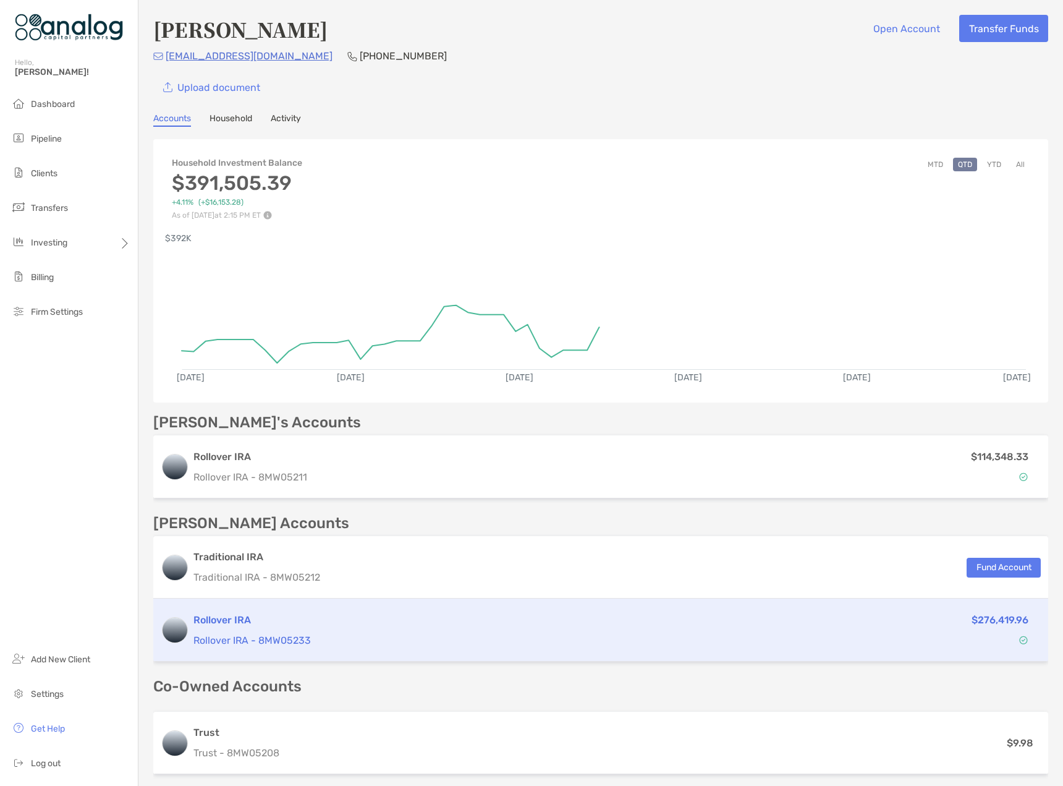
scroll to position [124, 0]
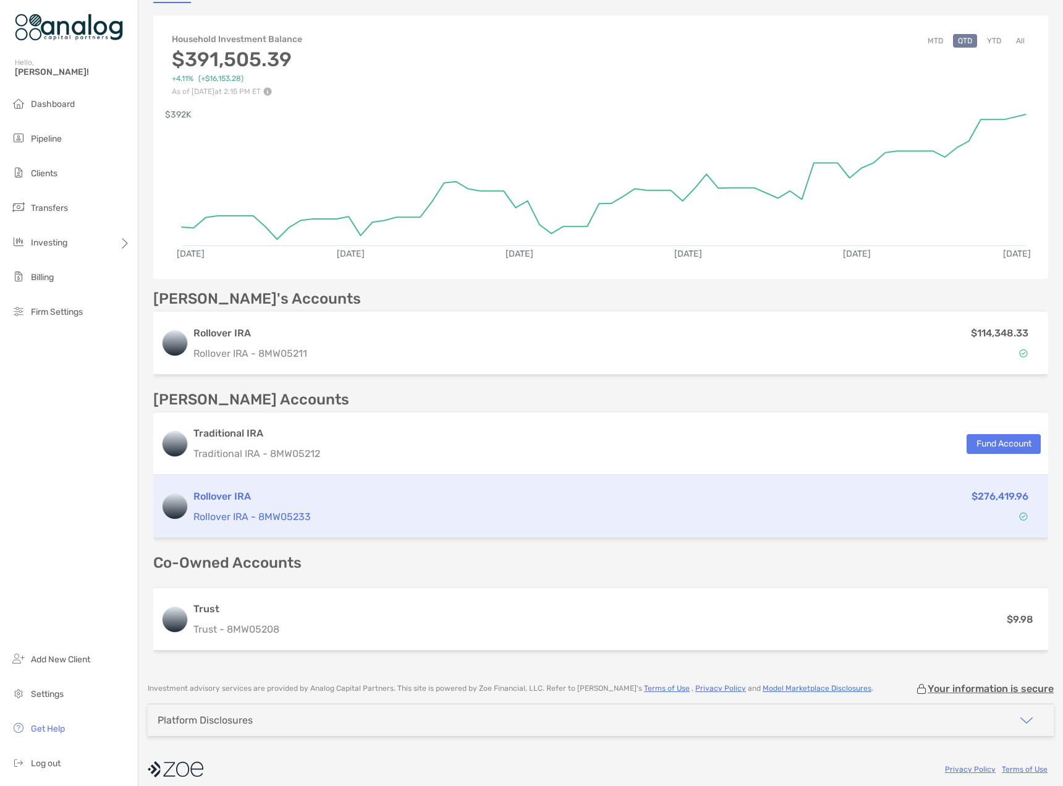
click at [650, 518] on p "Rollover IRA - 8MW05233" at bounding box center [495, 516] width 603 height 15
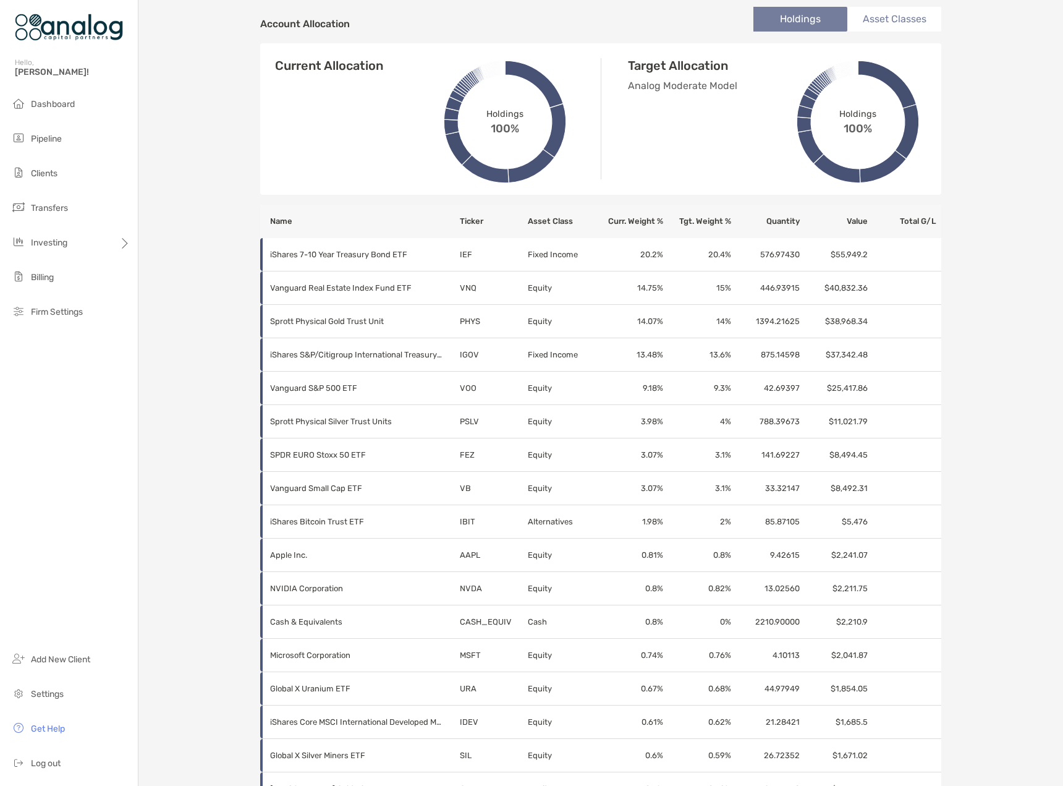
scroll to position [0, 0]
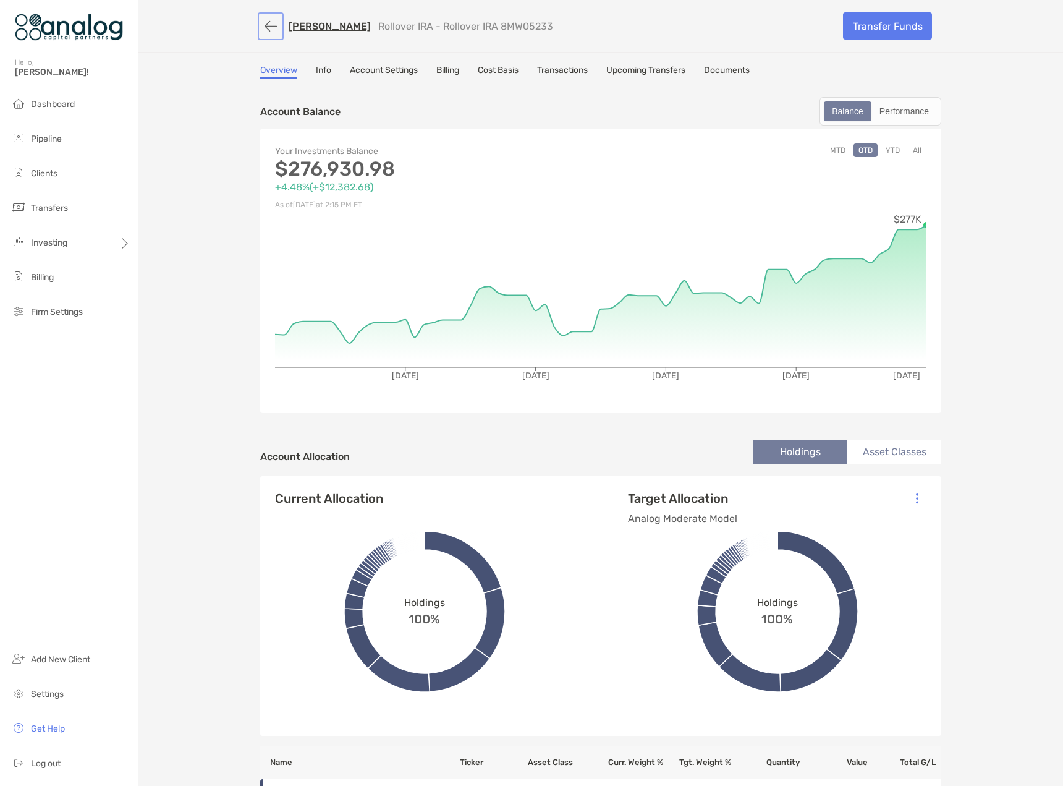
click at [263, 28] on button "button" at bounding box center [270, 26] width 21 height 23
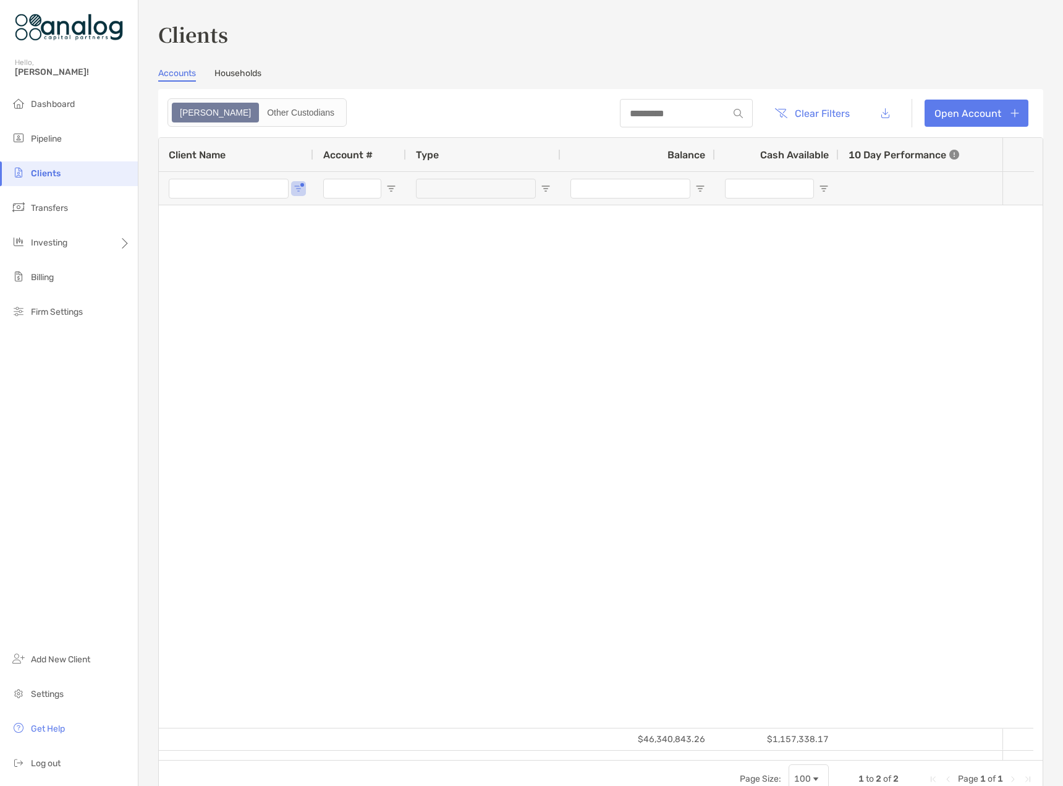
type input "*****"
type input "********"
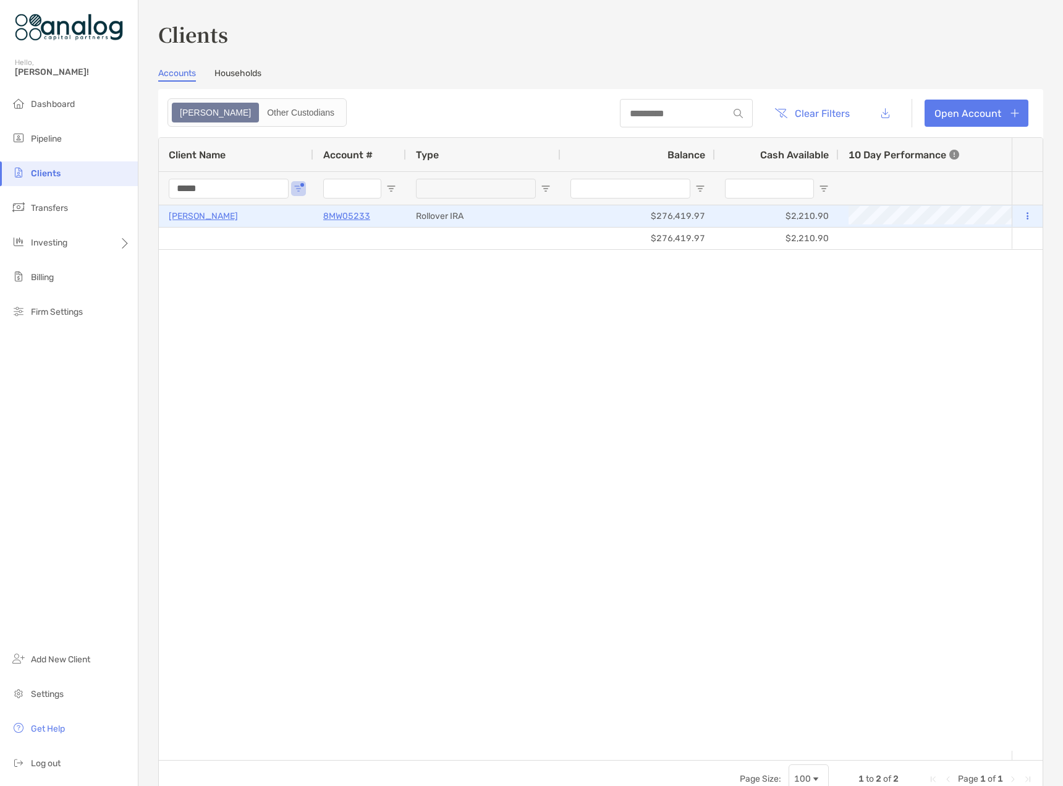
click at [197, 218] on p "[PERSON_NAME]" at bounding box center [203, 215] width 69 height 15
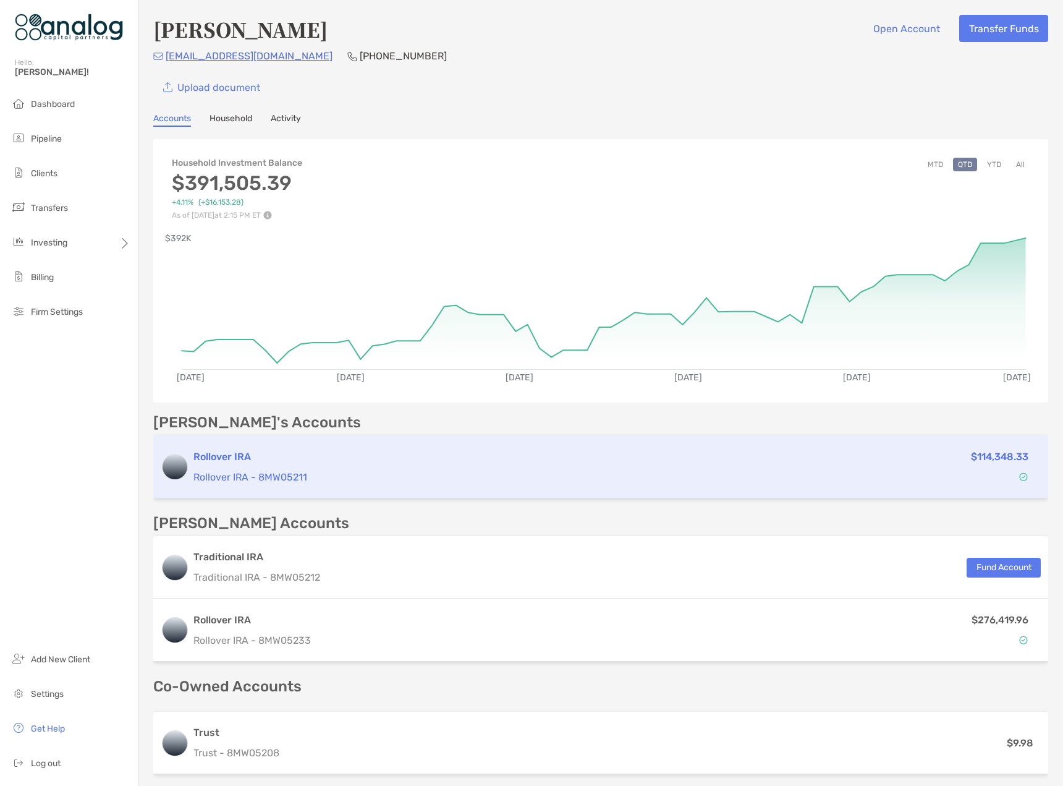
click at [764, 479] on p "Rollover IRA - 8MW05211" at bounding box center [495, 476] width 603 height 15
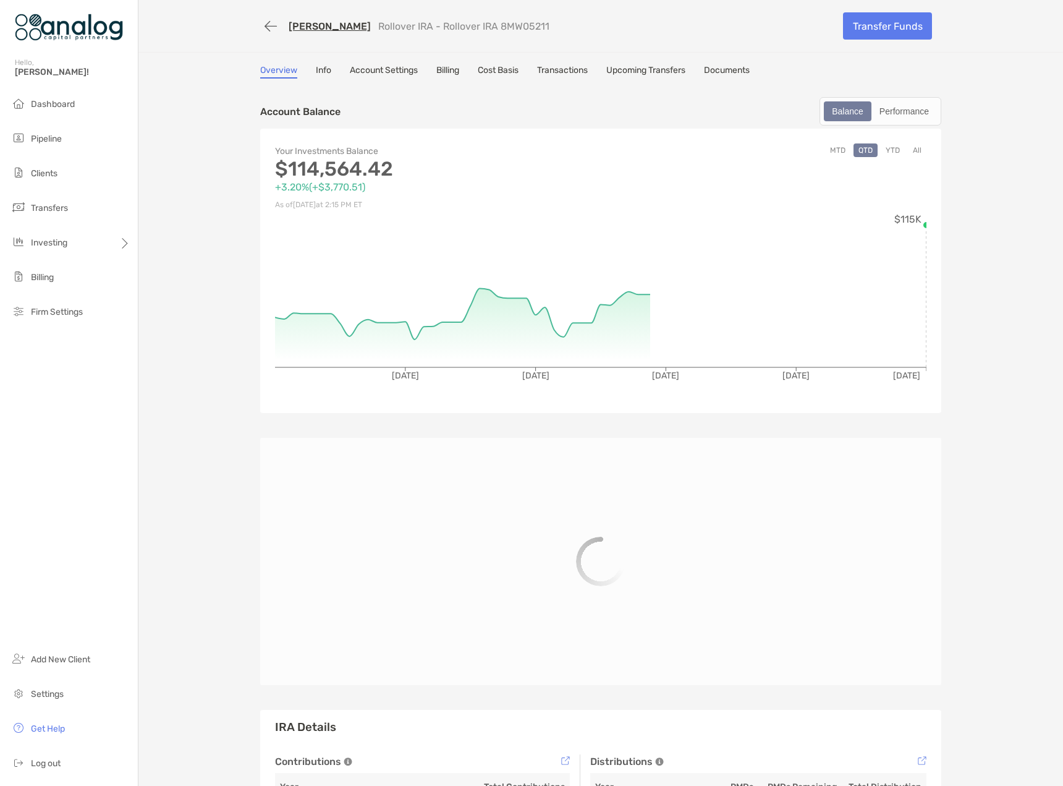
click at [728, 73] on link "Documents" at bounding box center [727, 72] width 46 height 14
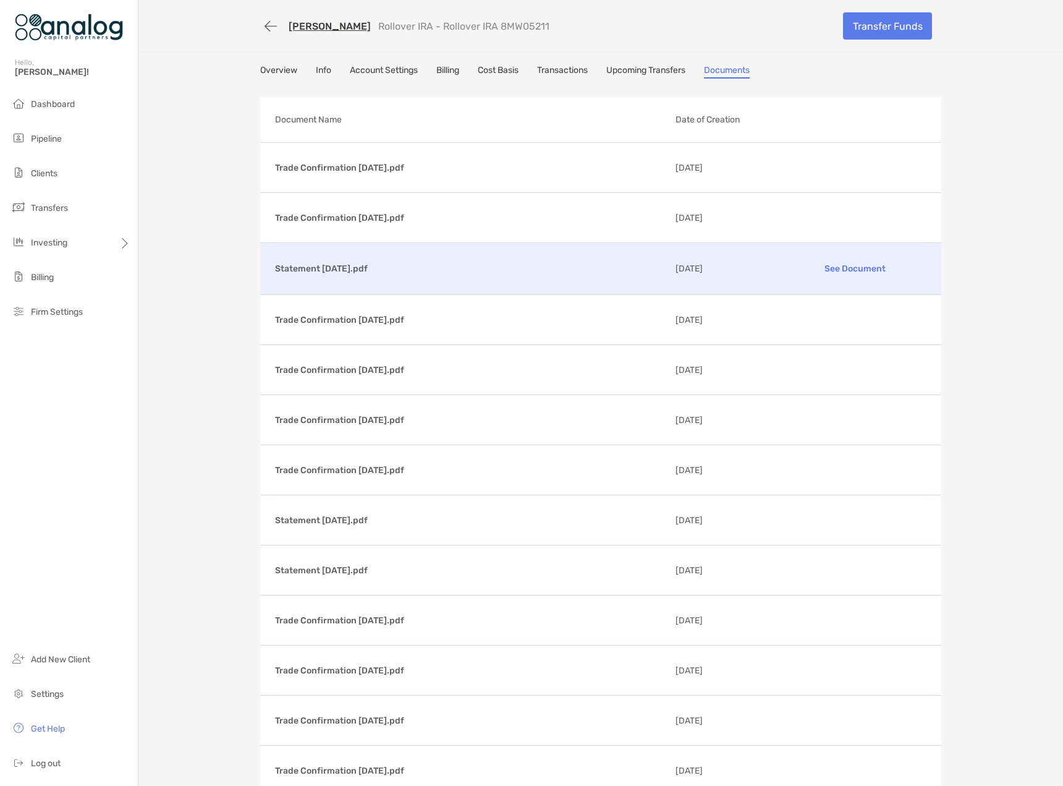
click at [846, 268] on p "See Document" at bounding box center [854, 269] width 143 height 22
click at [260, 29] on button "button" at bounding box center [270, 26] width 21 height 23
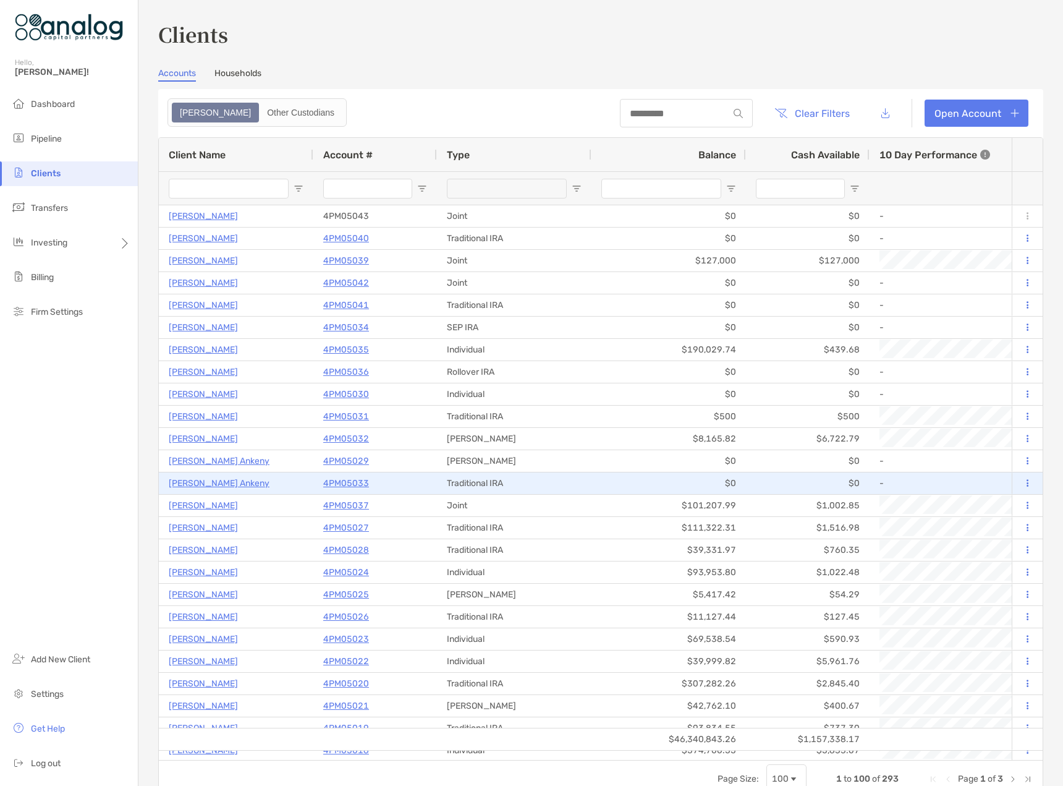
type input "*****"
type input "********"
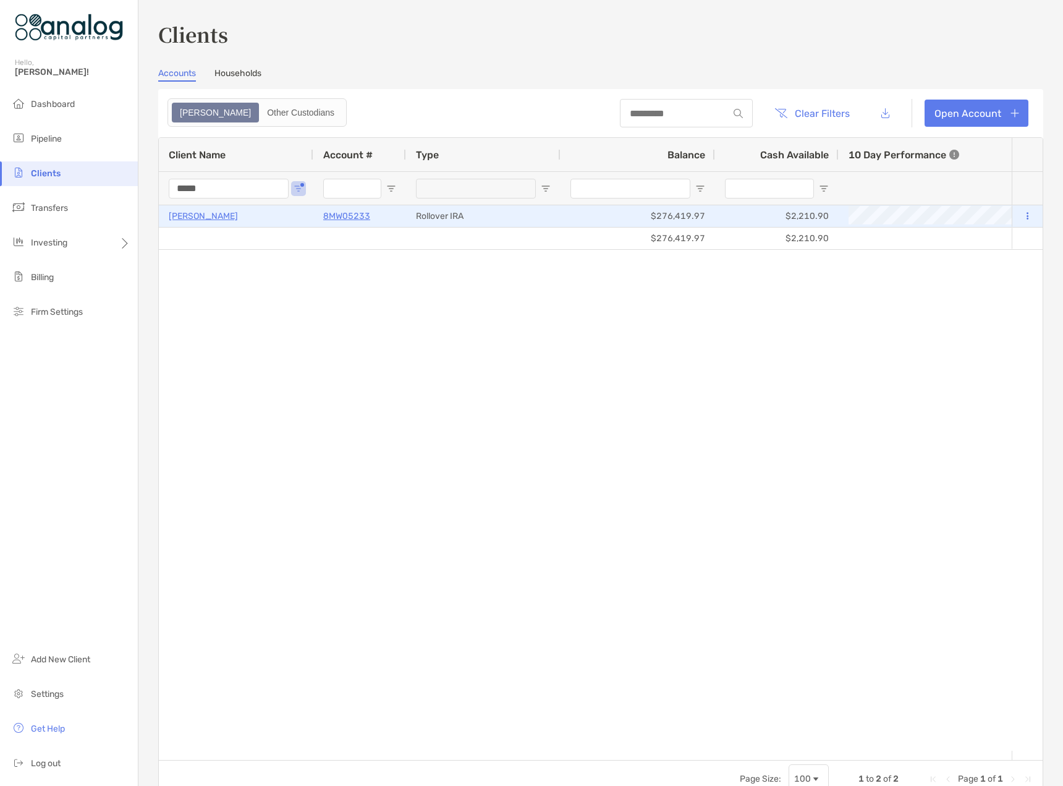
click at [204, 219] on p "[PERSON_NAME]" at bounding box center [203, 215] width 69 height 15
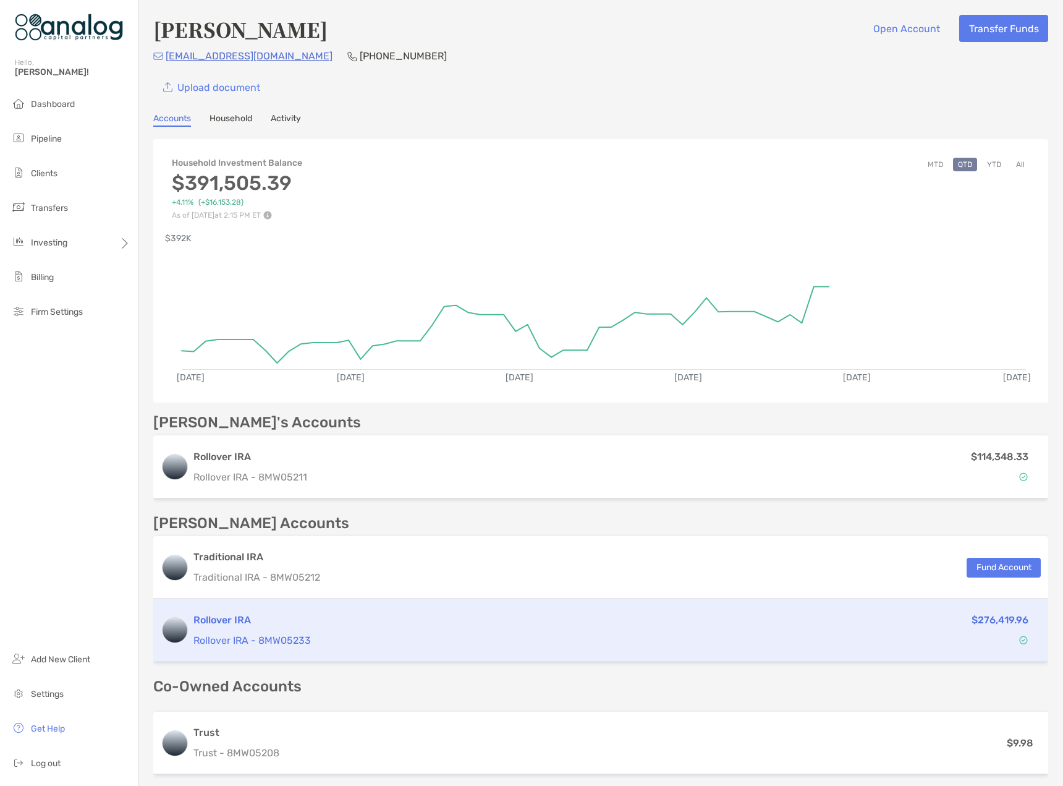
click at [822, 645] on div "$276,419.96" at bounding box center [918, 630] width 235 height 36
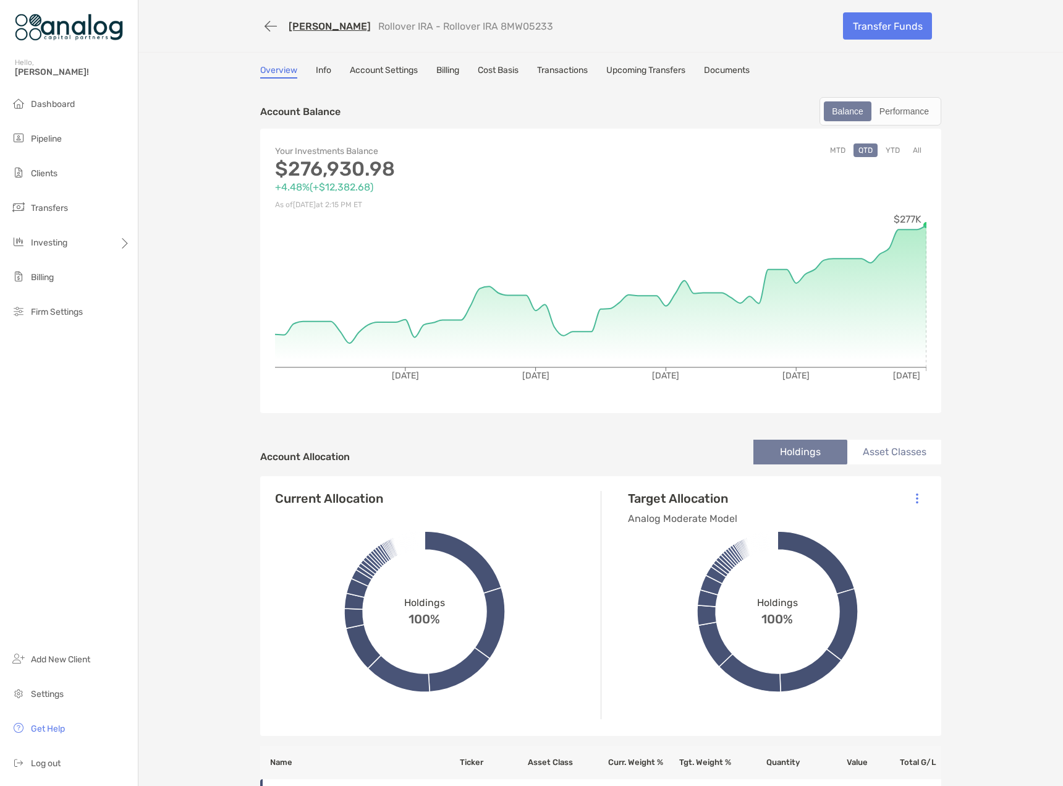
click at [736, 70] on link "Documents" at bounding box center [727, 72] width 46 height 14
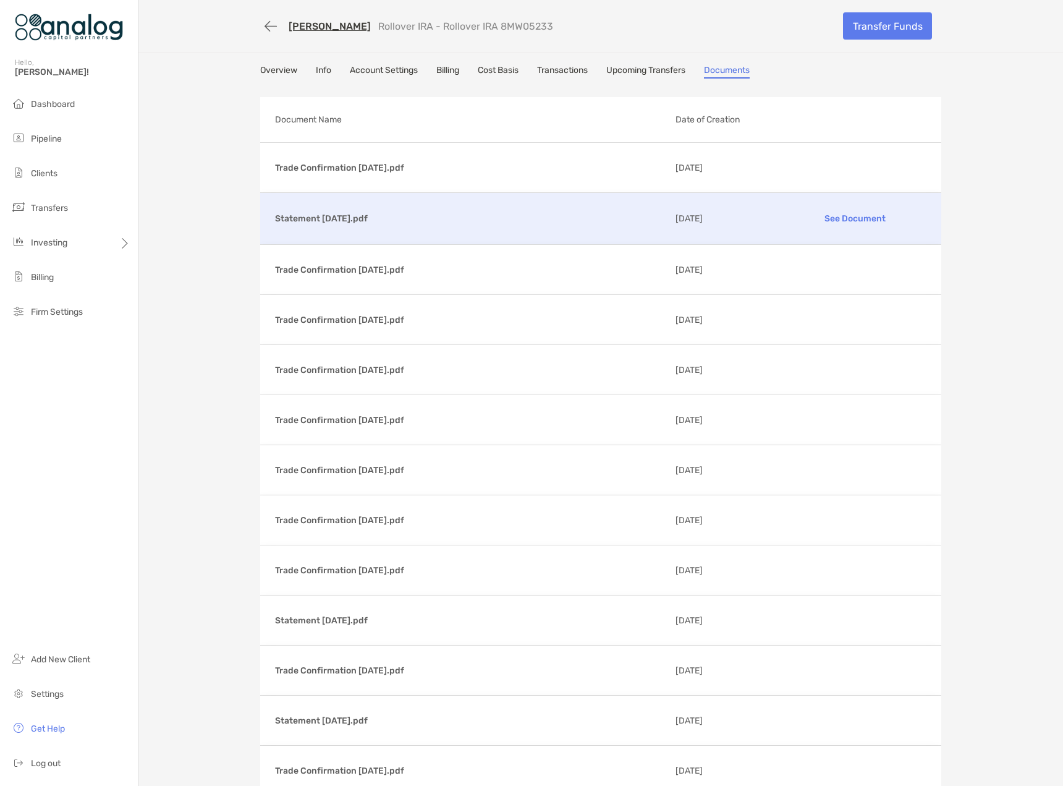
click at [828, 216] on p "See Document" at bounding box center [854, 219] width 143 height 22
